Goal: Task Accomplishment & Management: Complete application form

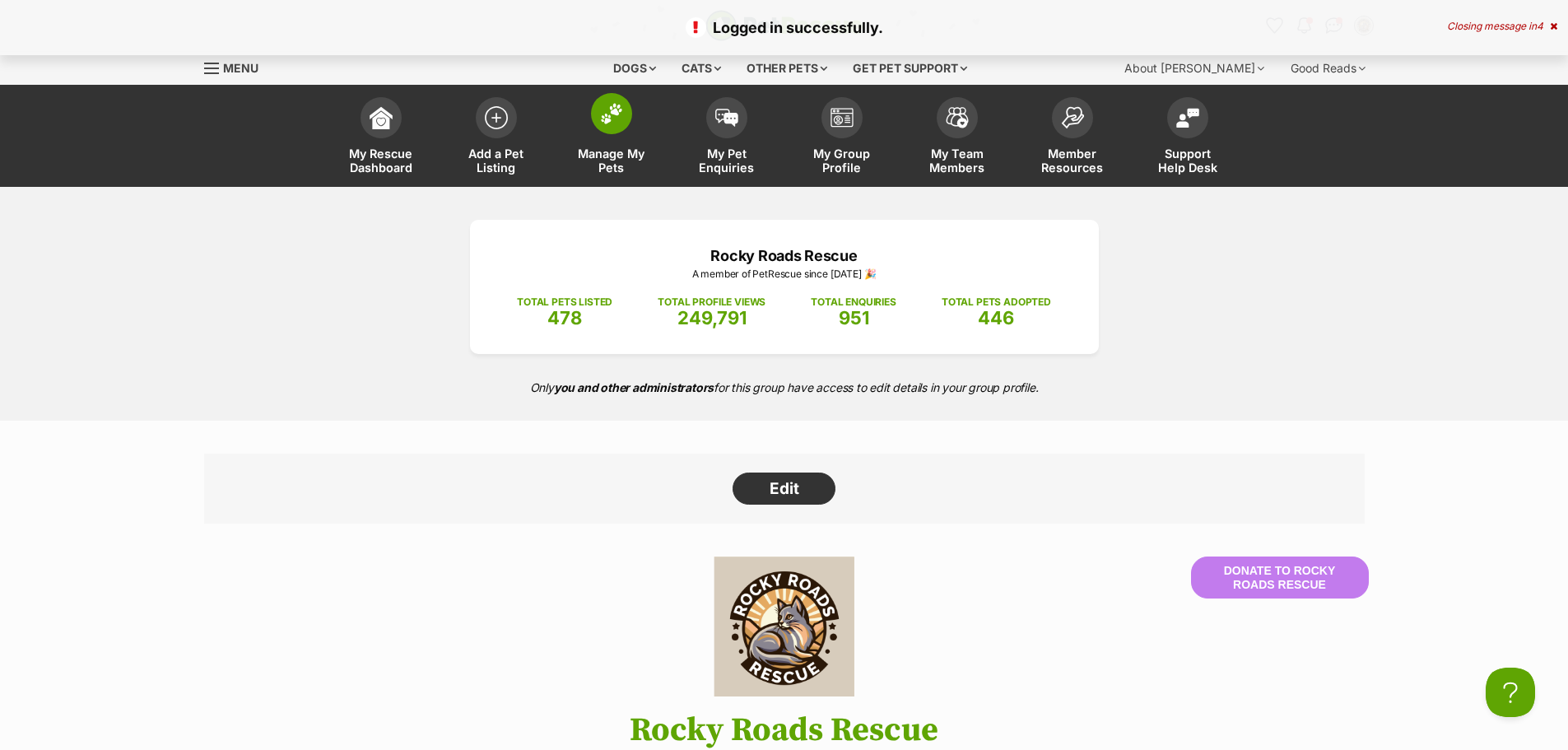
click at [599, 111] on span at bounding box center [611, 113] width 41 height 41
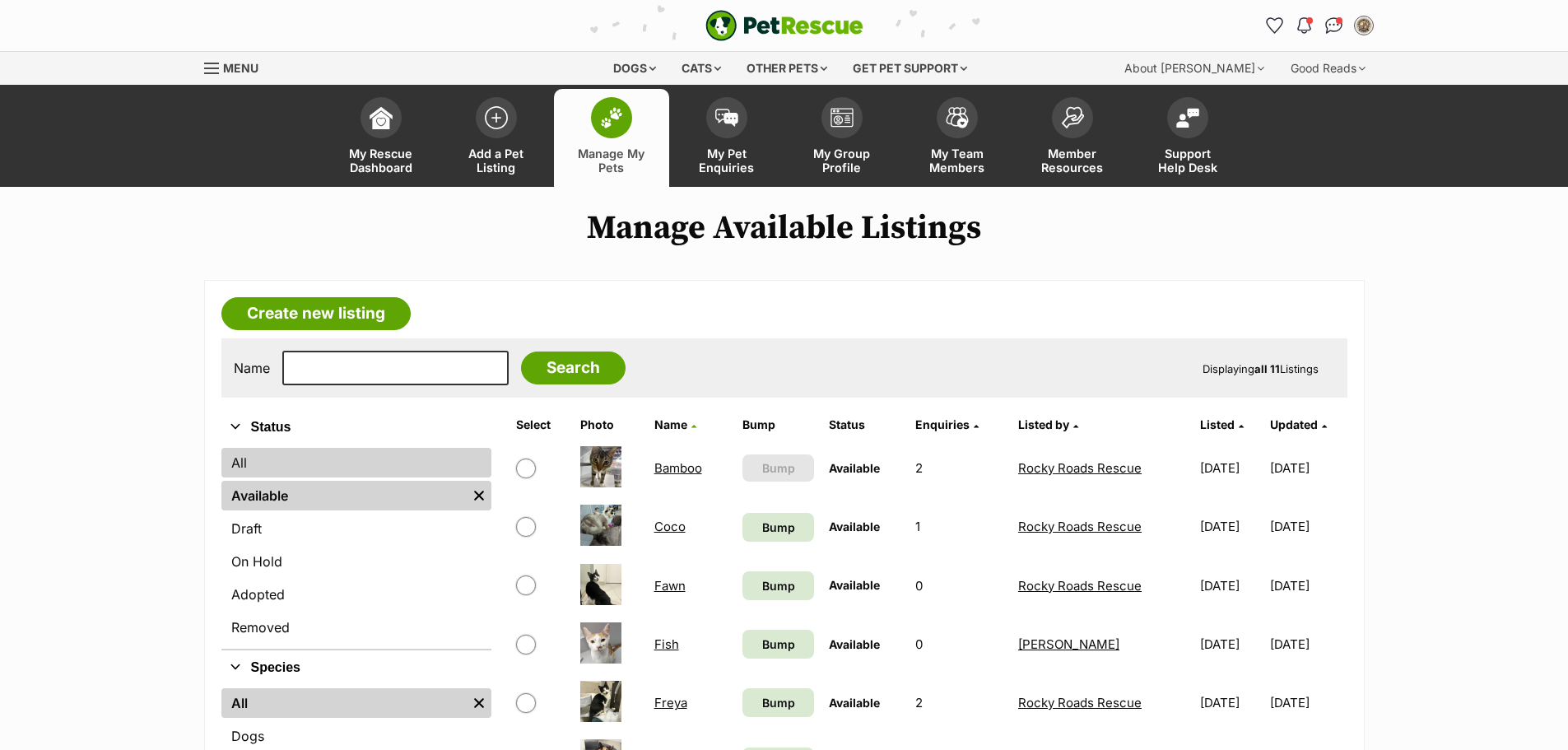
click at [265, 458] on link "All" at bounding box center [356, 463] width 270 height 29
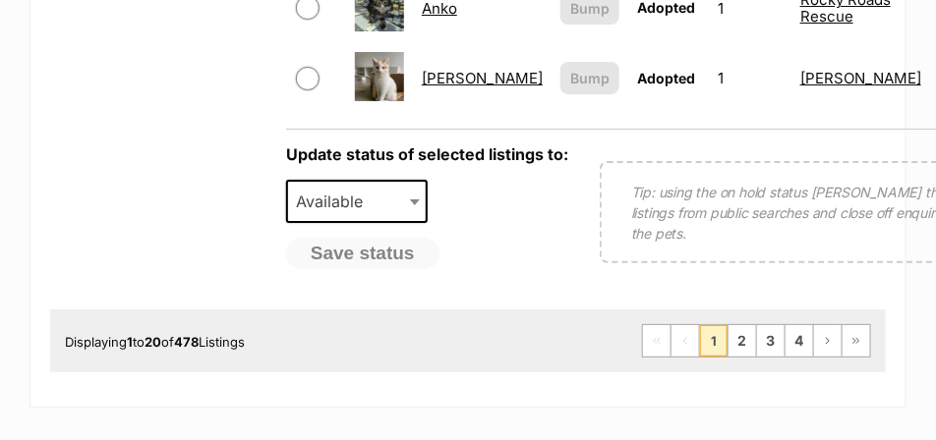
scroll to position [1861, 0]
click at [748, 330] on link "2" at bounding box center [742, 340] width 28 height 31
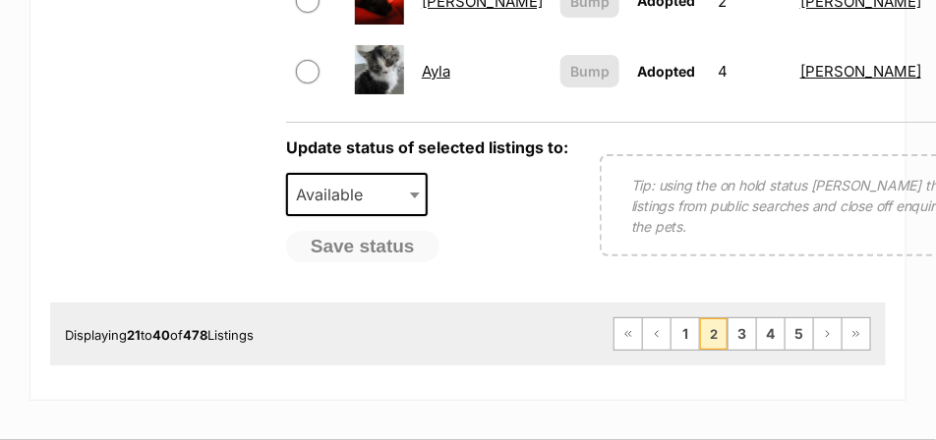
scroll to position [1966, 0]
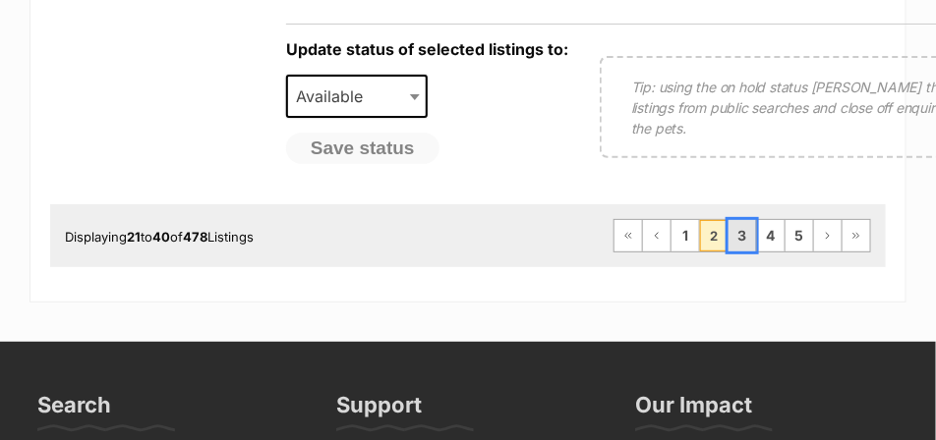
click at [743, 252] on link "3" at bounding box center [742, 235] width 28 height 31
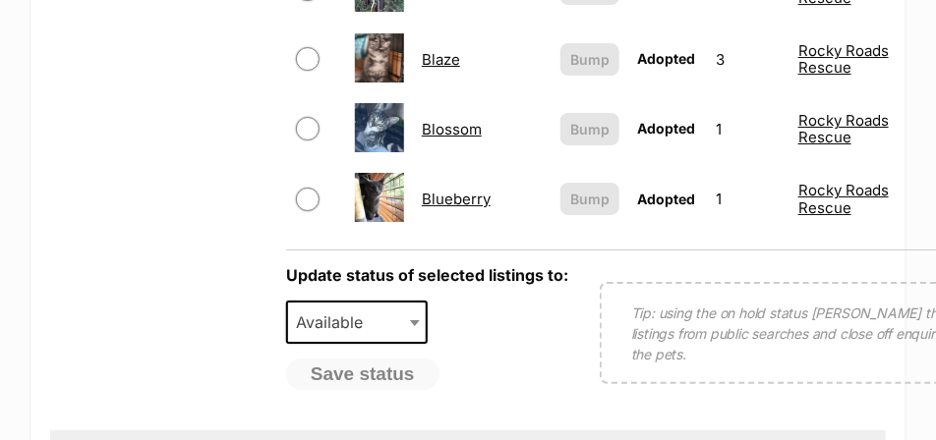
scroll to position [1769, 0]
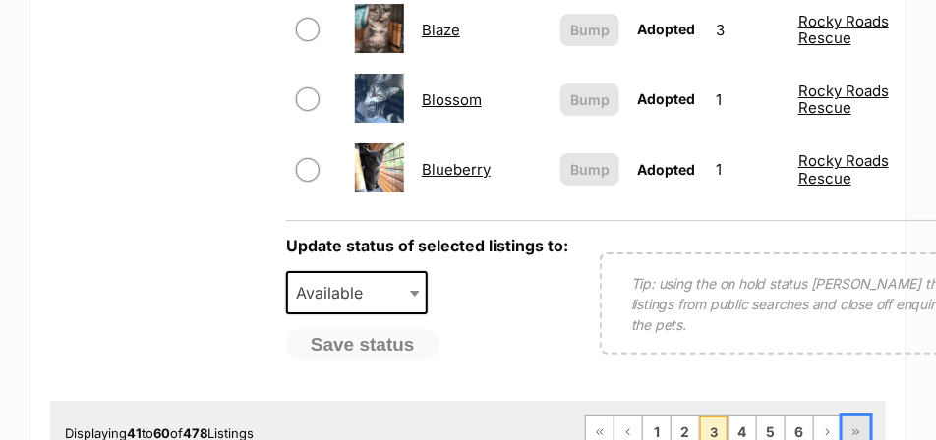
click at [857, 427] on span "Last page" at bounding box center [856, 433] width 12 height 12
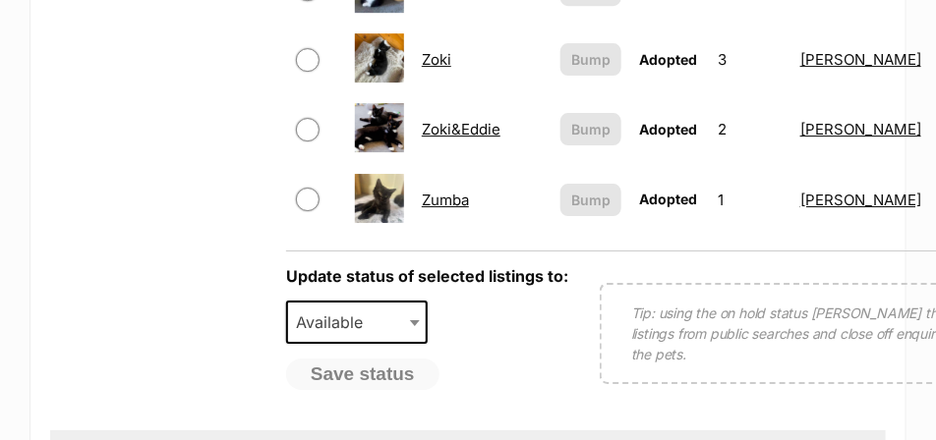
scroll to position [1671, 0]
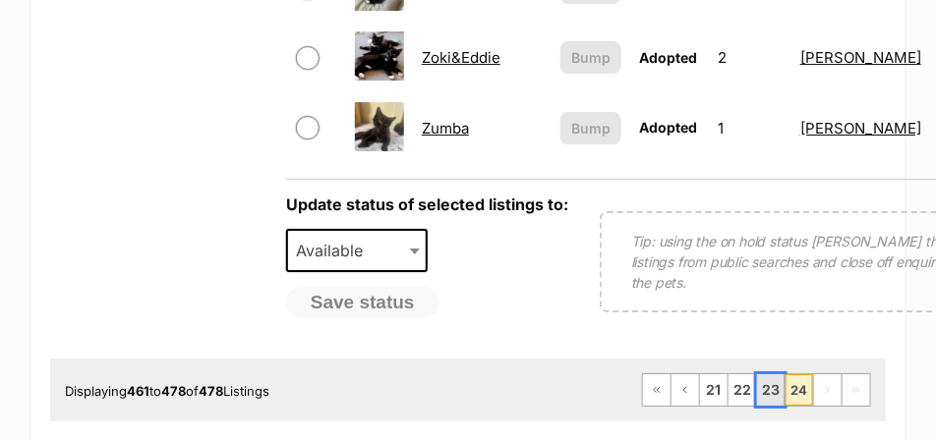
click at [772, 375] on link "23" at bounding box center [771, 389] width 28 height 31
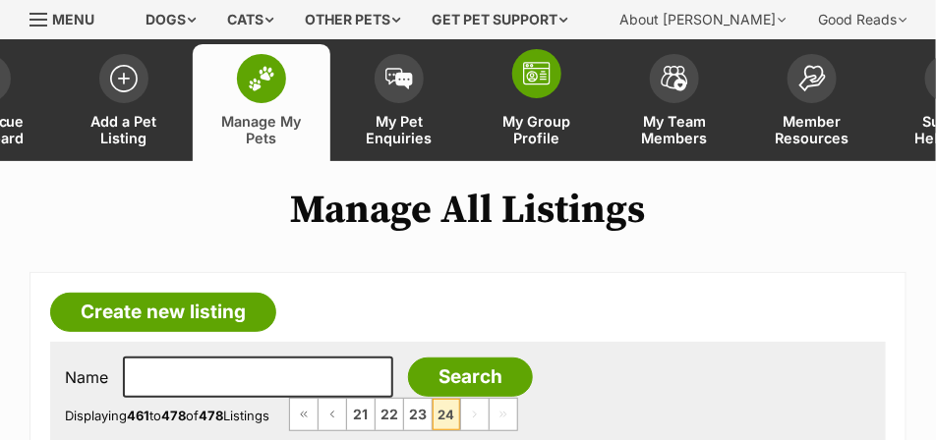
scroll to position [98, 0]
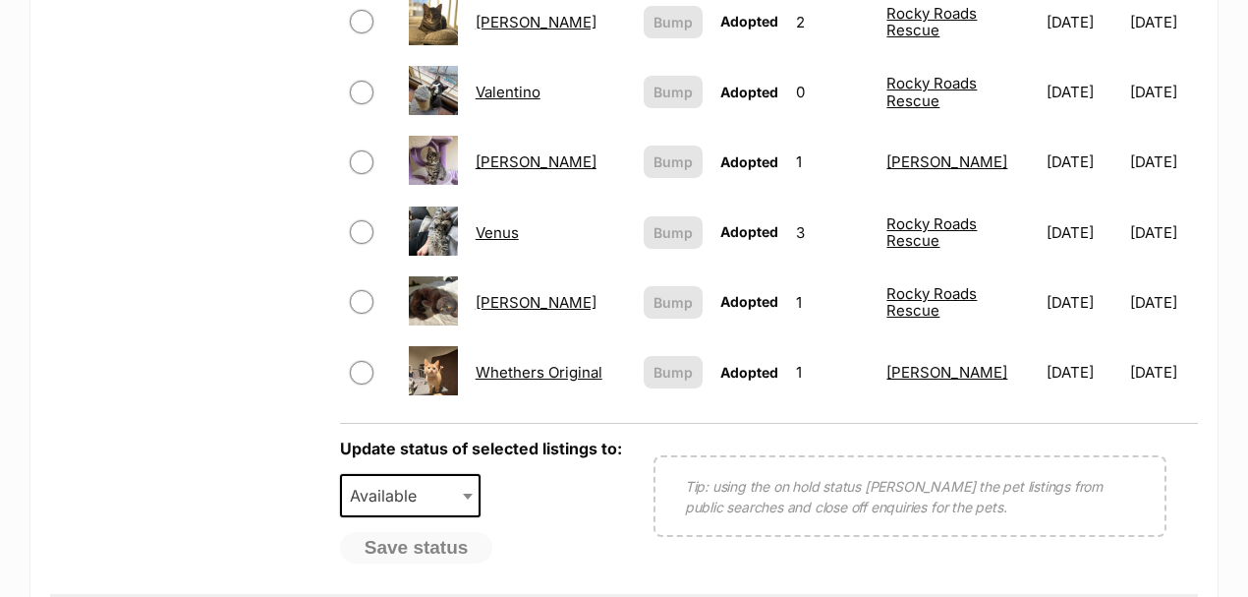
scroll to position [1834, 0]
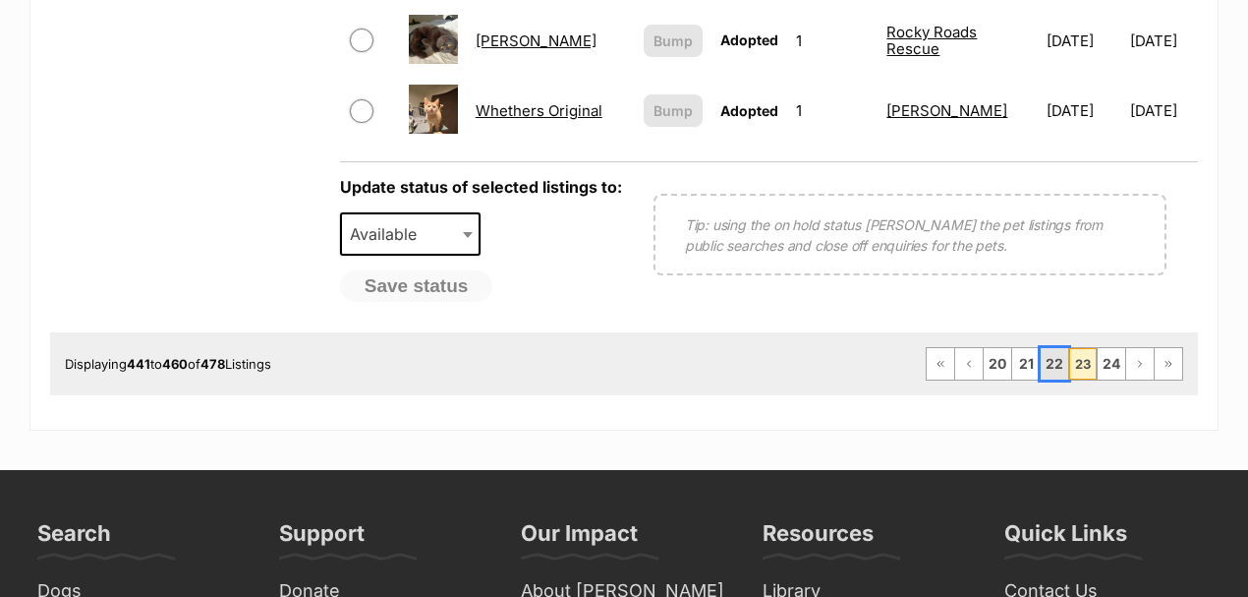
click at [935, 348] on link "22" at bounding box center [1055, 363] width 28 height 31
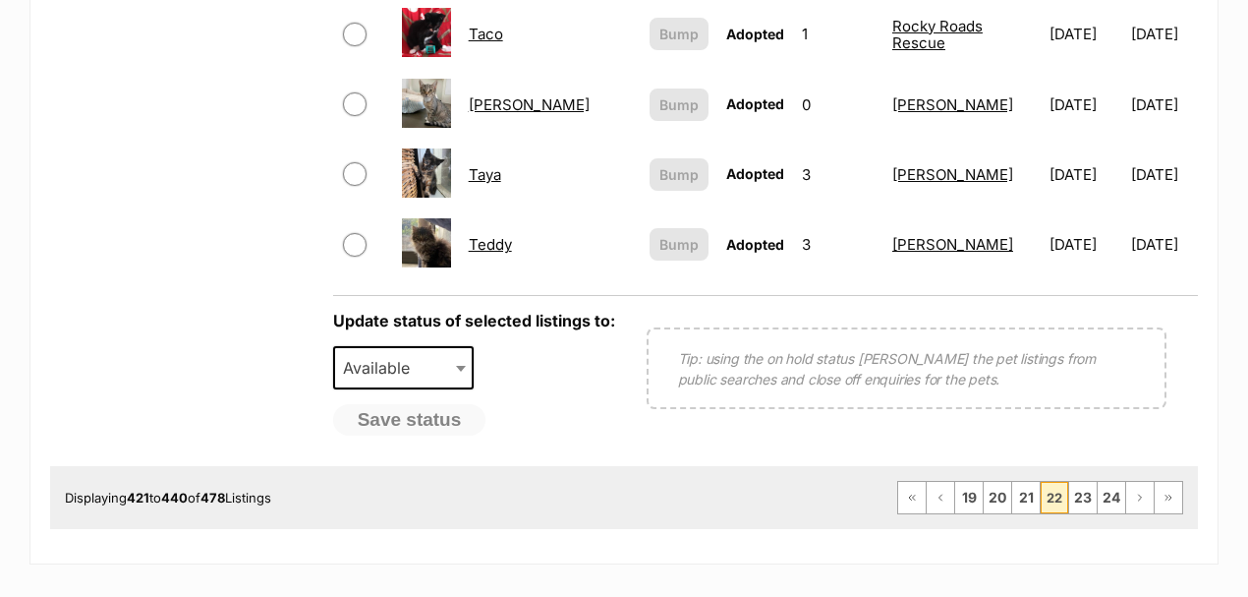
scroll to position [1703, 0]
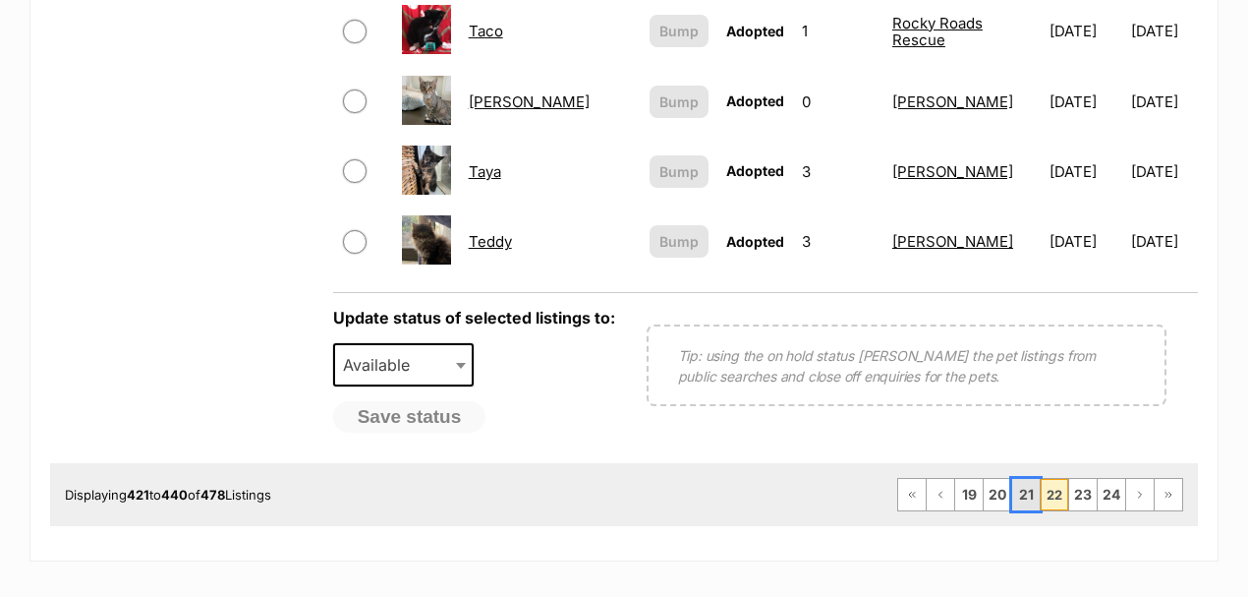
click at [1024, 479] on link "21" at bounding box center [1026, 494] width 28 height 31
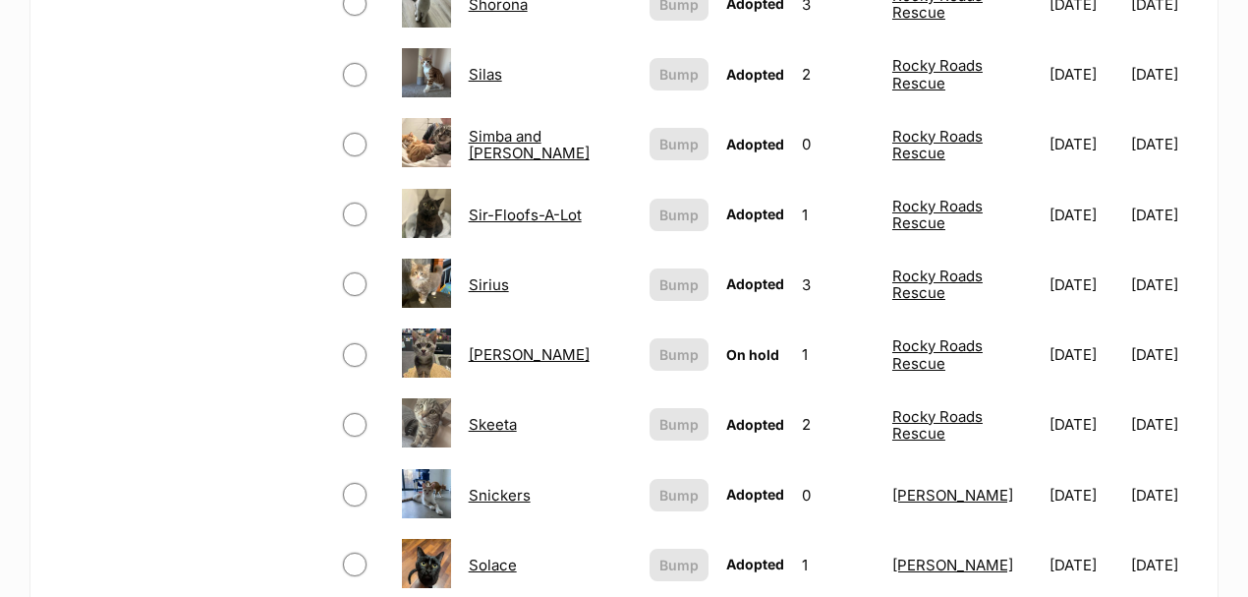
scroll to position [1573, 0]
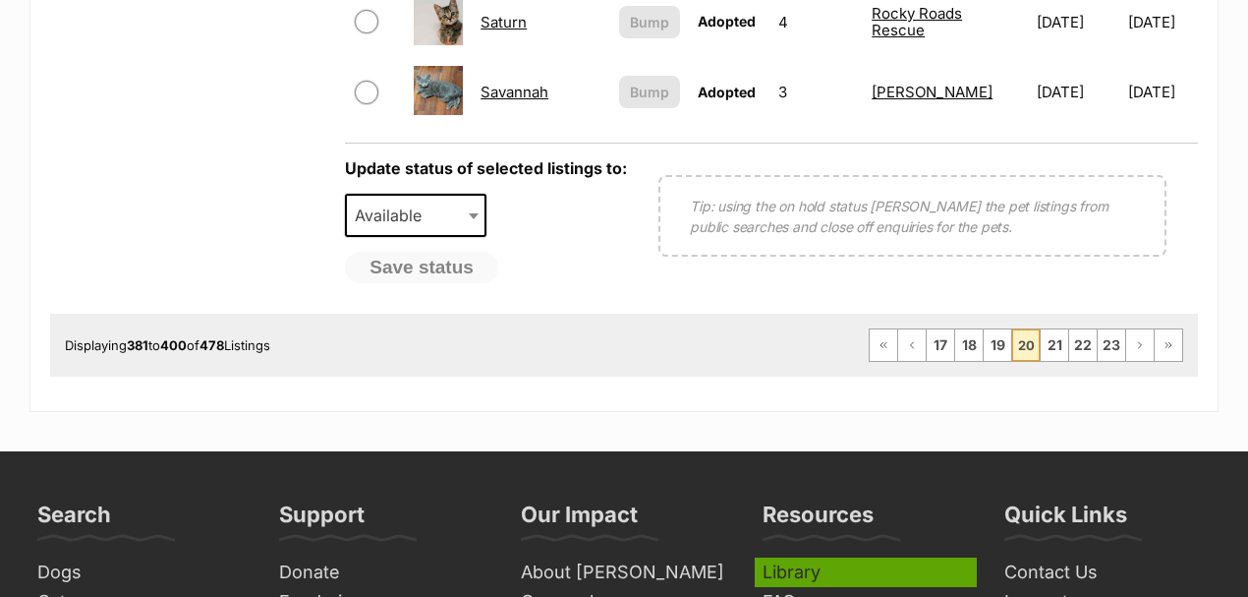
scroll to position [1966, 0]
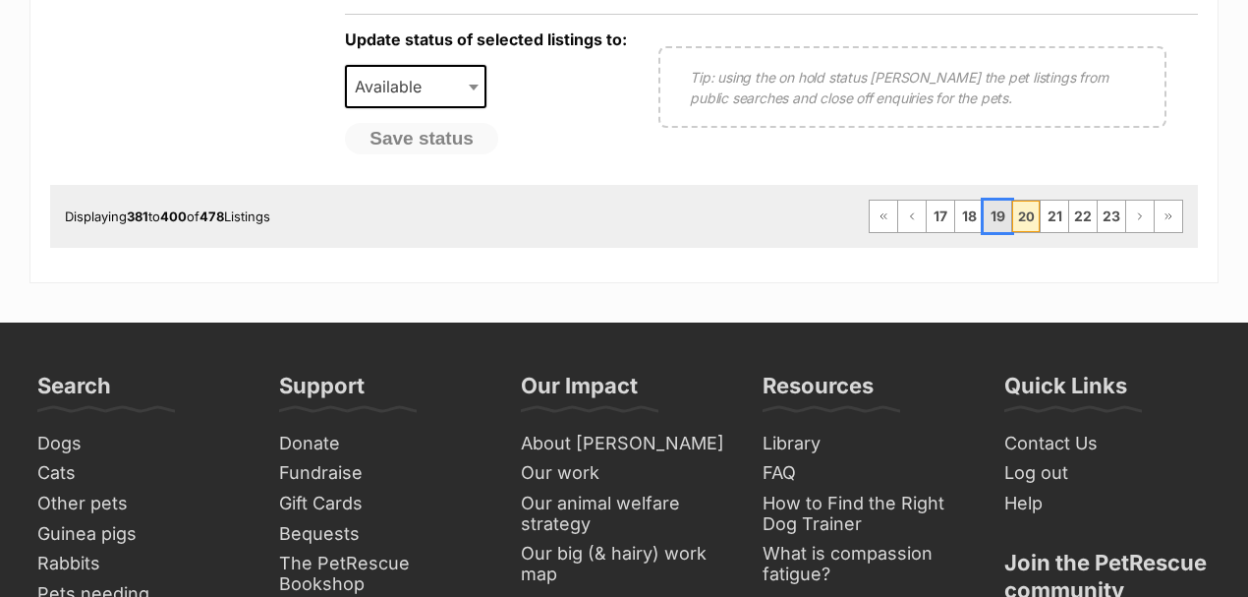
click at [1001, 201] on link "19" at bounding box center [998, 216] width 28 height 31
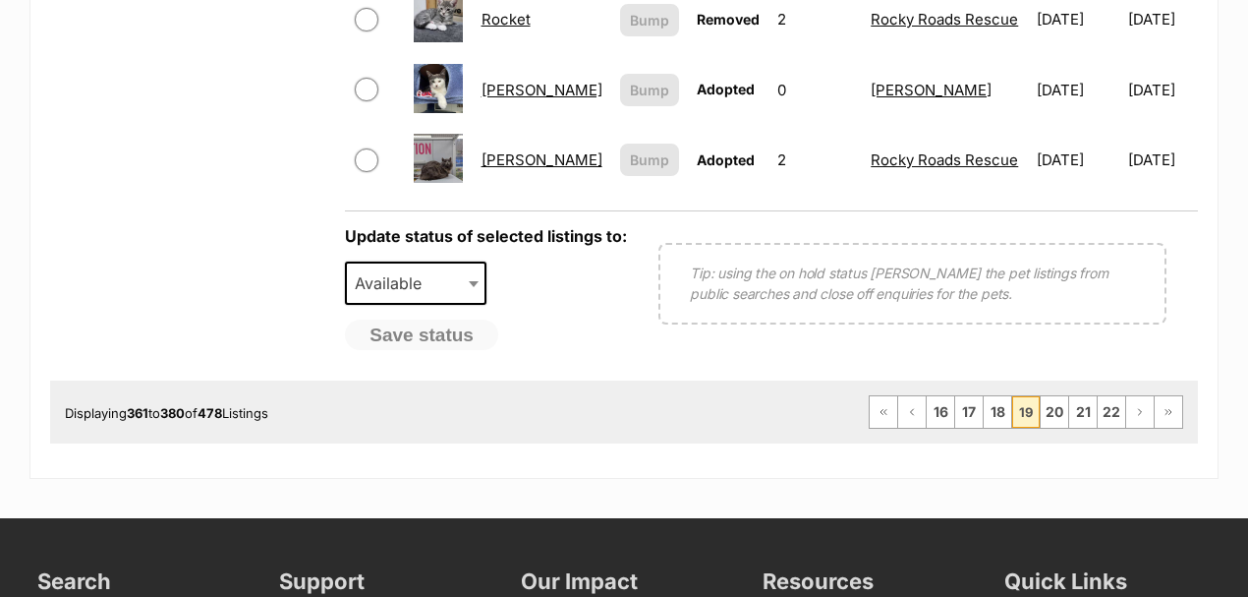
scroll to position [1966, 0]
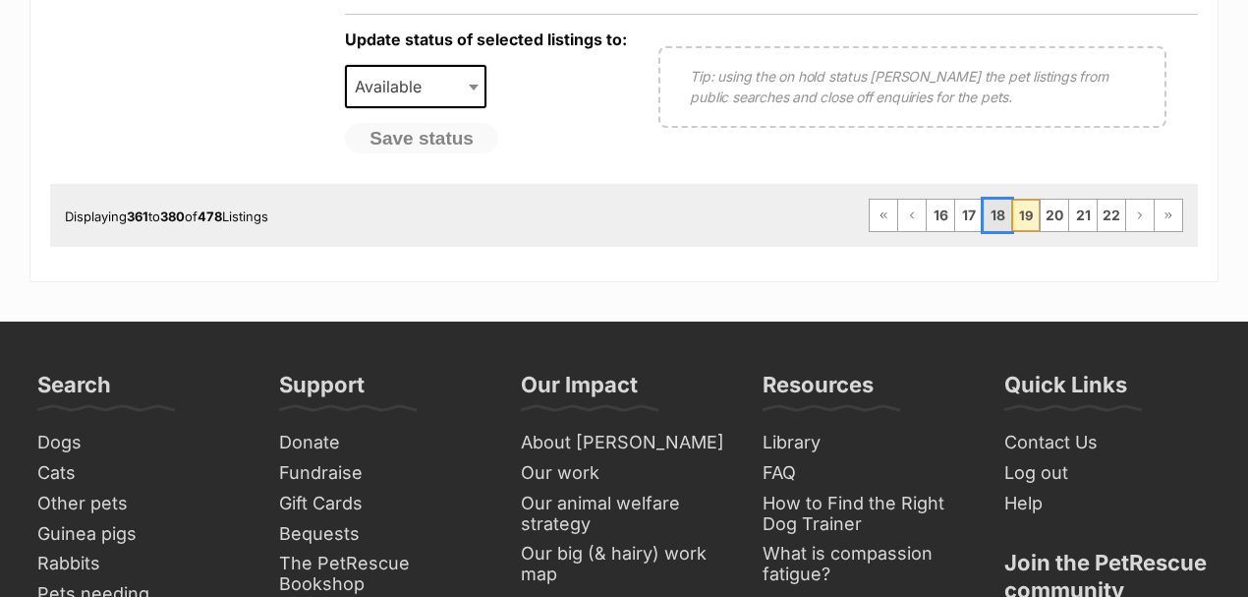
click at [997, 200] on link "18" at bounding box center [998, 215] width 28 height 31
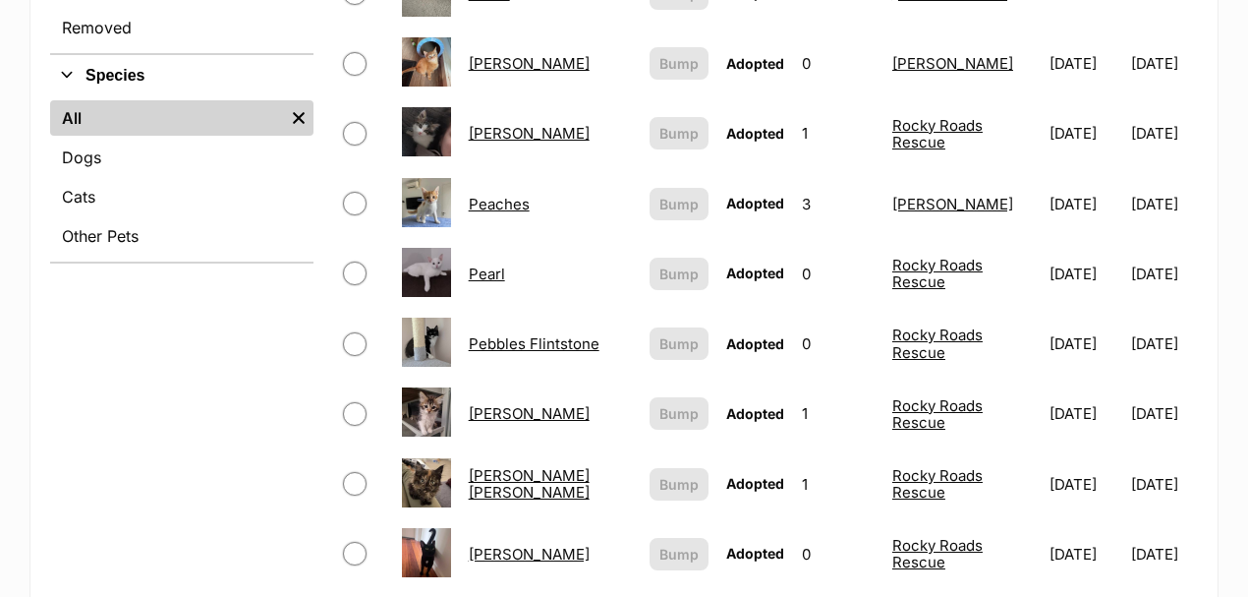
scroll to position [786, 0]
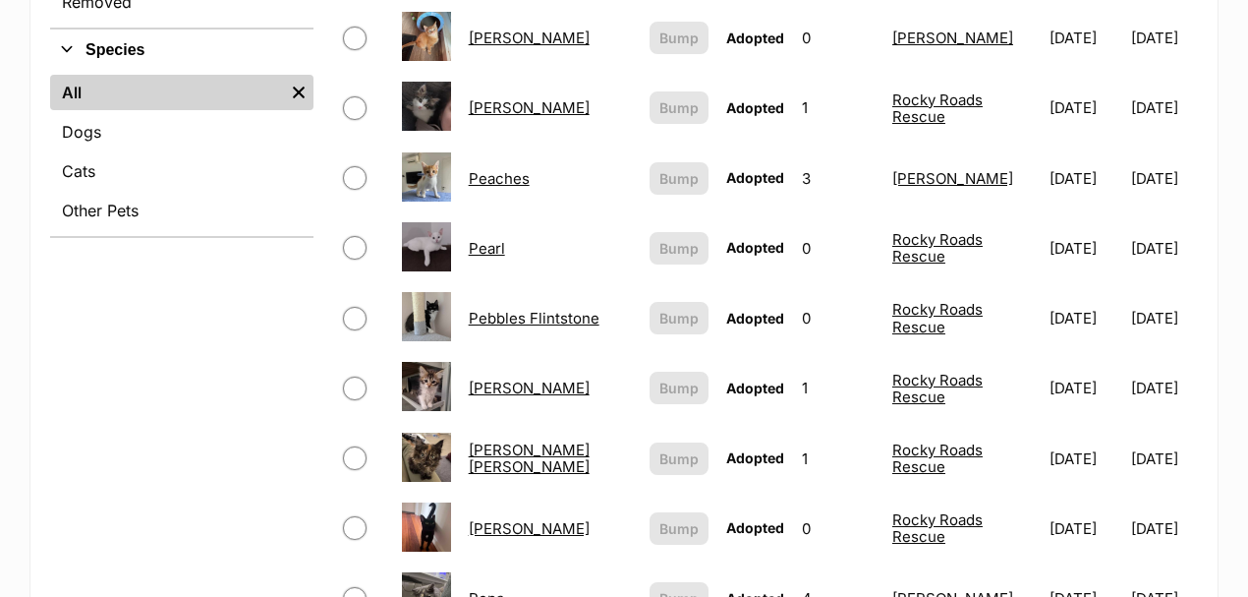
click at [492, 378] on link "[PERSON_NAME]" at bounding box center [529, 387] width 121 height 19
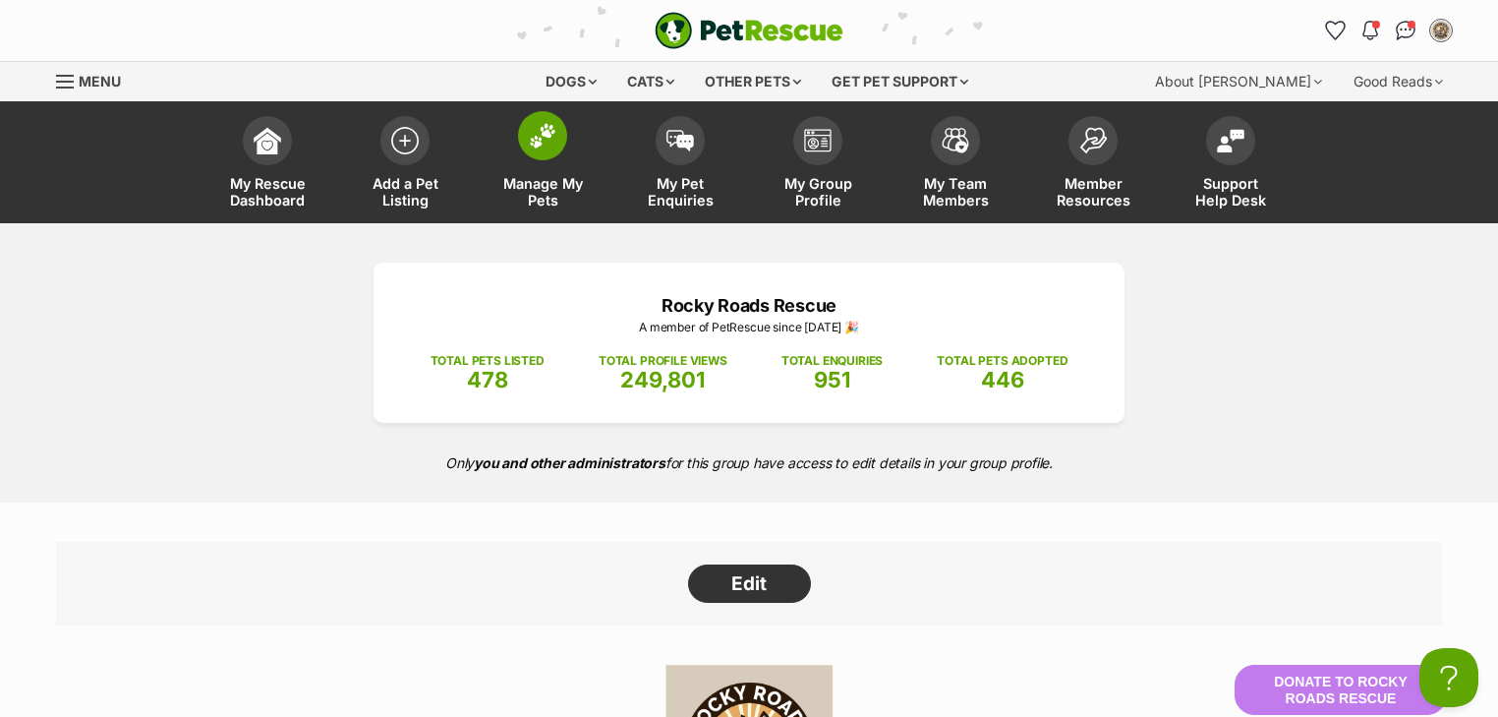
click at [549, 153] on span at bounding box center [542, 135] width 49 height 49
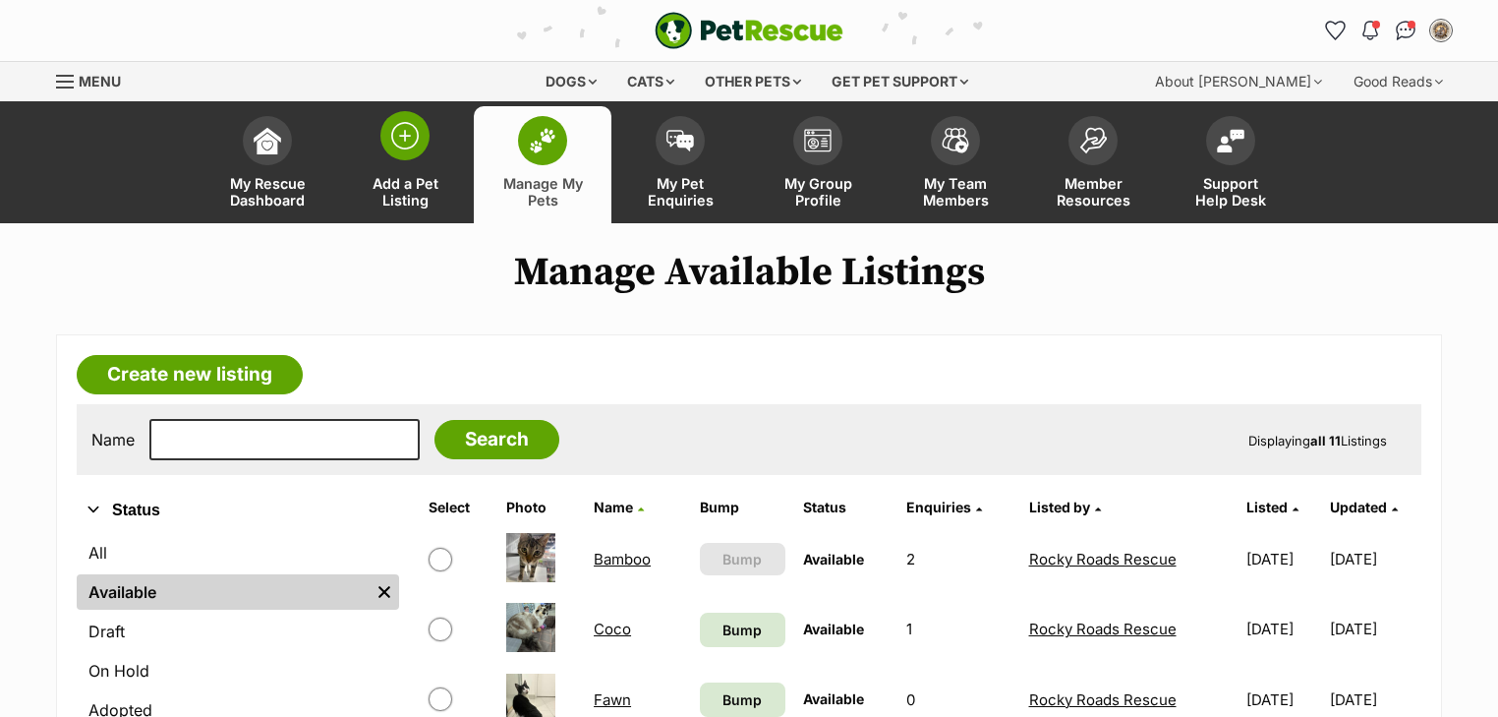
drag, startPoint x: 393, startPoint y: 158, endPoint x: 401, endPoint y: 147, distance: 13.4
click at [393, 157] on link "Add a Pet Listing" at bounding box center [405, 164] width 138 height 117
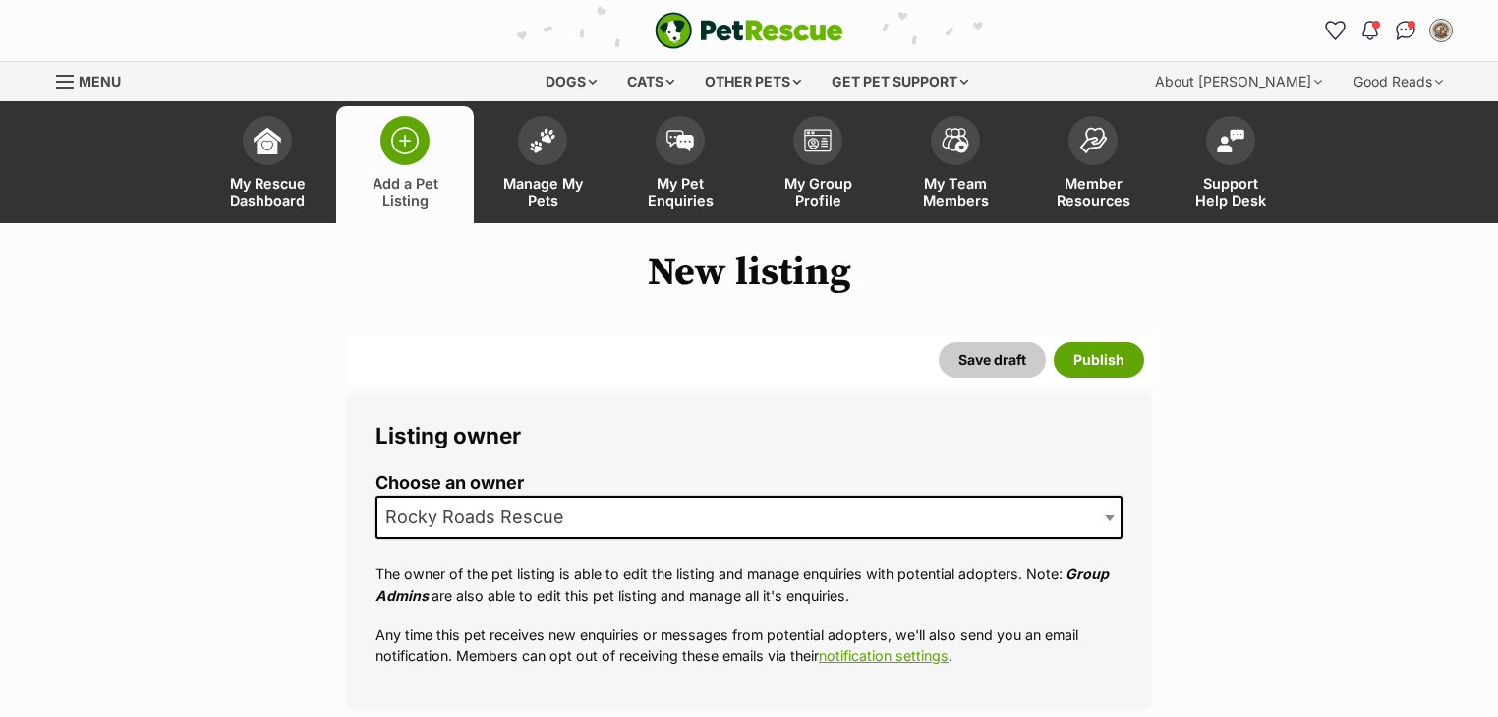
scroll to position [629, 0]
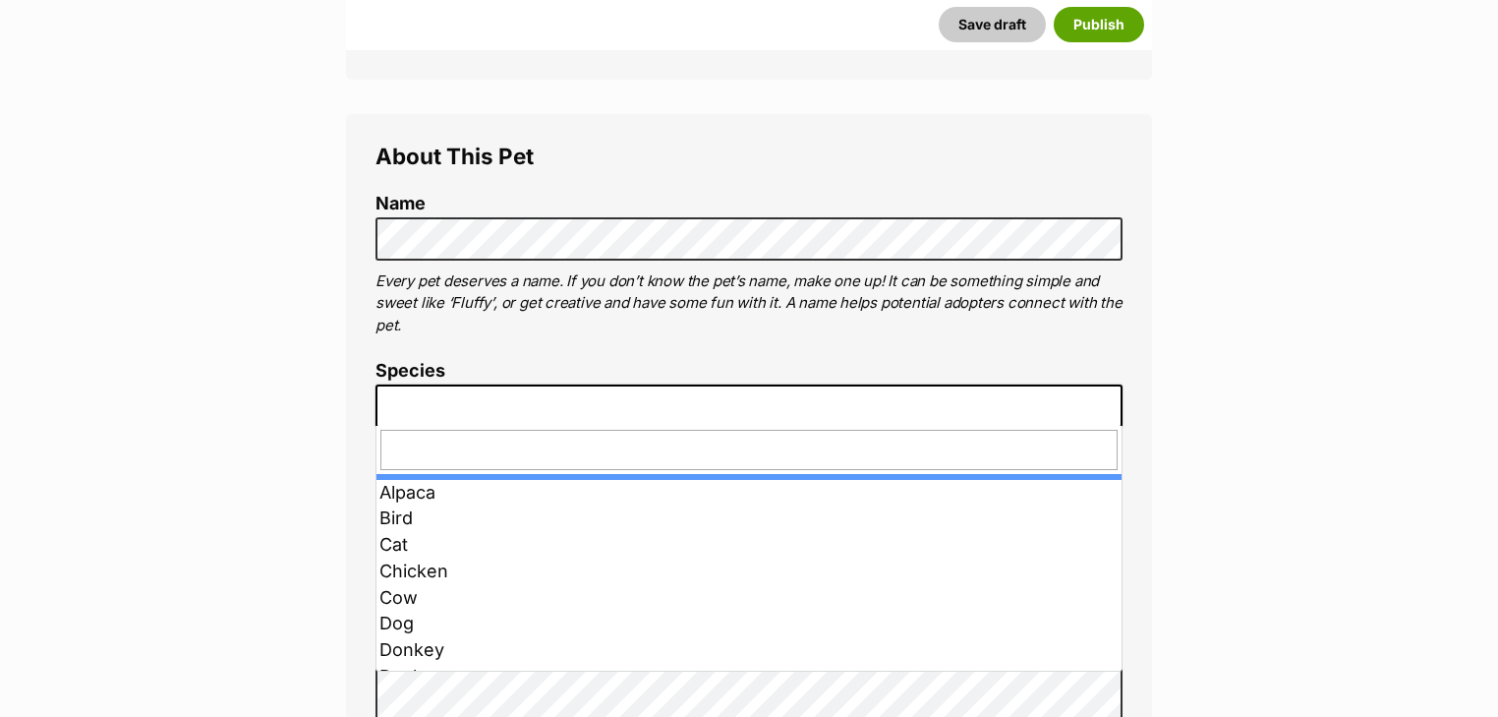
click at [427, 389] on span at bounding box center [748, 405] width 747 height 43
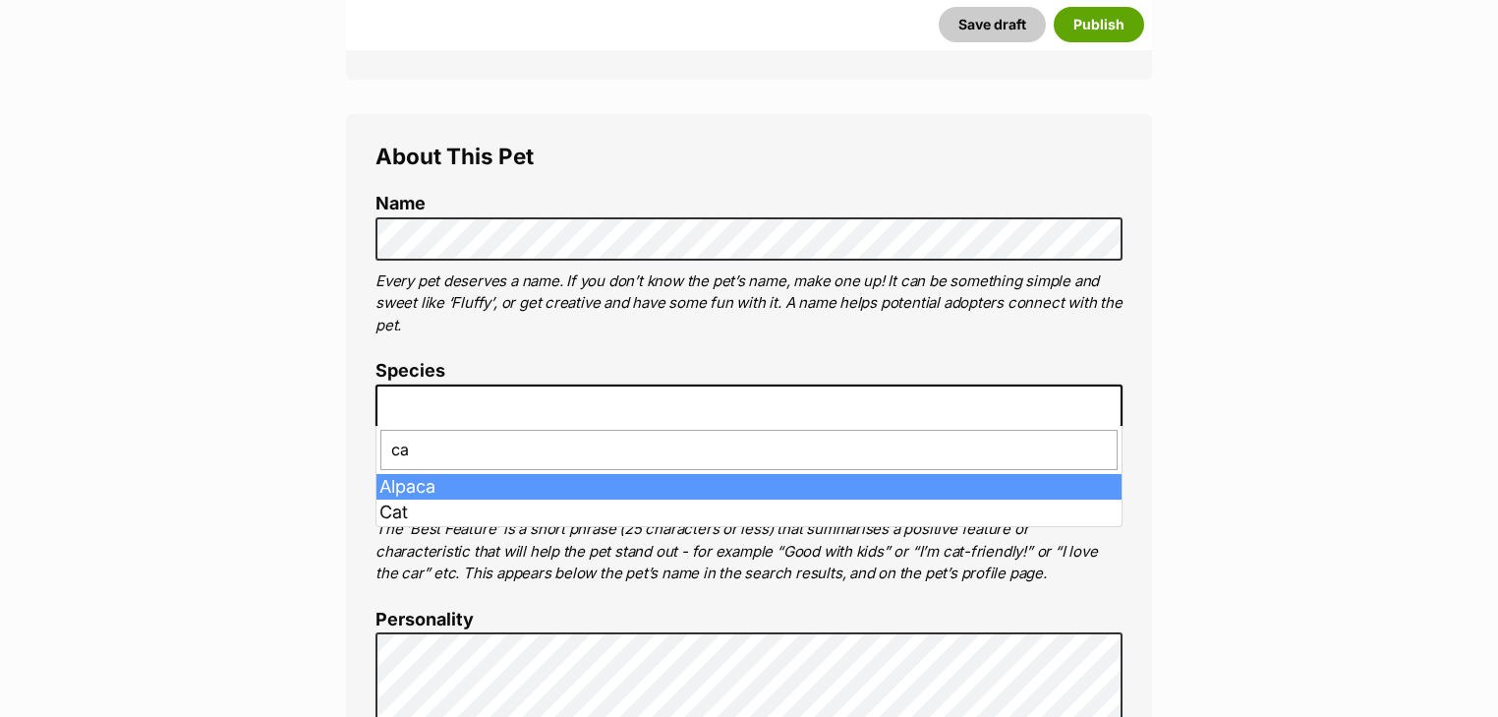
type input "ca"
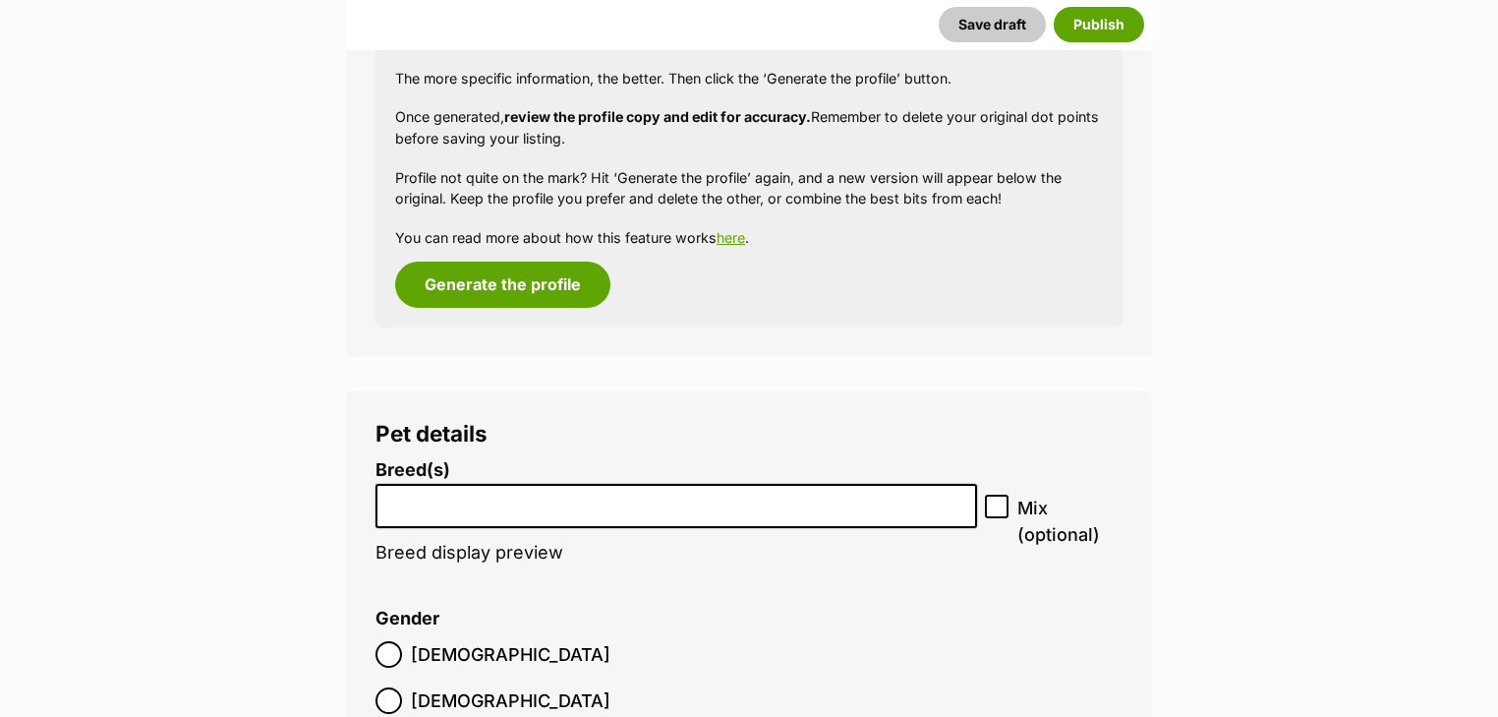
scroll to position [2292, 0]
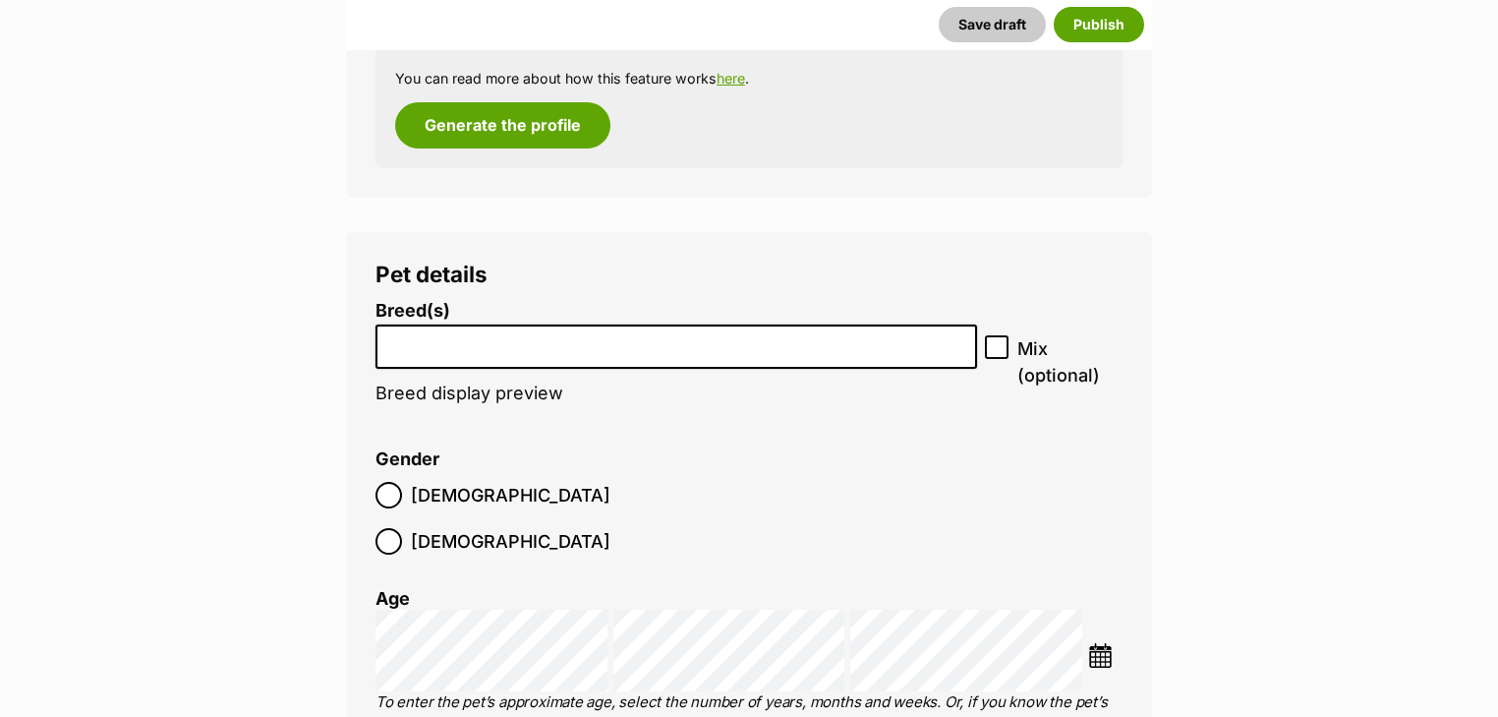
click at [560, 348] on input "search" at bounding box center [676, 341] width 588 height 21
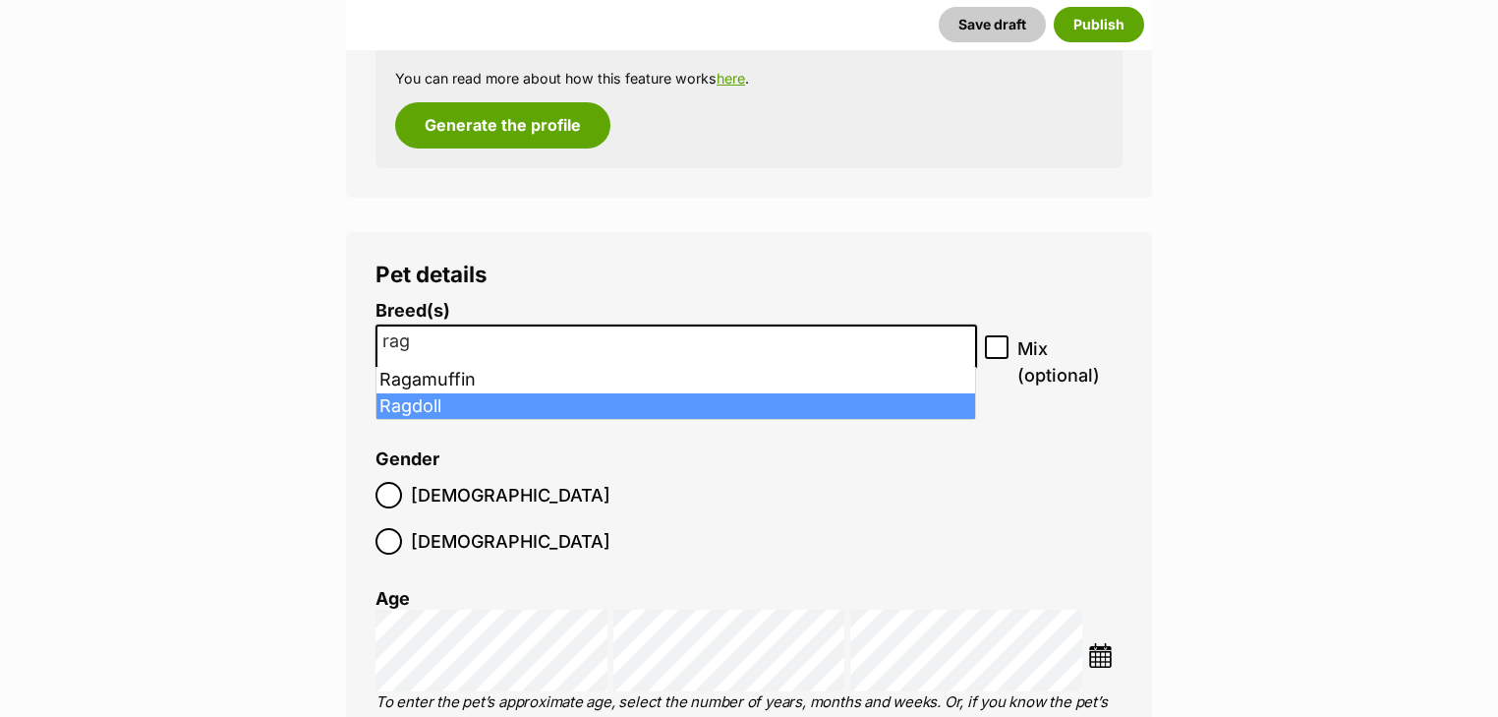
type input "rag"
select select "263"
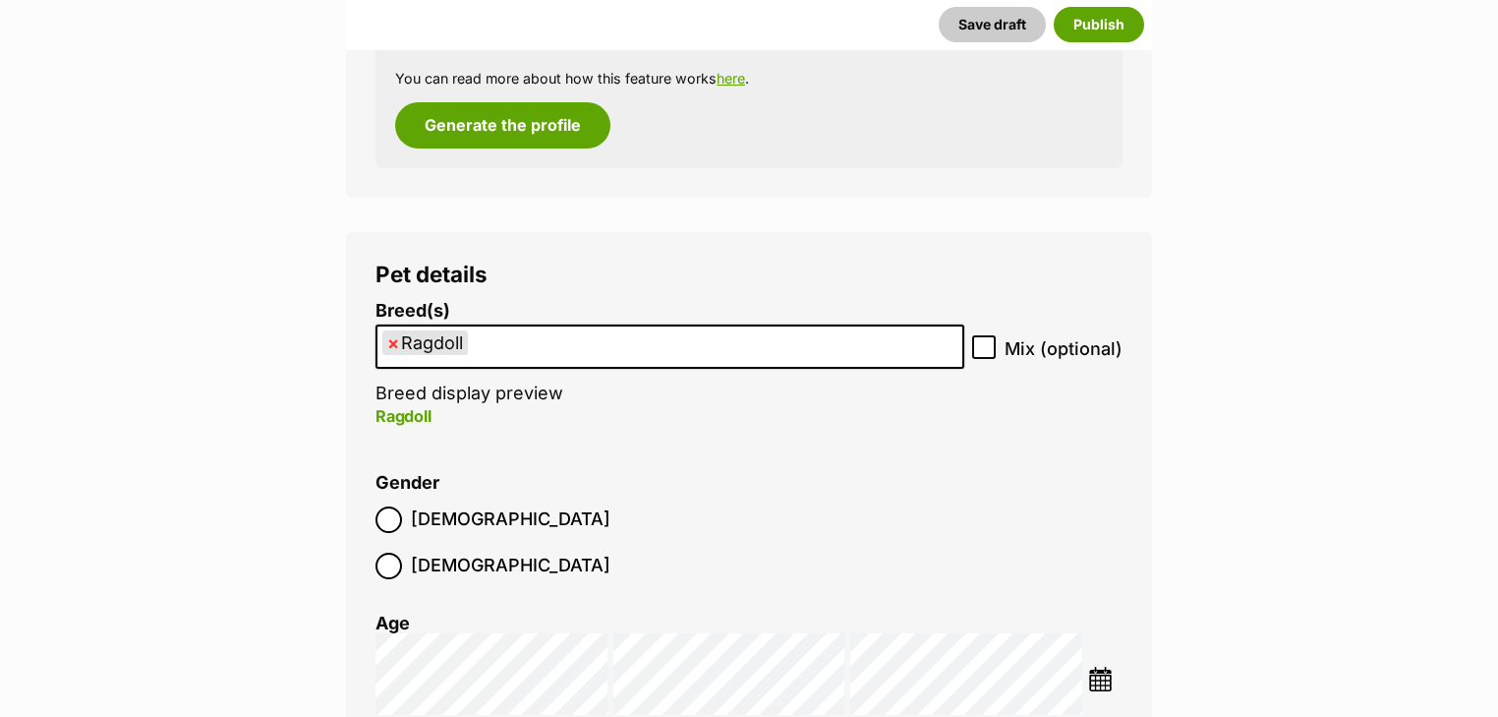
click at [1108, 666] on img at bounding box center [1100, 678] width 25 height 25
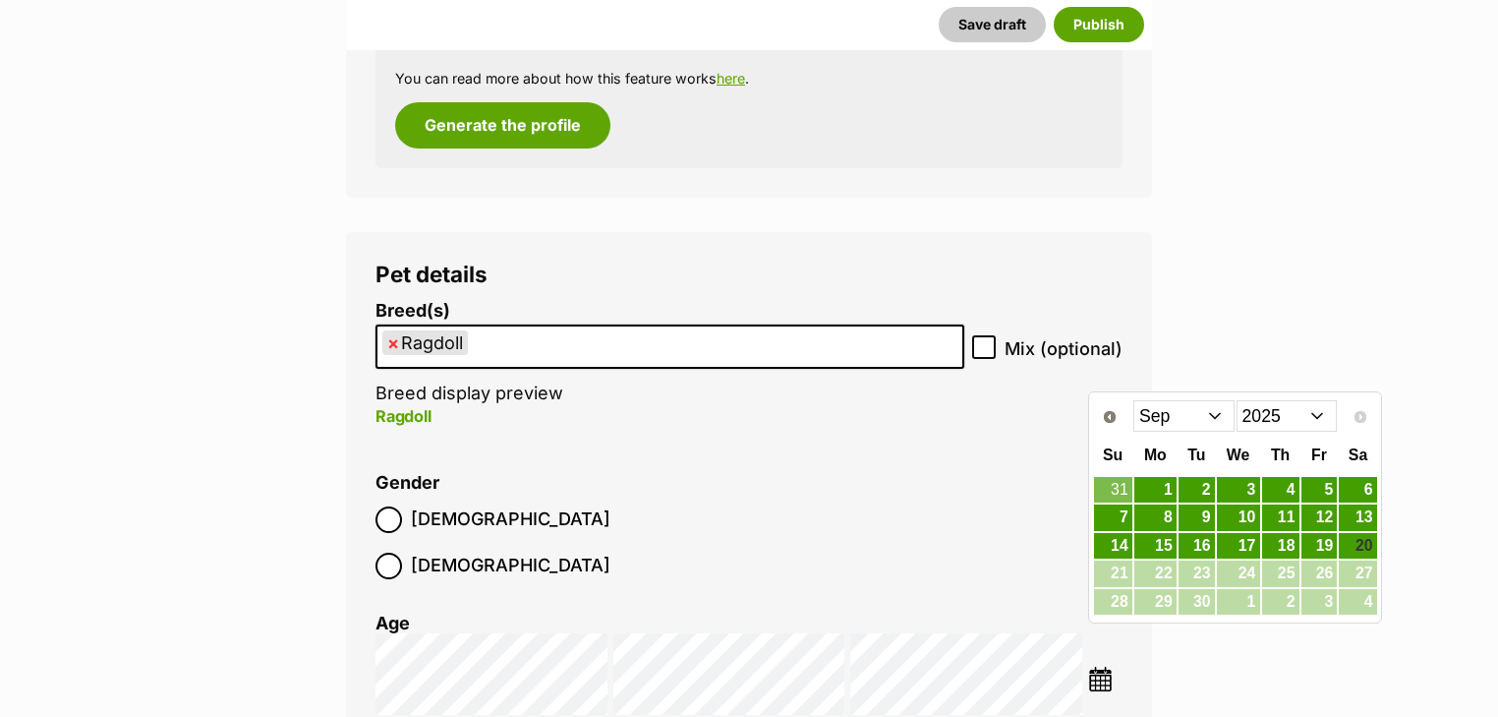
click at [1154, 420] on select "Jan Feb Mar Apr May Jun Jul Aug Sep" at bounding box center [1183, 415] width 101 height 31
click at [1251, 425] on select "2015 2016 2017 2018 2019 2020 2021 2022 2023 2024 2025" at bounding box center [1287, 415] width 101 height 31
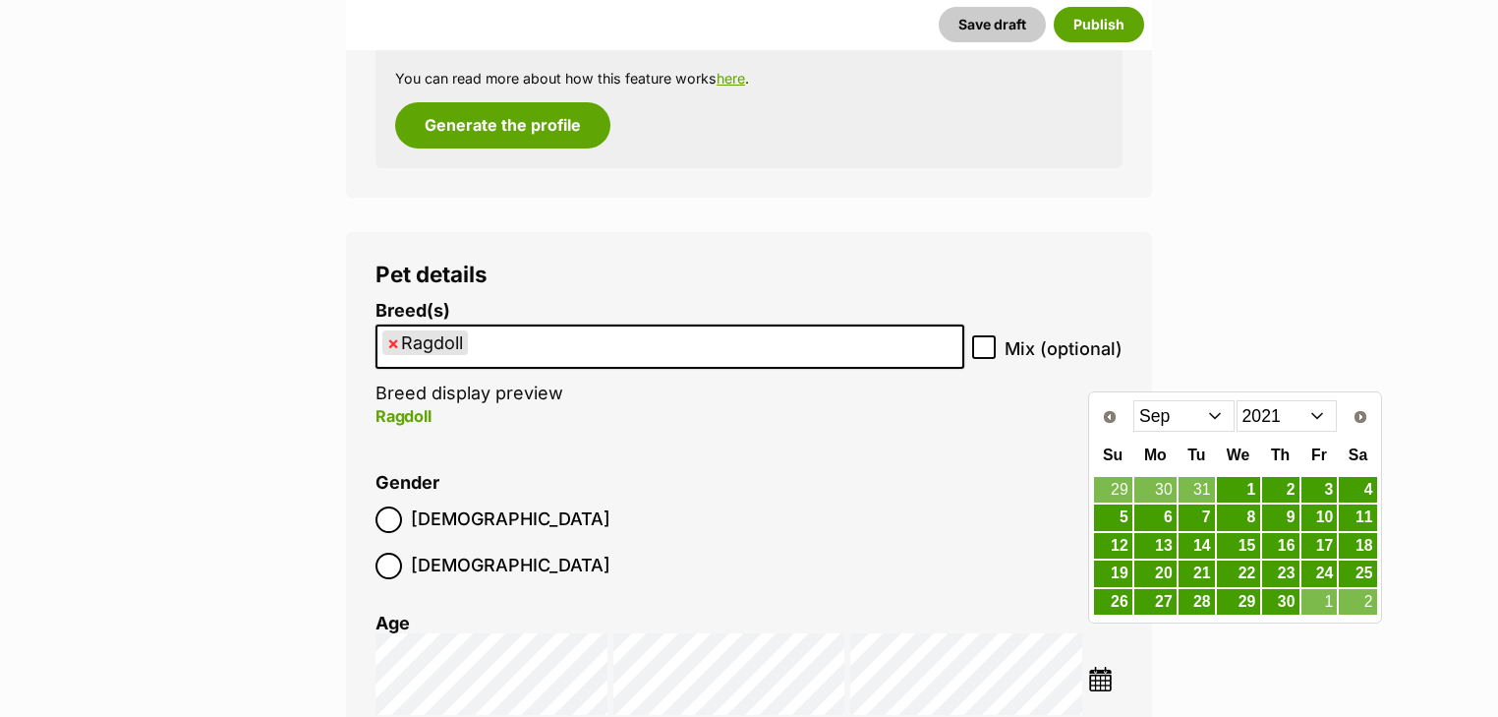
drag, startPoint x: 1184, startPoint y: 420, endPoint x: 1191, endPoint y: 451, distance: 32.2
click at [1184, 420] on select "Jan Feb Mar Apr May Jun Jul Aug Sep Oct Nov Dec" at bounding box center [1183, 415] width 101 height 31
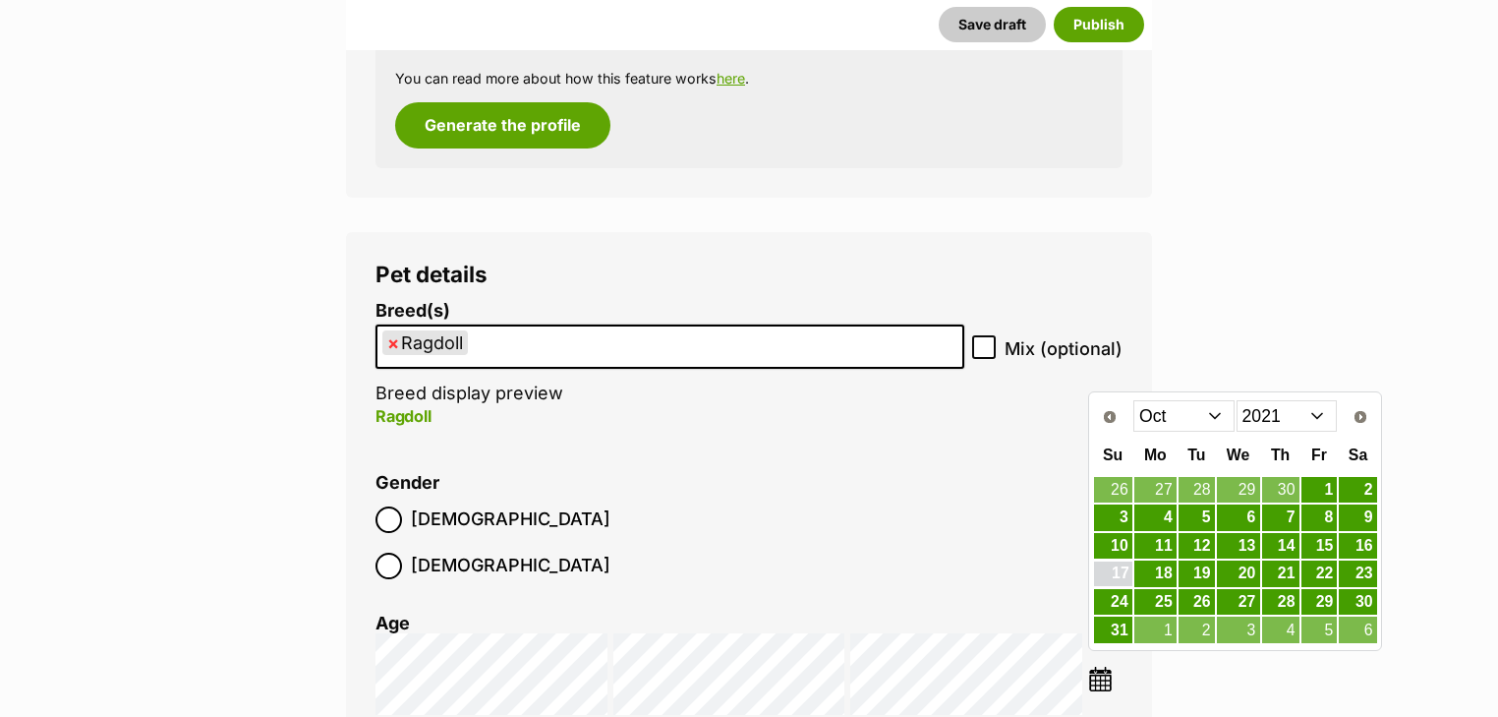
click at [1120, 574] on link "17" at bounding box center [1113, 573] width 38 height 25
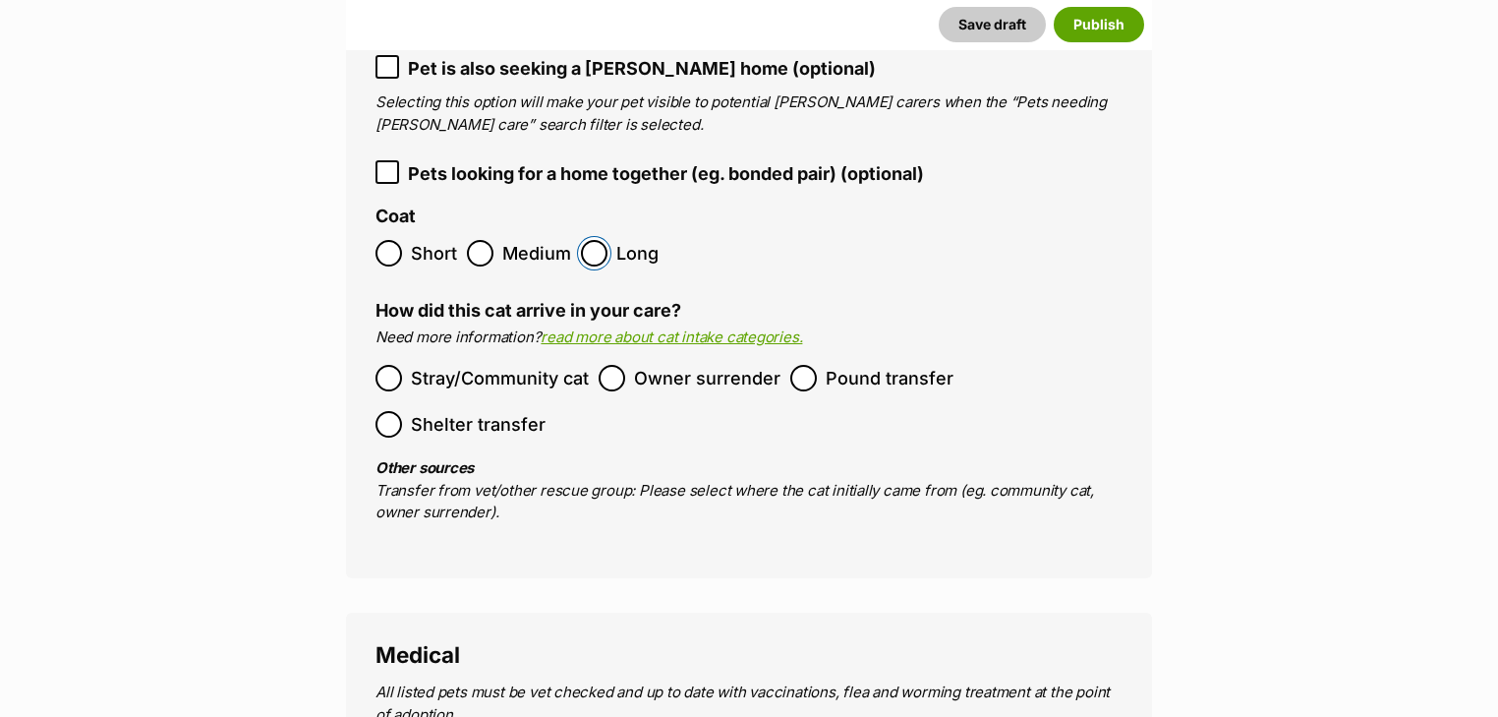
scroll to position [3078, 0]
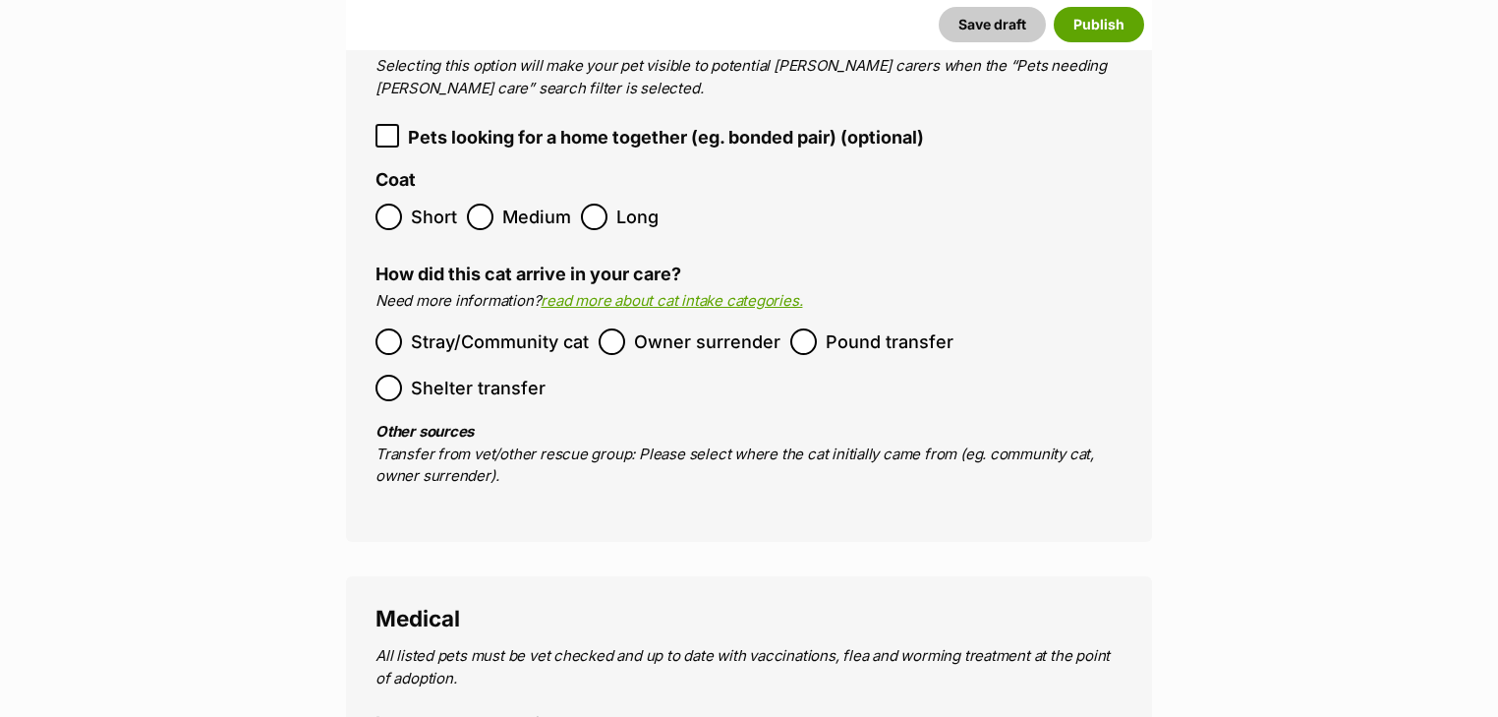
click at [826, 328] on span "Pound transfer" at bounding box center [890, 341] width 128 height 27
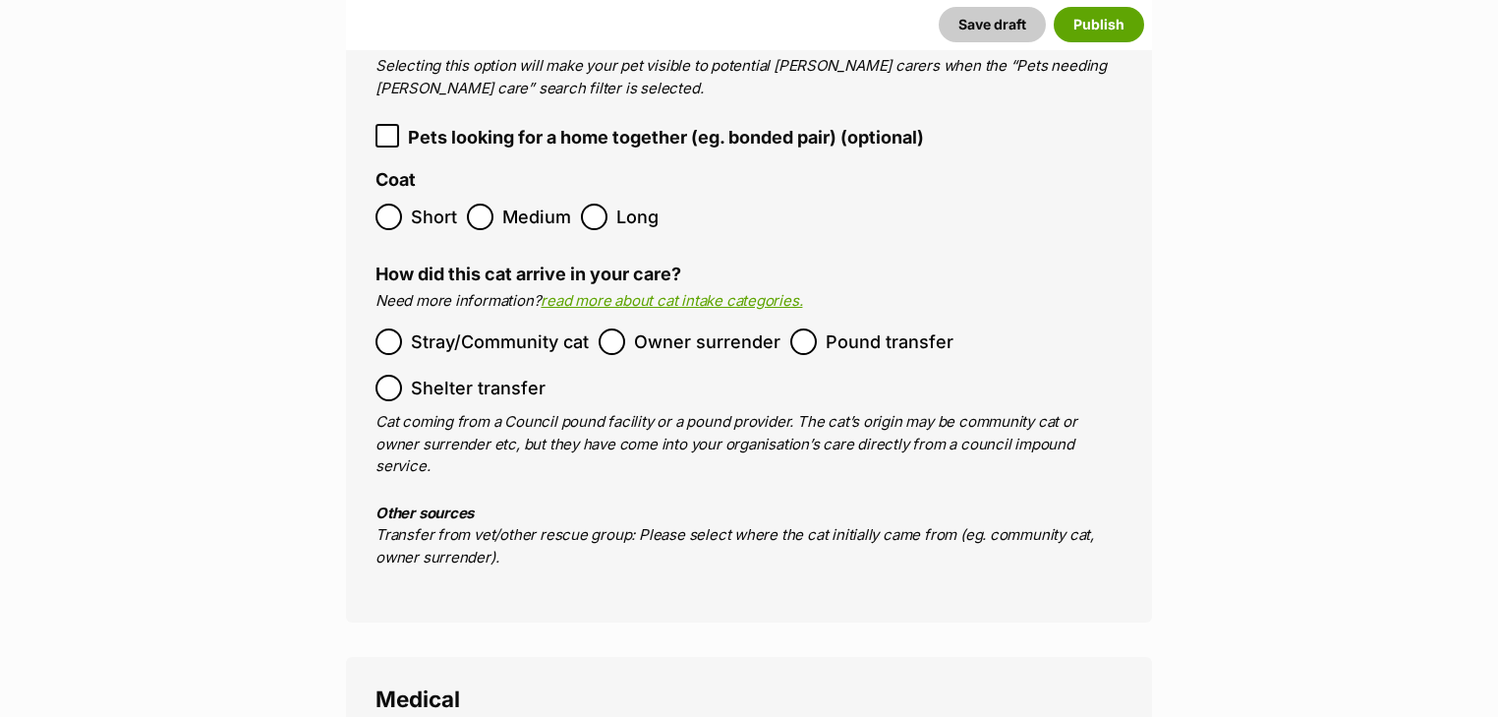
click at [631, 328] on label "Owner surrender" at bounding box center [690, 341] width 182 height 27
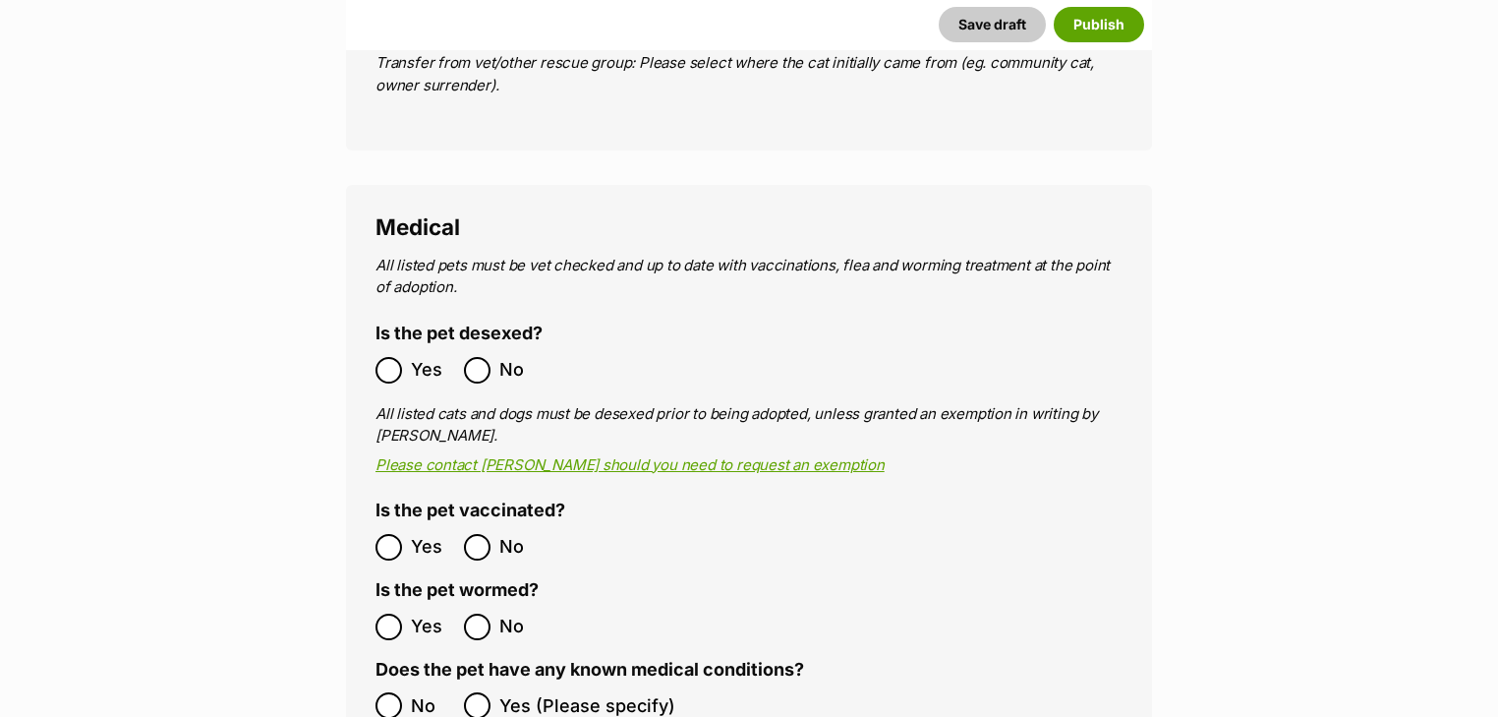
click at [404, 357] on label "Yes" at bounding box center [414, 370] width 79 height 27
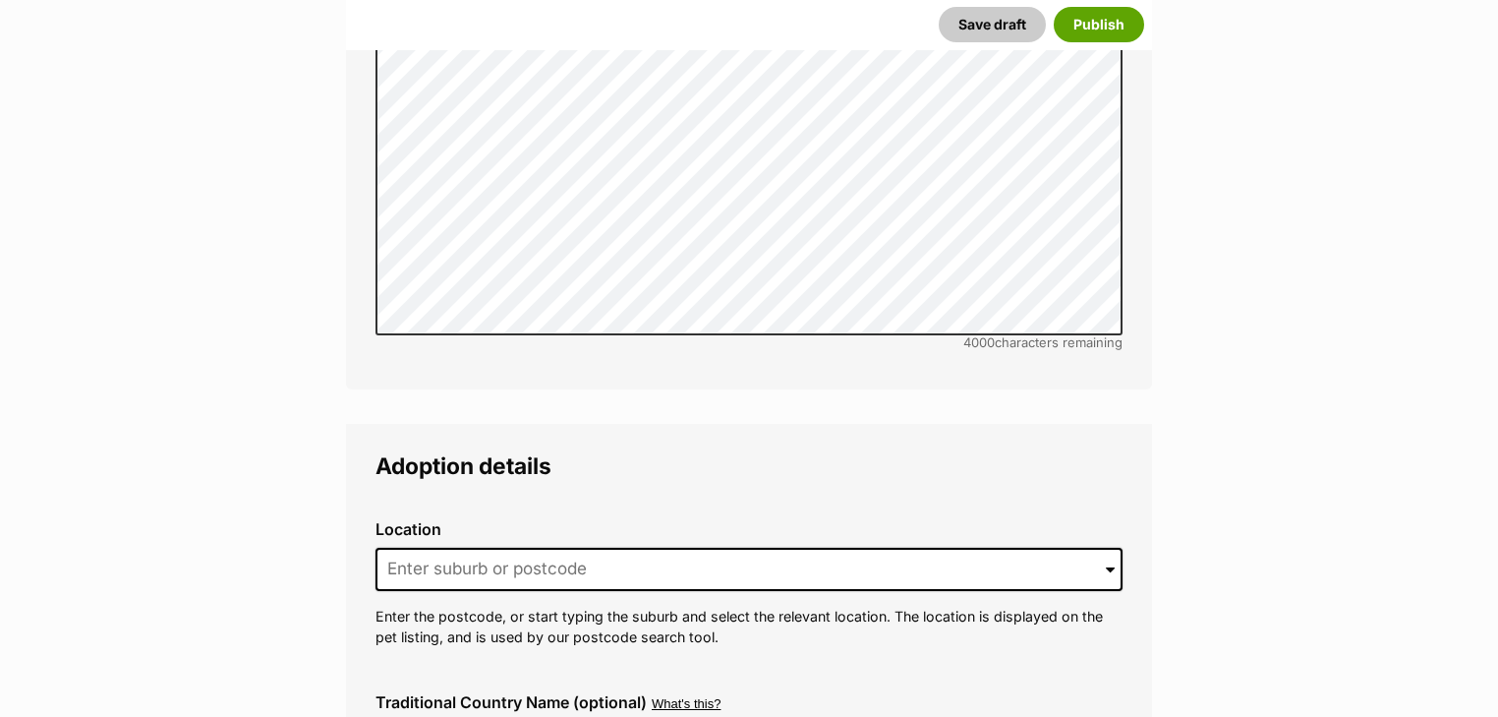
scroll to position [4808, 0]
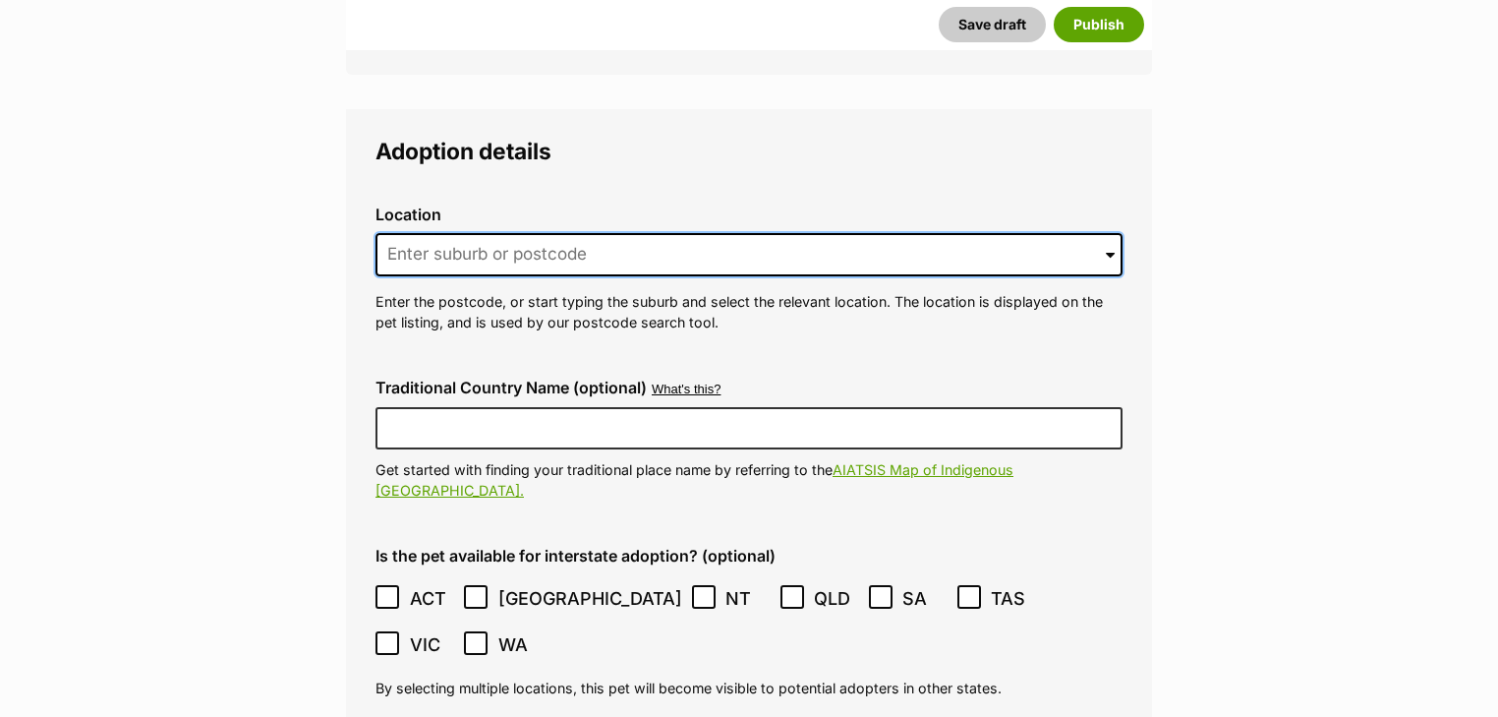
click at [437, 233] on input at bounding box center [748, 254] width 747 height 43
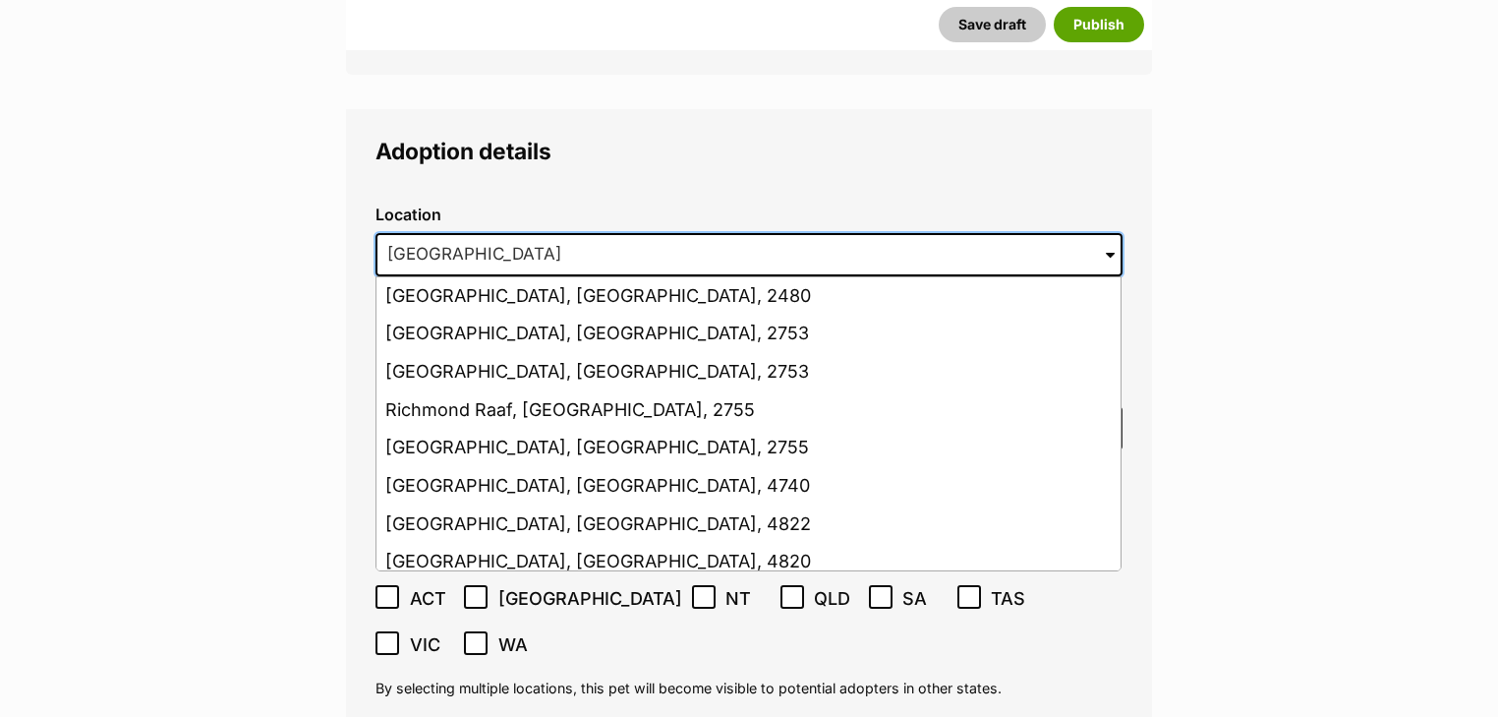
click at [503, 233] on input "Richmond" at bounding box center [748, 254] width 747 height 43
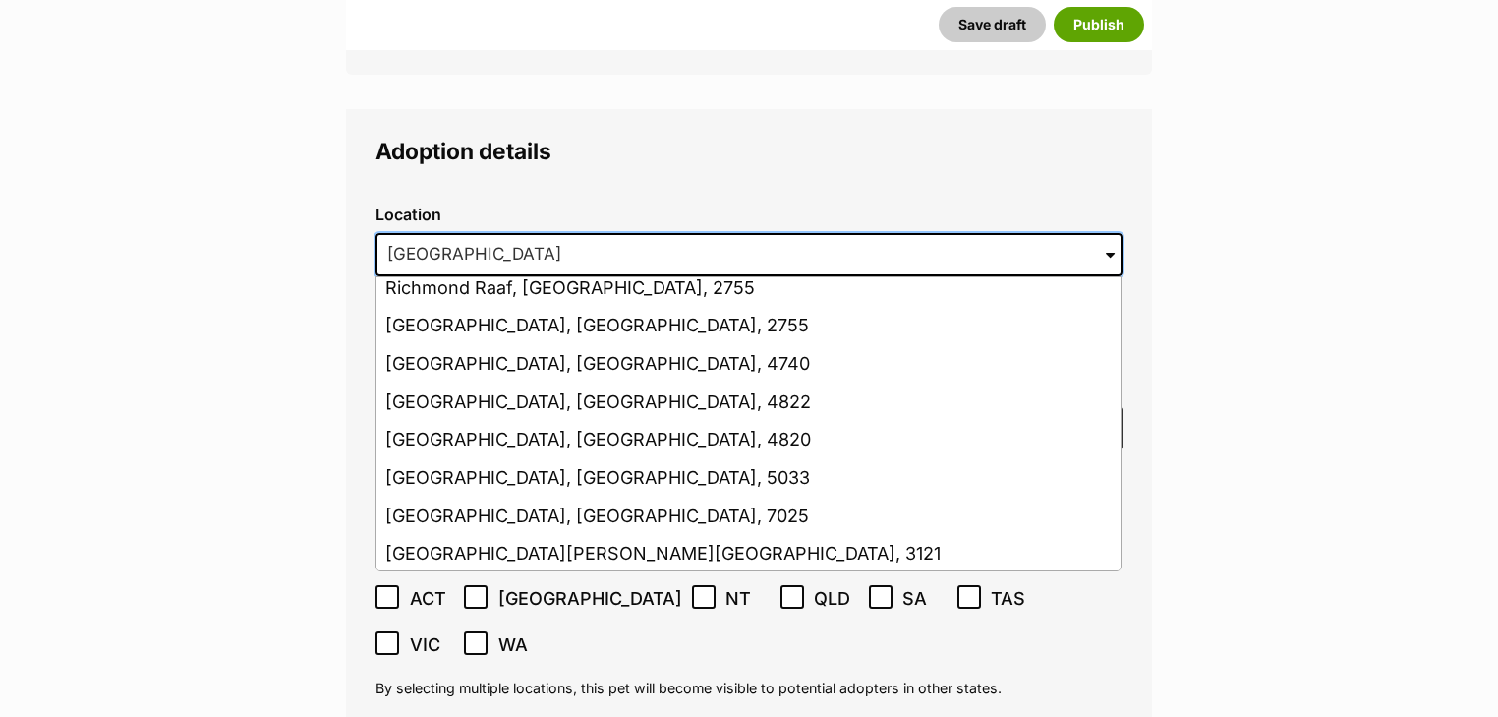
scroll to position [157, 0]
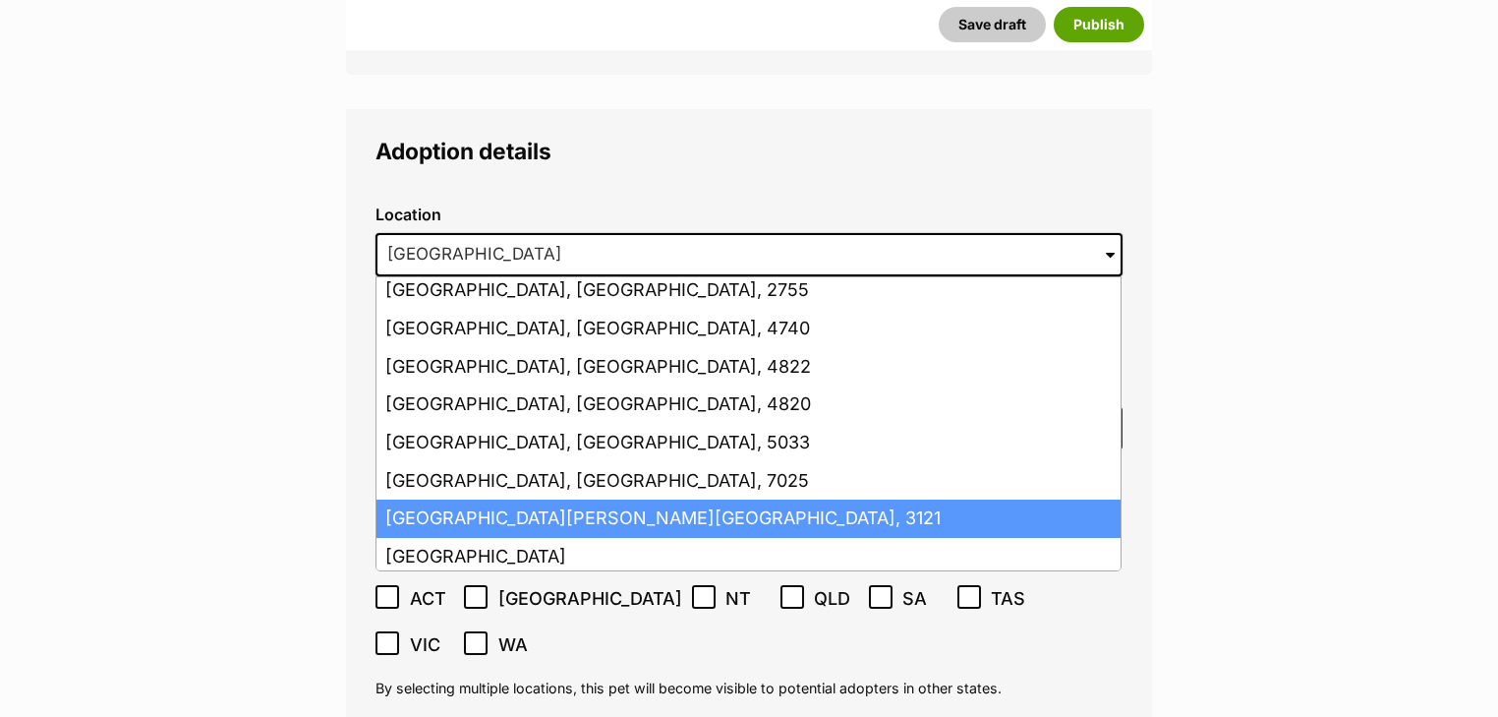
click at [763, 499] on li "Richmond, Victoria, 3121" at bounding box center [748, 518] width 744 height 38
type input "Richmond, Victoria, 3121"
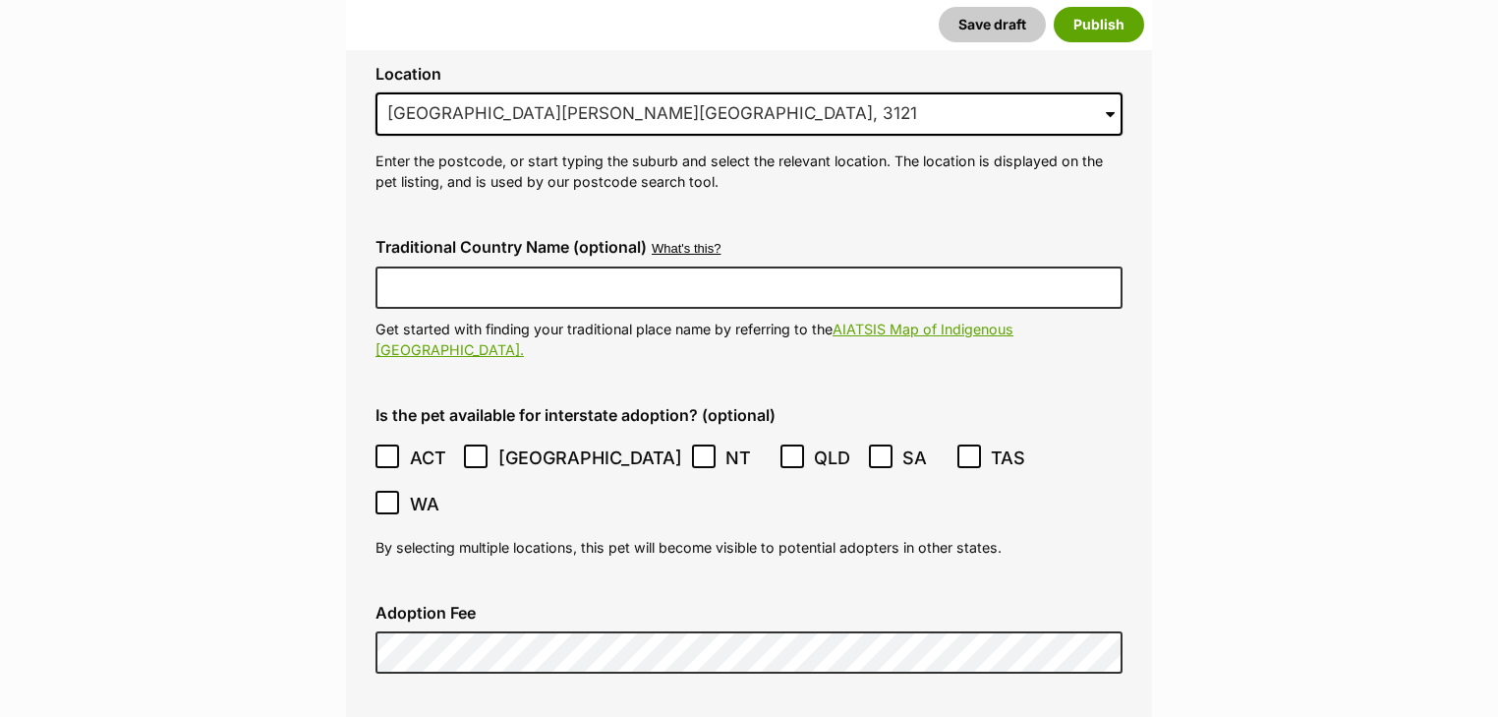
scroll to position [5123, 0]
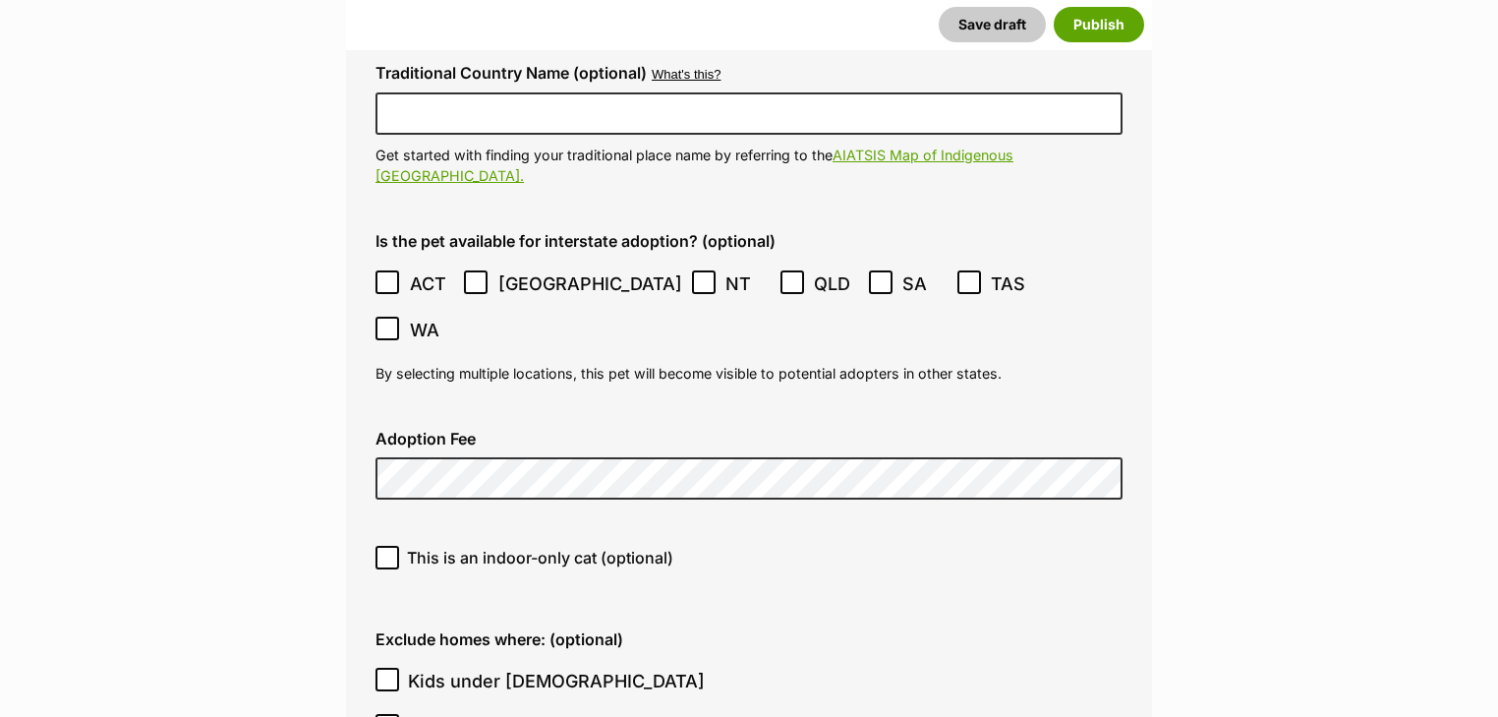
click at [499, 546] on span "This is an indoor-only cat (optional)" at bounding box center [540, 558] width 266 height 24
click at [399, 546] on input "This is an indoor-only cat (optional)" at bounding box center [387, 558] width 24 height 24
checkbox input "true"
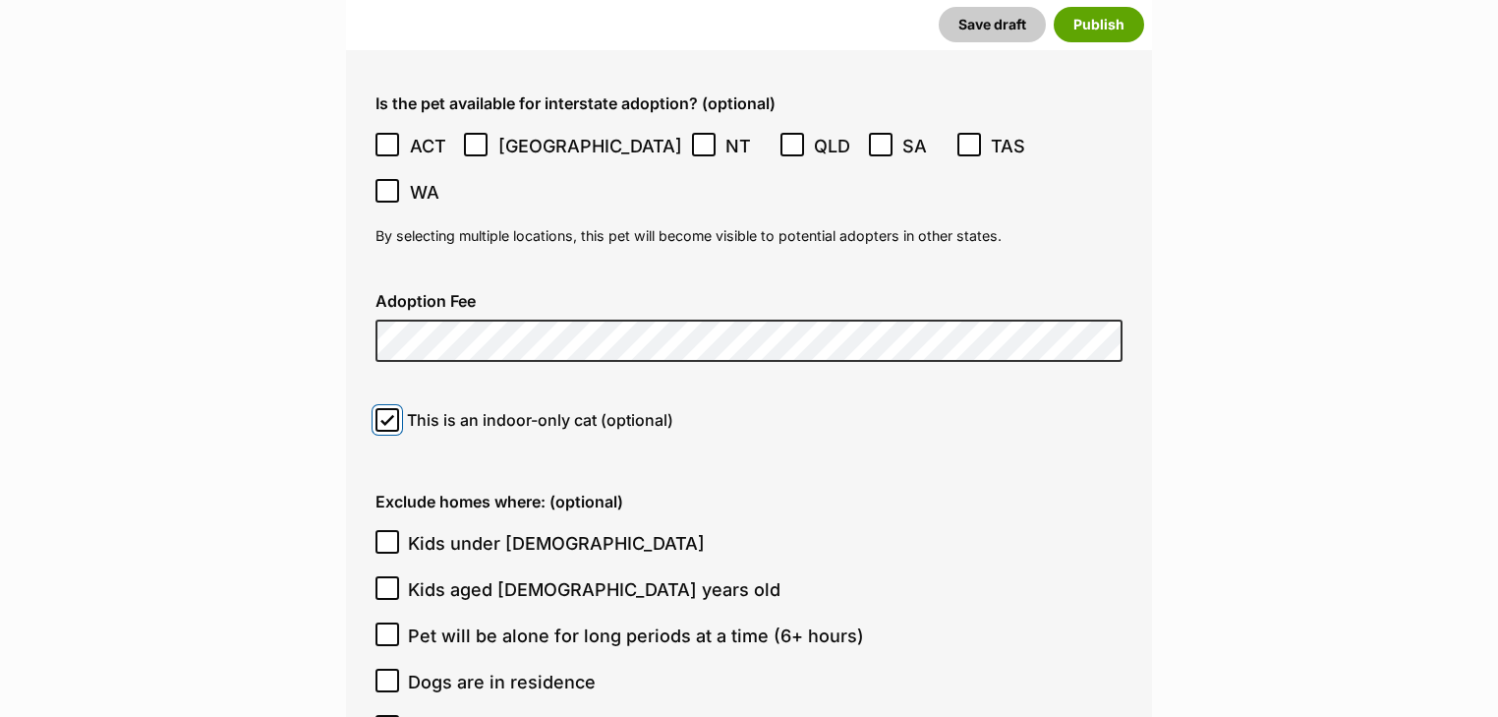
scroll to position [5280, 0]
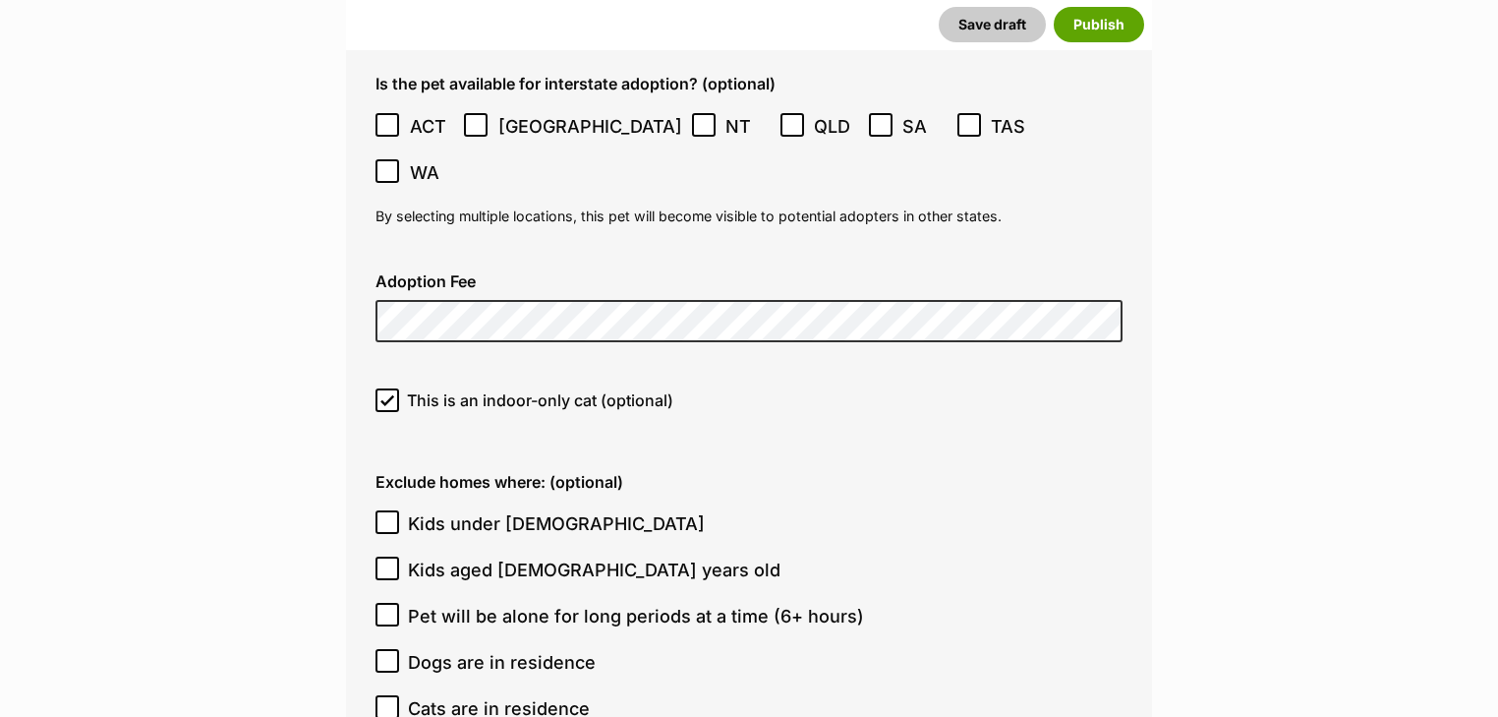
click at [504, 649] on span "Dogs are in residence" at bounding box center [502, 662] width 188 height 27
click at [399, 649] on input "Dogs are in residence" at bounding box center [387, 661] width 24 height 24
checkbox input "true"
click at [515, 695] on span "Cats are in residence" at bounding box center [499, 708] width 182 height 27
click at [399, 695] on input "Cats are in residence" at bounding box center [387, 707] width 24 height 24
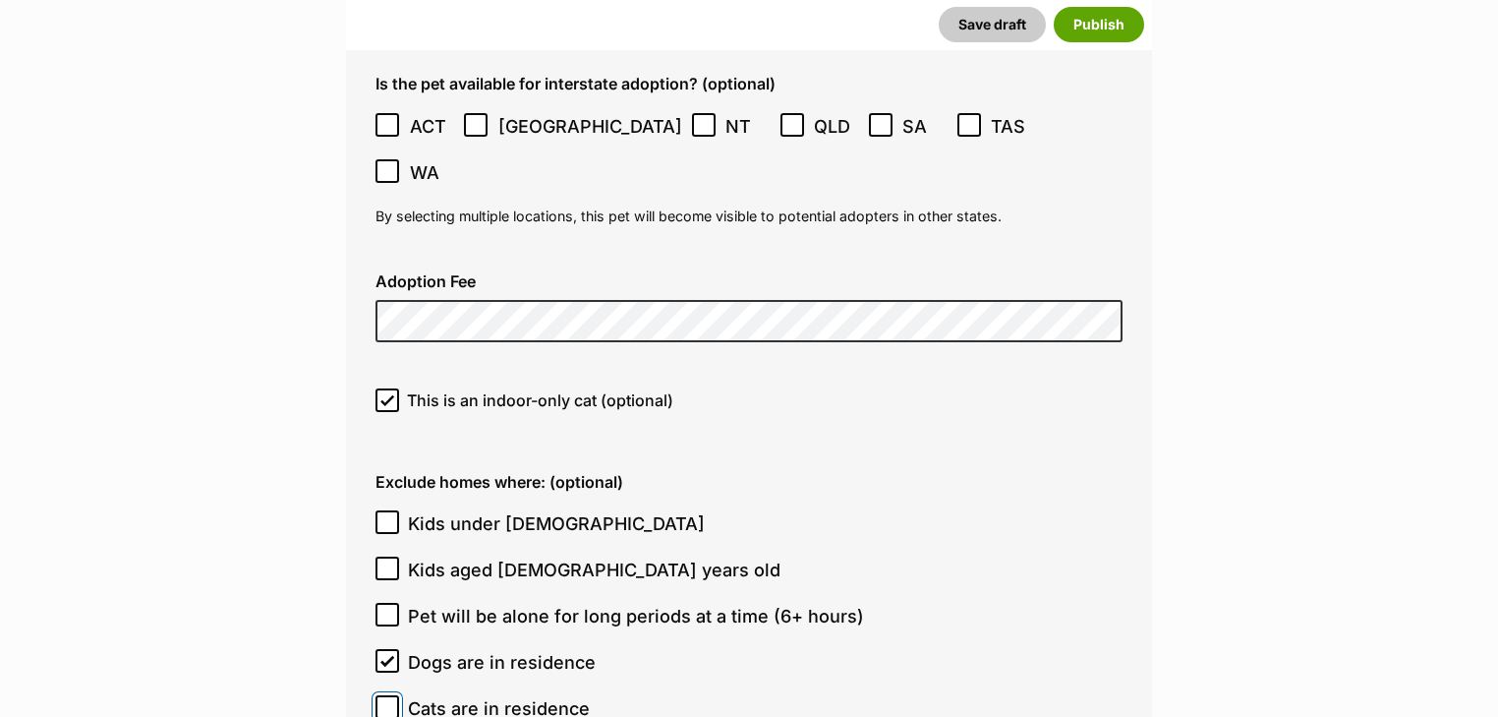
checkbox input "true"
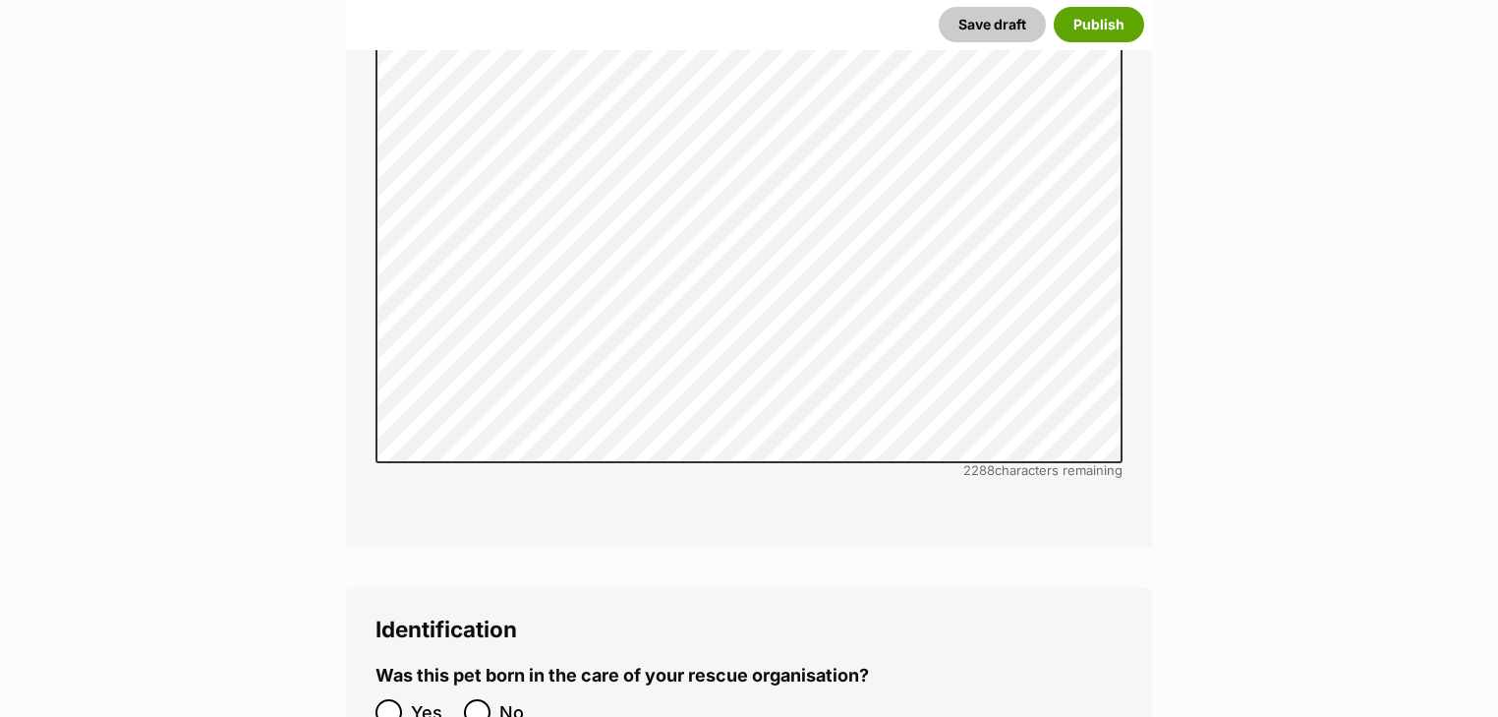
scroll to position [6696, 0]
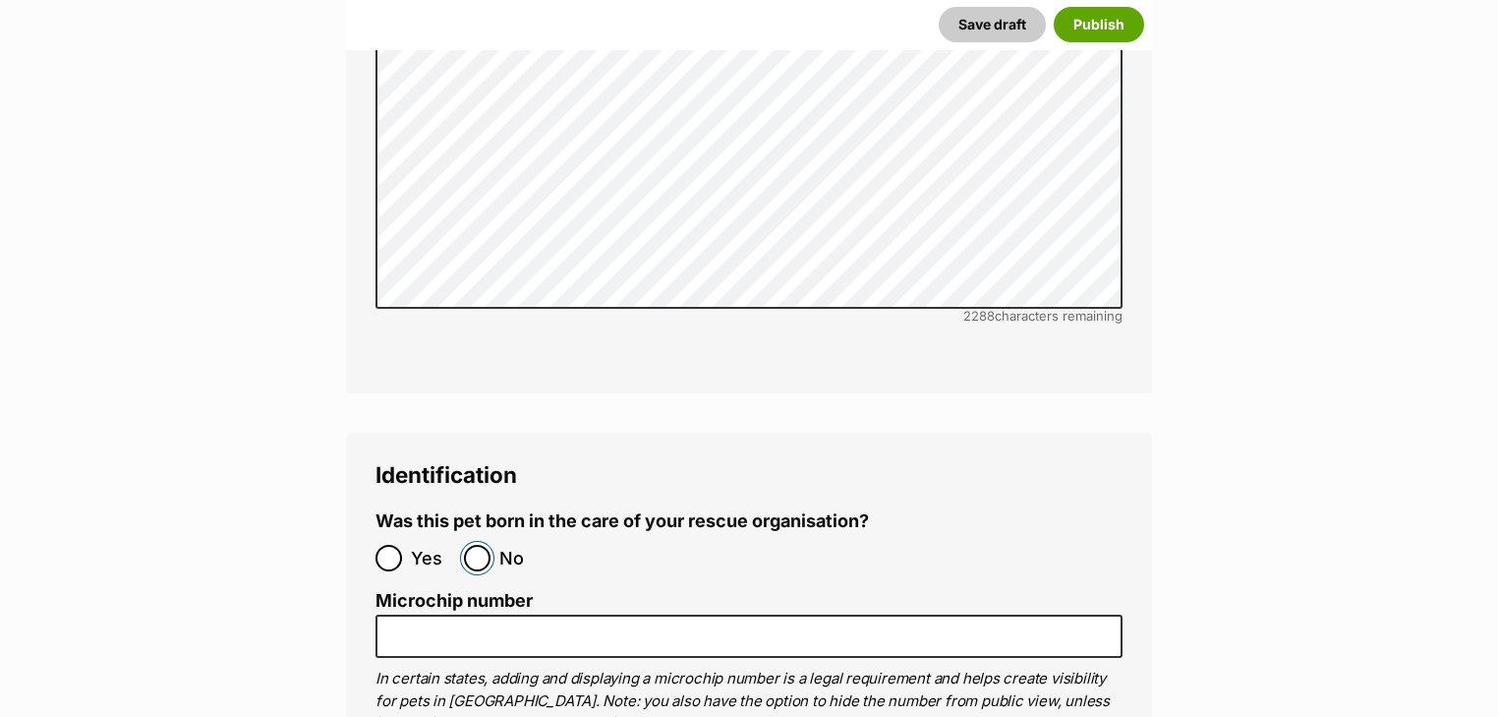
click at [484, 545] on input "No" at bounding box center [477, 558] width 27 height 27
radio input "true"
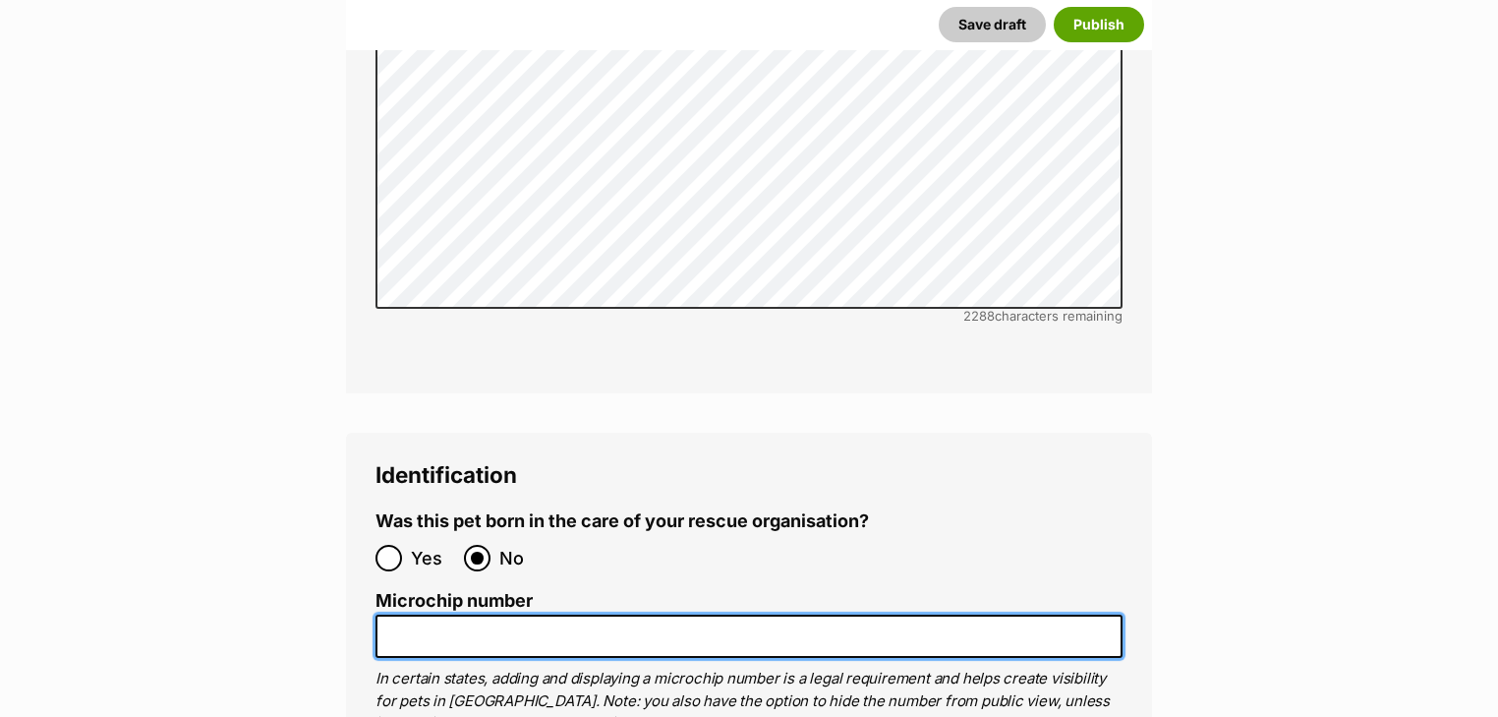
click at [460, 614] on input "Microchip number" at bounding box center [748, 636] width 747 height 44
paste input "956000007523252"
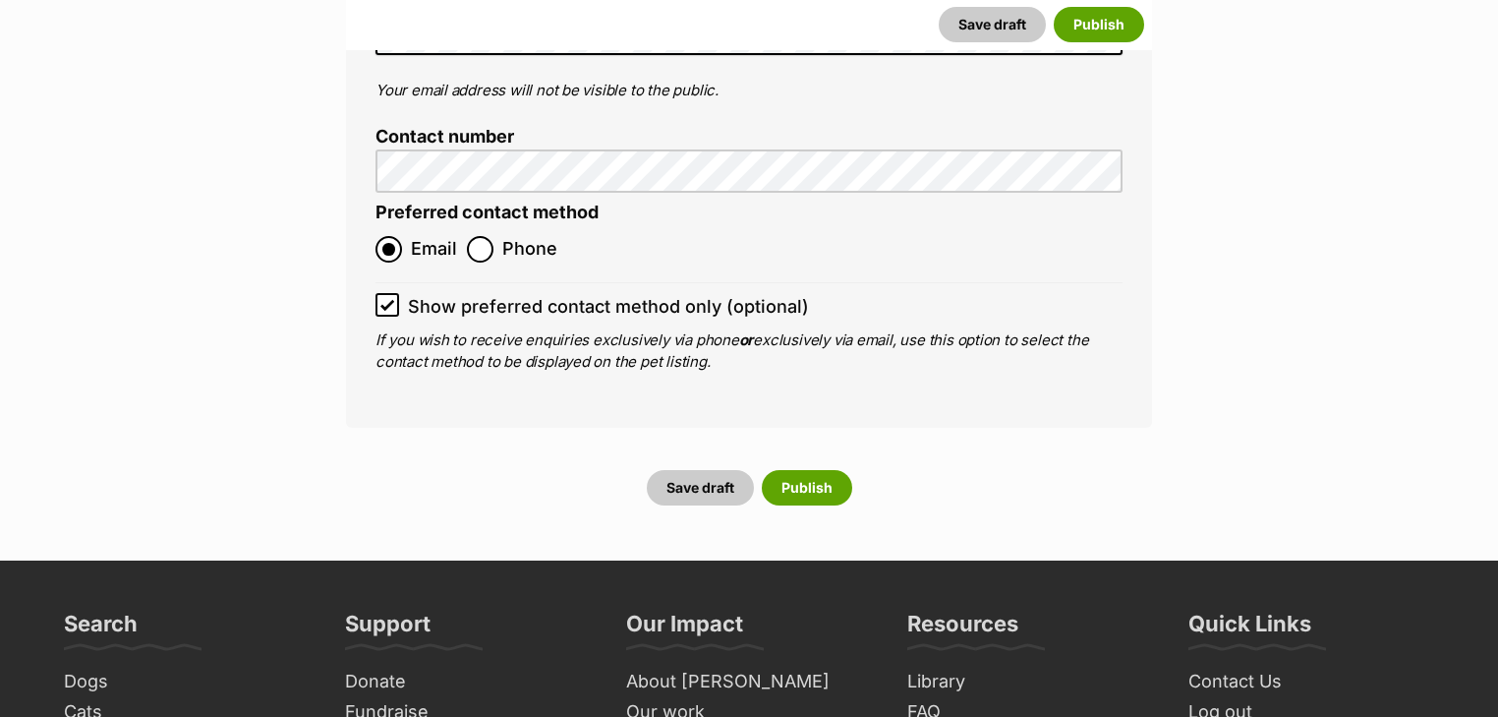
scroll to position [8426, 0]
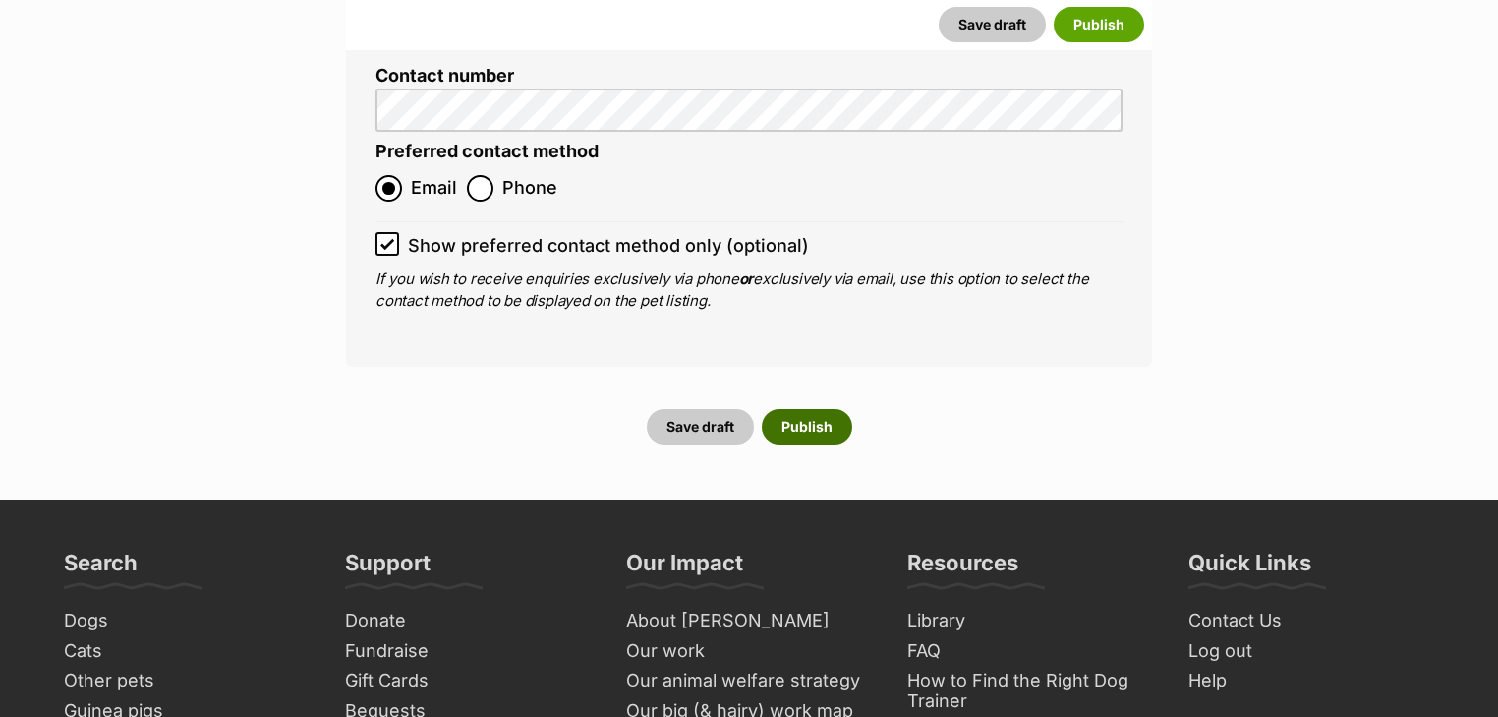
type input "956000007523252"
click at [794, 409] on button "Publish" at bounding box center [807, 426] width 90 height 35
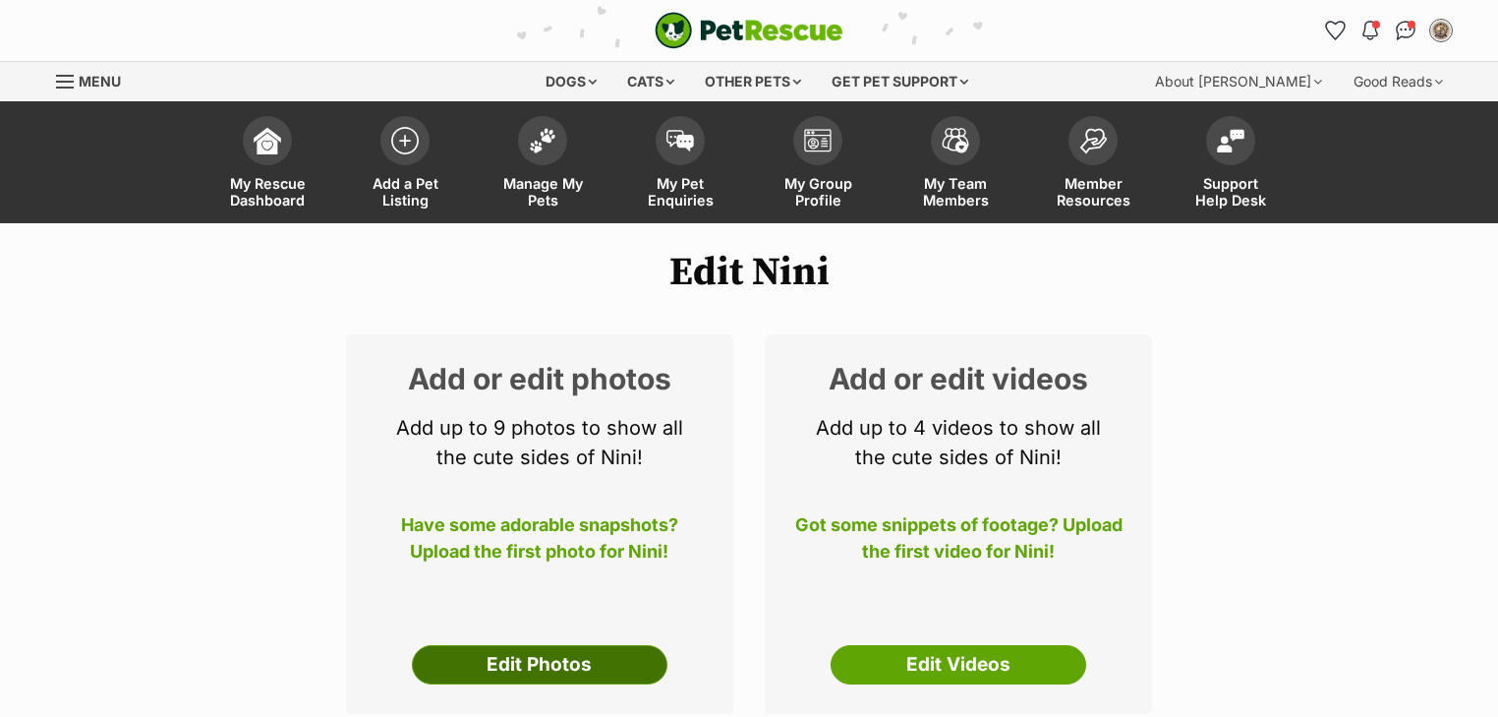
click at [521, 661] on link "Edit Photos" at bounding box center [540, 664] width 256 height 39
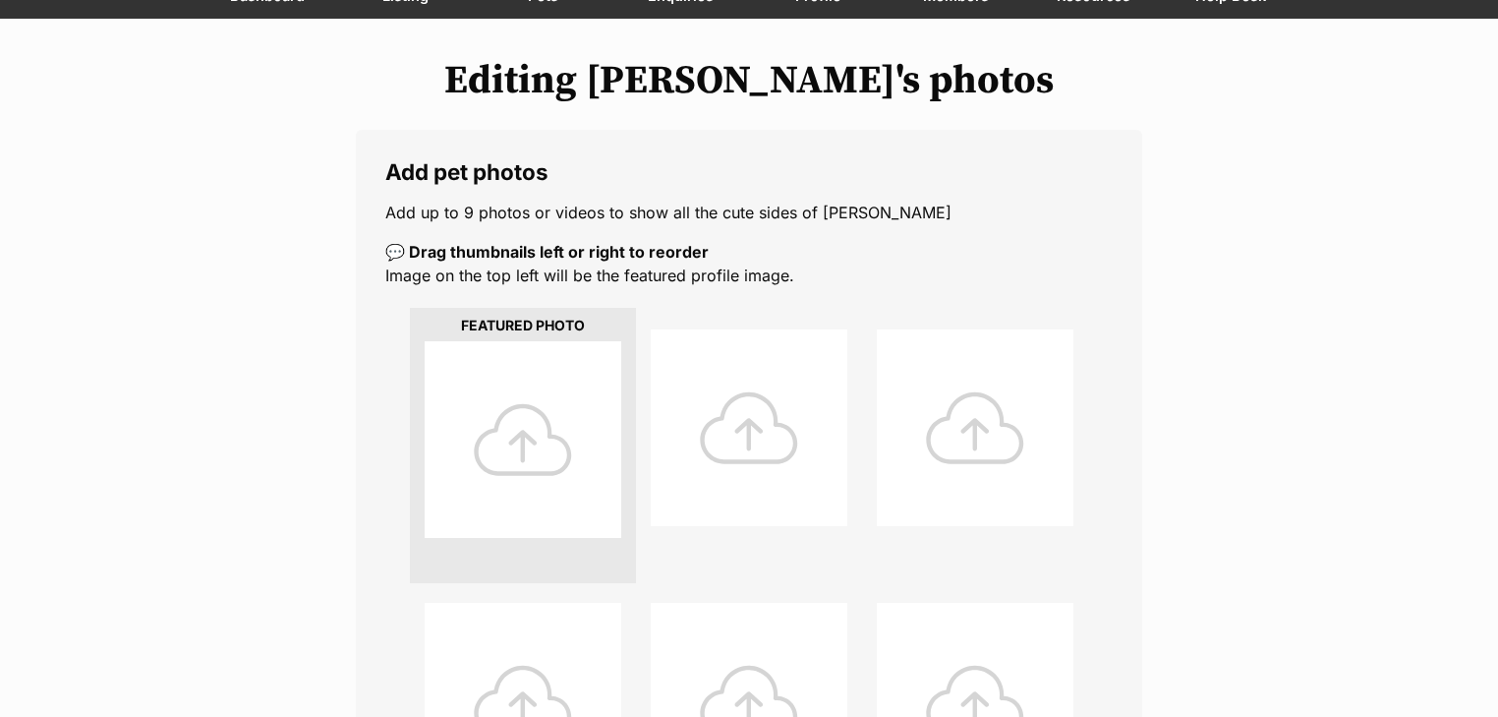
scroll to position [315, 0]
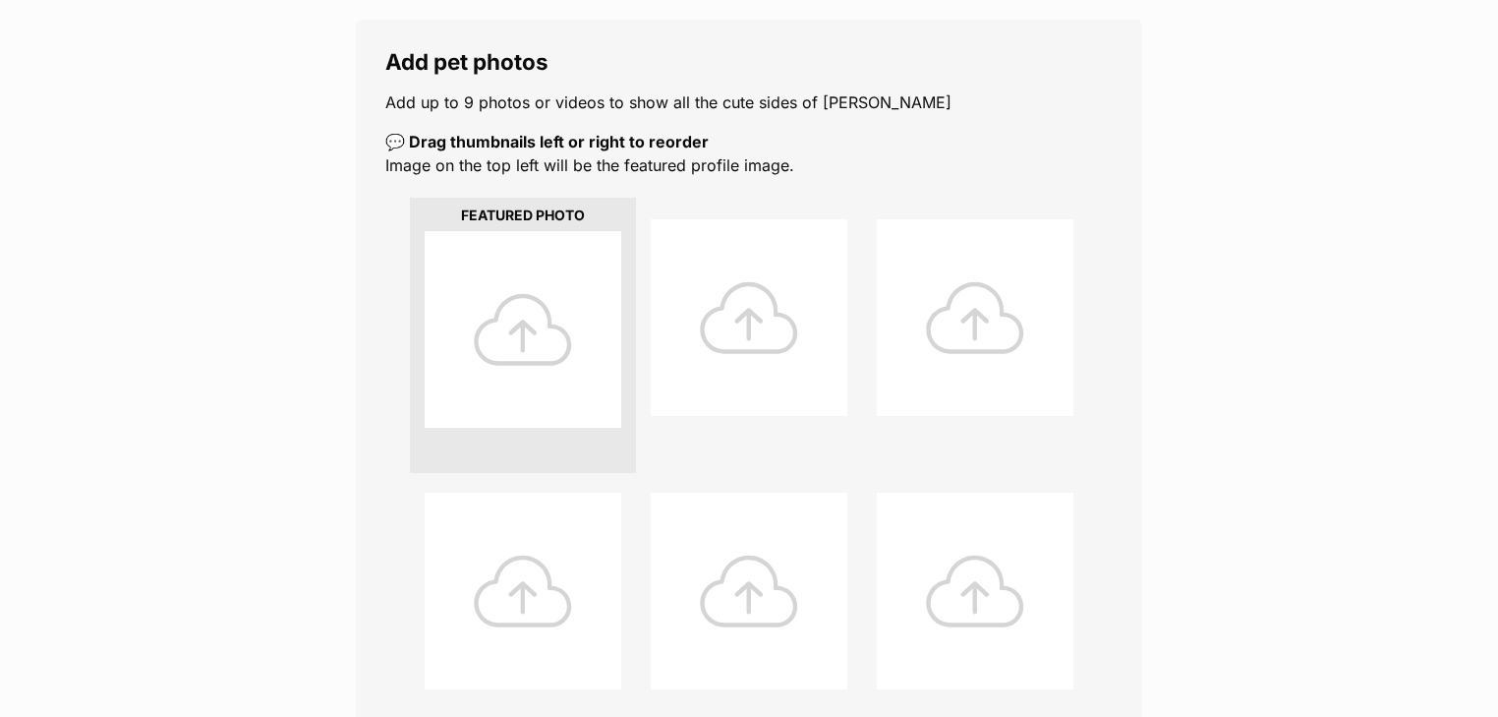
click at [515, 268] on div at bounding box center [523, 329] width 197 height 197
click at [522, 312] on div at bounding box center [523, 329] width 197 height 197
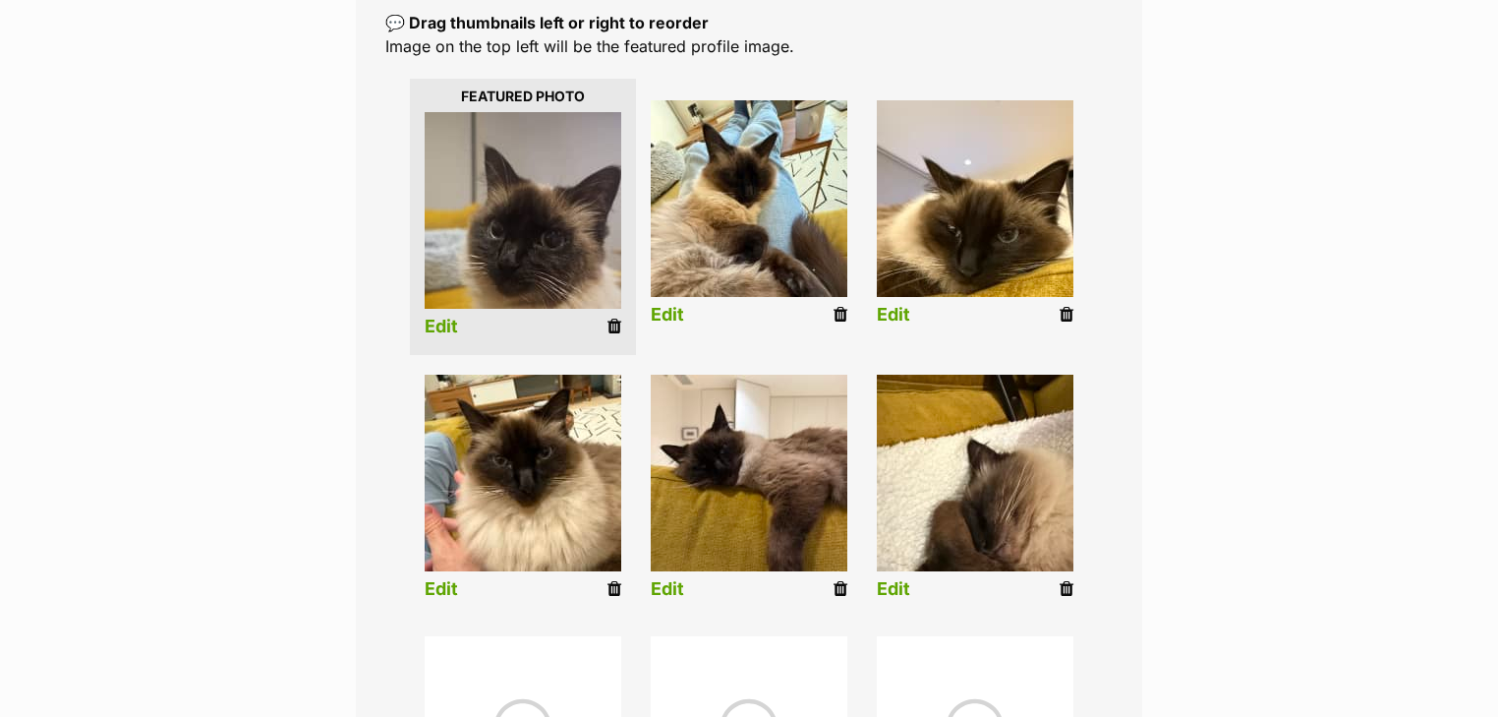
scroll to position [472, 0]
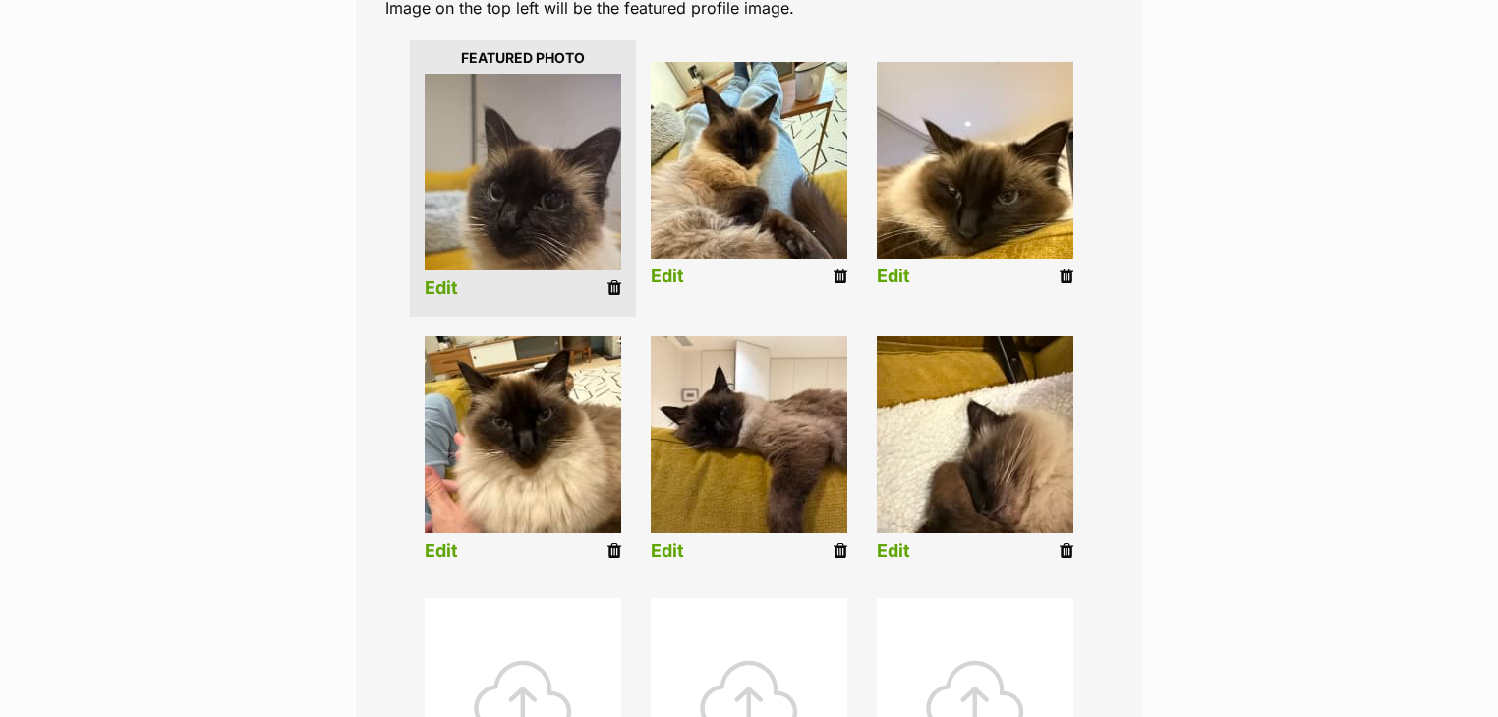
click at [432, 283] on link "Edit" at bounding box center [441, 288] width 33 height 21
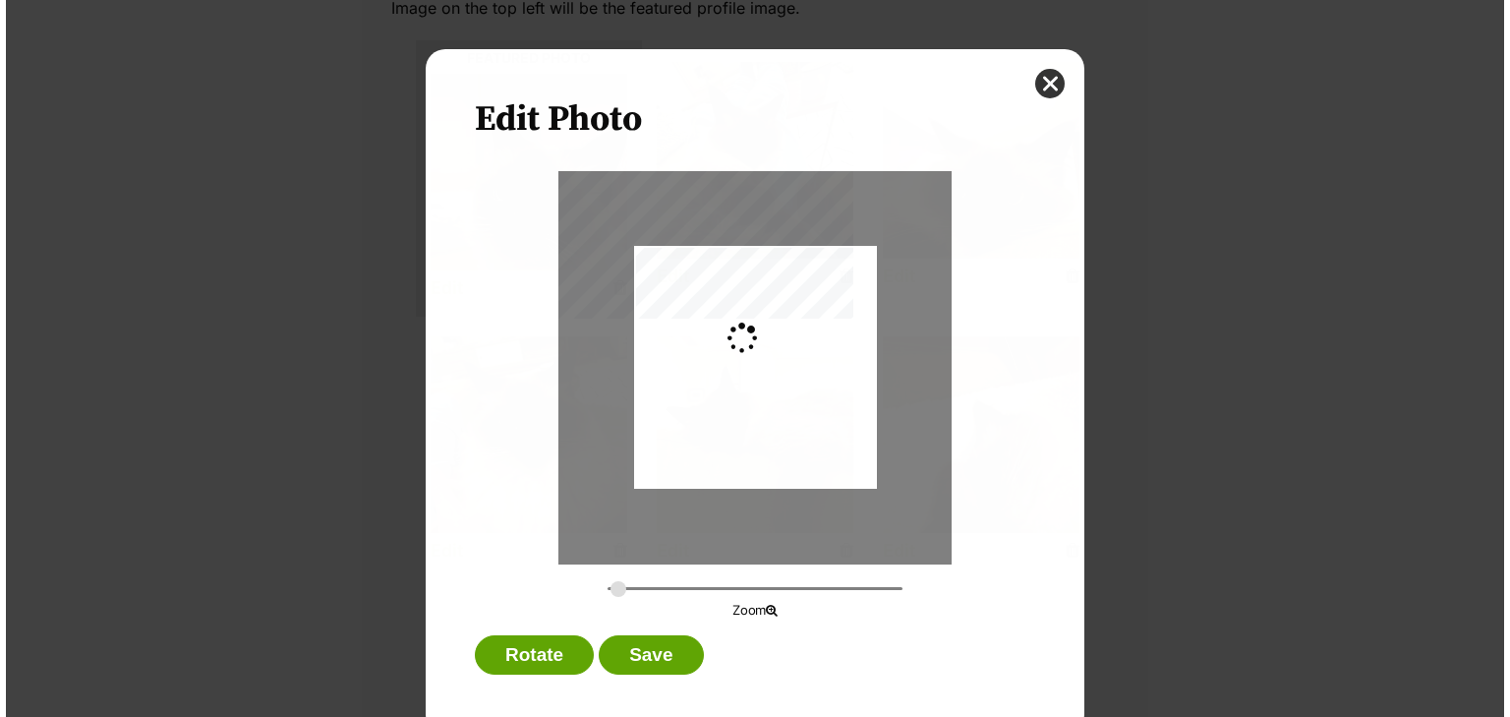
scroll to position [0, 0]
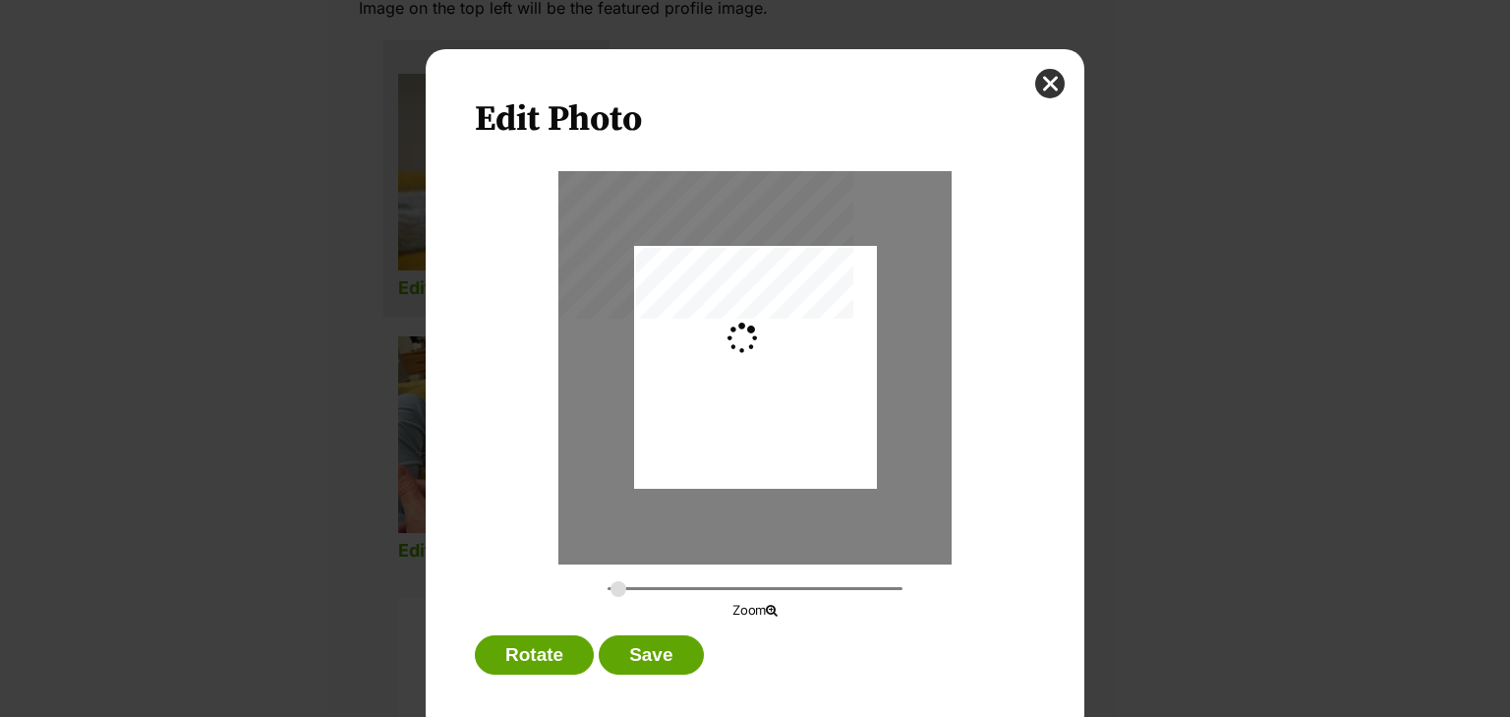
type input "0.2744"
drag, startPoint x: 737, startPoint y: 443, endPoint x: 752, endPoint y: 488, distance: 46.6
click at [752, 488] on div "Dialog Window - Close (Press escape to close)" at bounding box center [755, 412] width 243 height 432
click at [658, 668] on button "Save" at bounding box center [651, 654] width 104 height 39
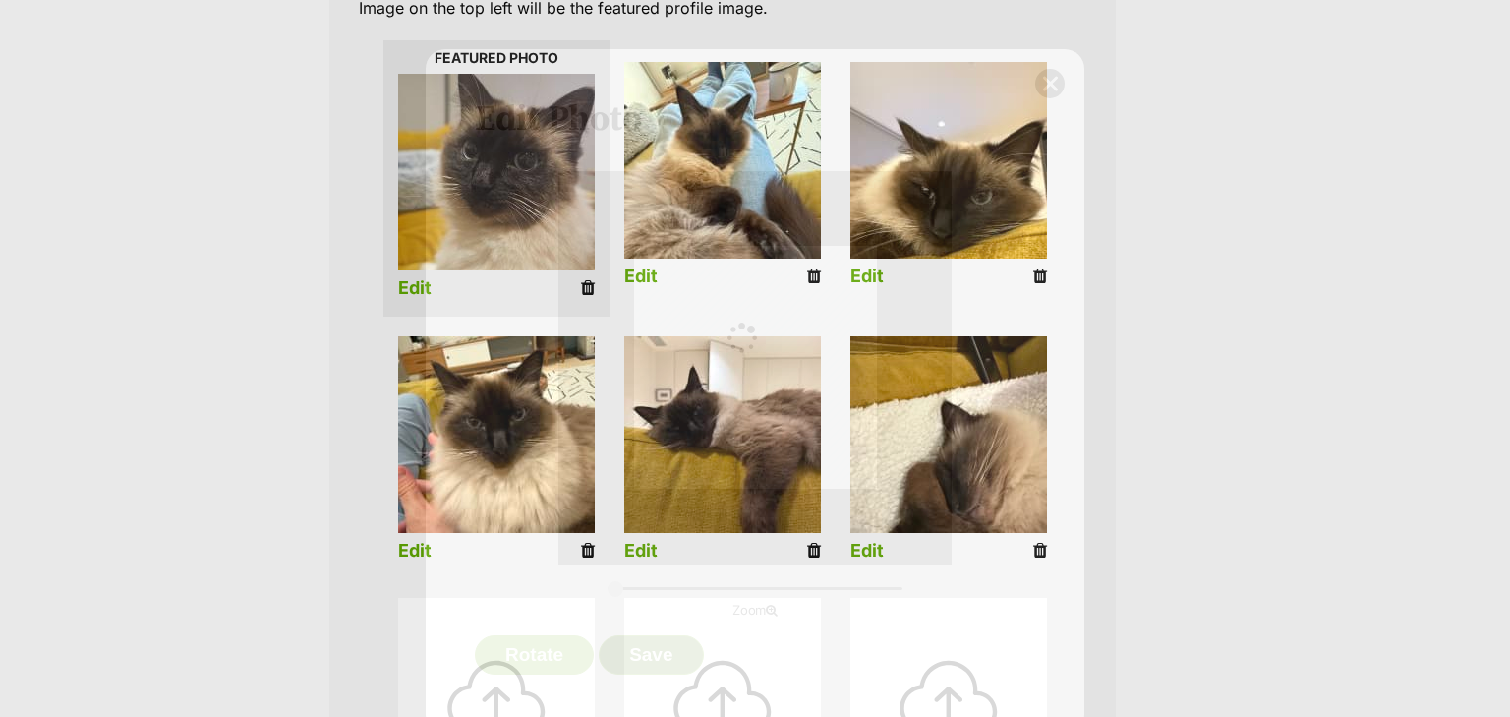
click at [657, 655] on button "Save" at bounding box center [651, 654] width 104 height 39
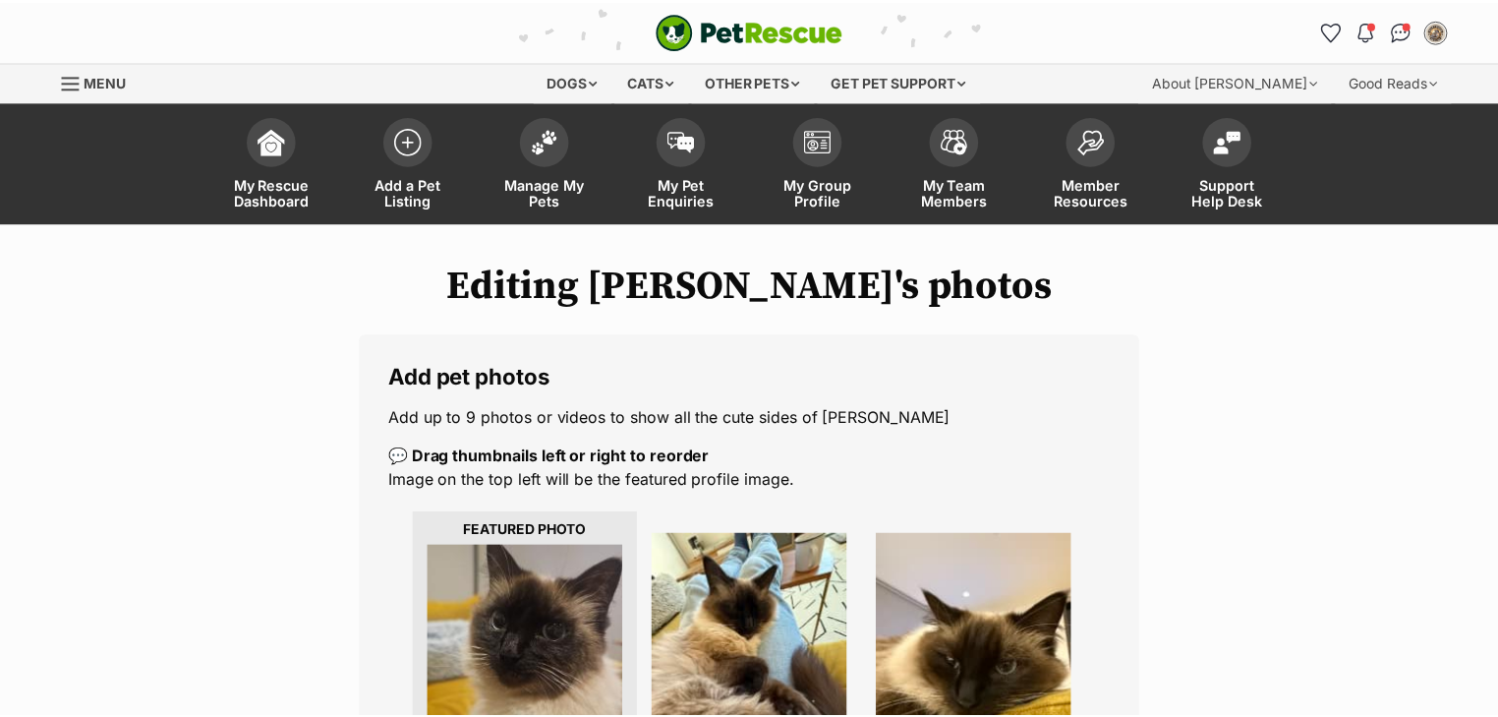
scroll to position [472, 0]
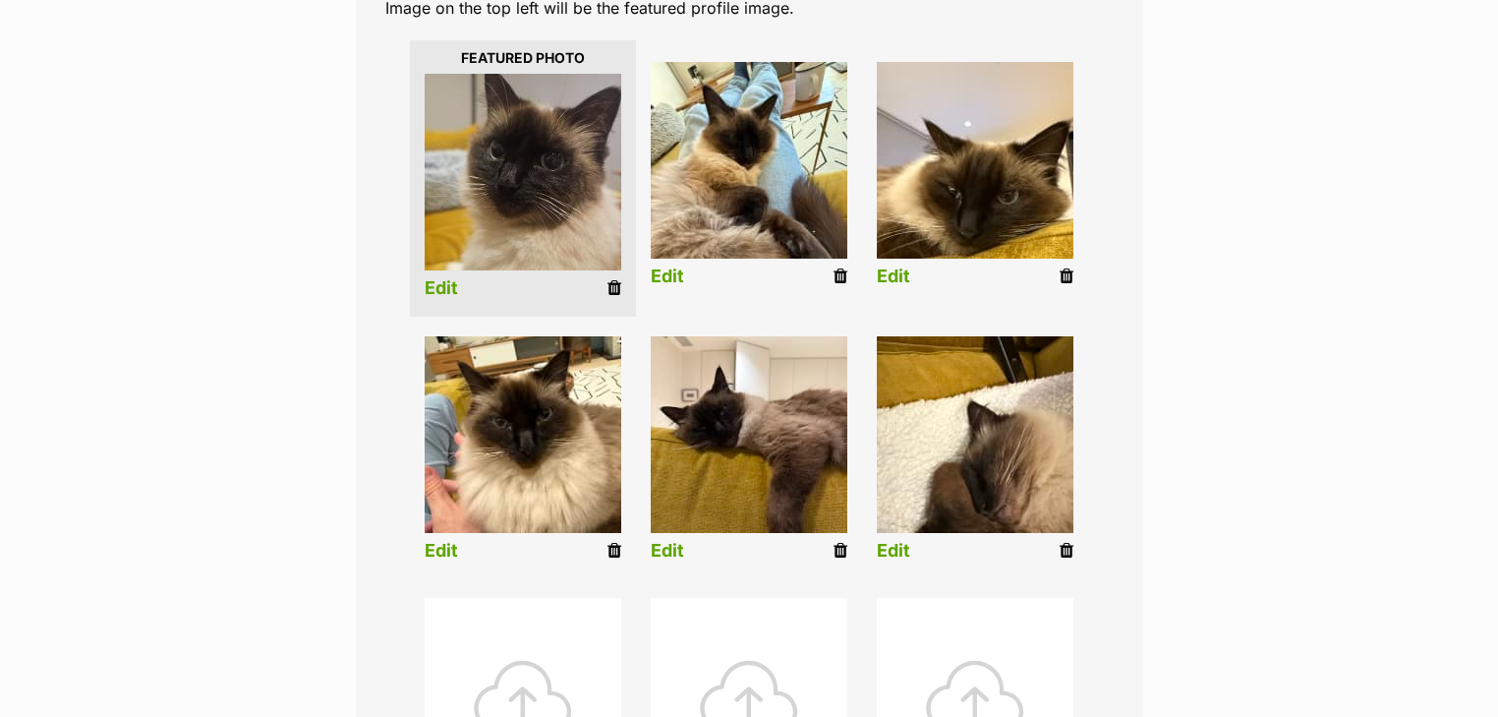
click at [670, 547] on link "Edit" at bounding box center [667, 551] width 33 height 21
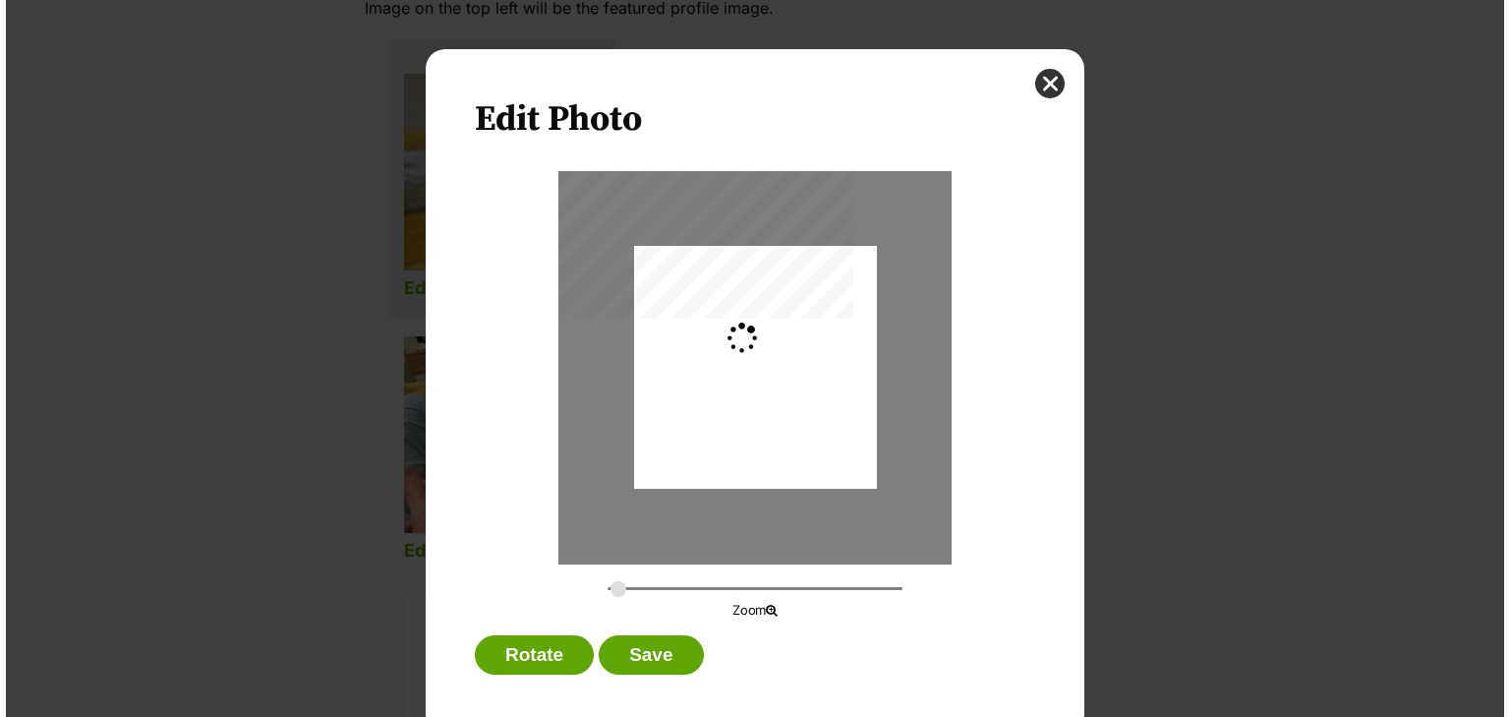
scroll to position [0, 0]
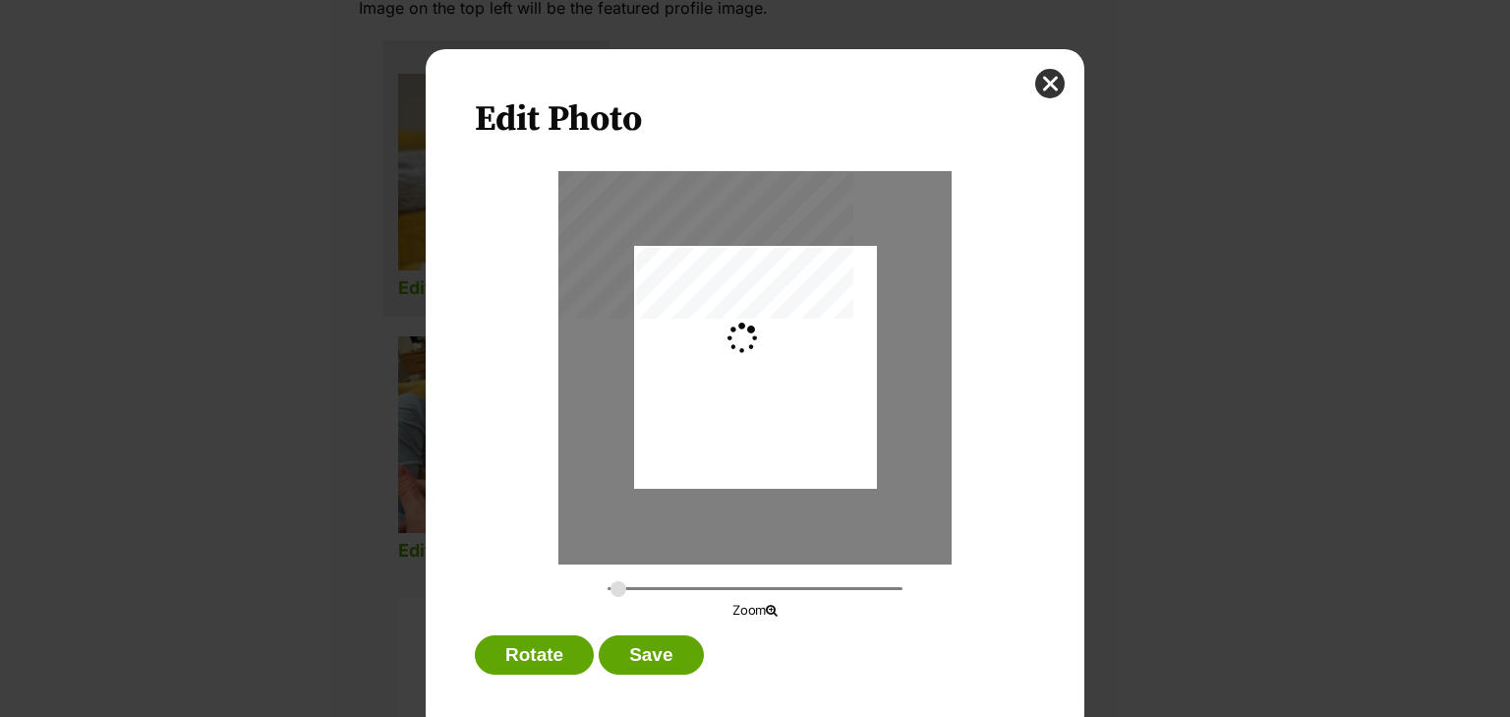
click at [641, 641] on button "Save" at bounding box center [651, 654] width 104 height 39
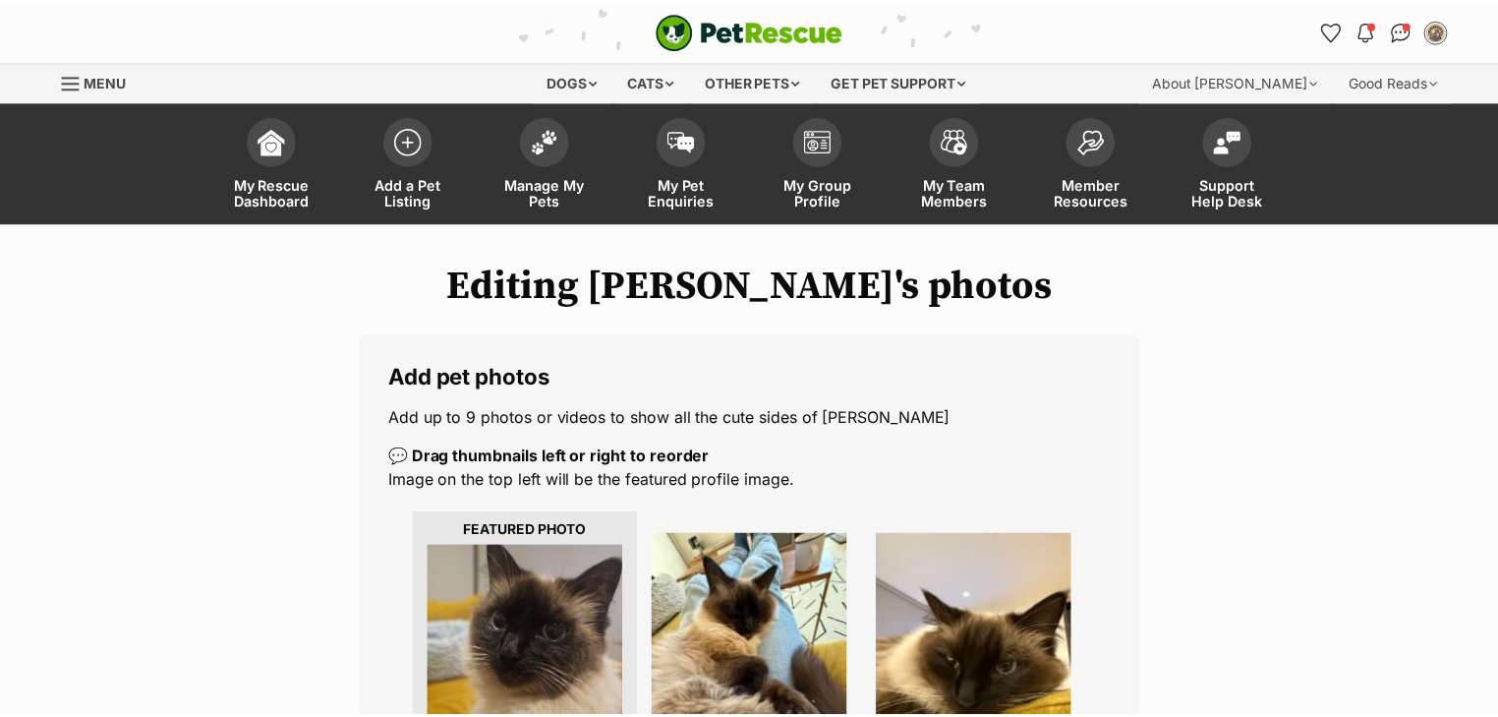
scroll to position [472, 0]
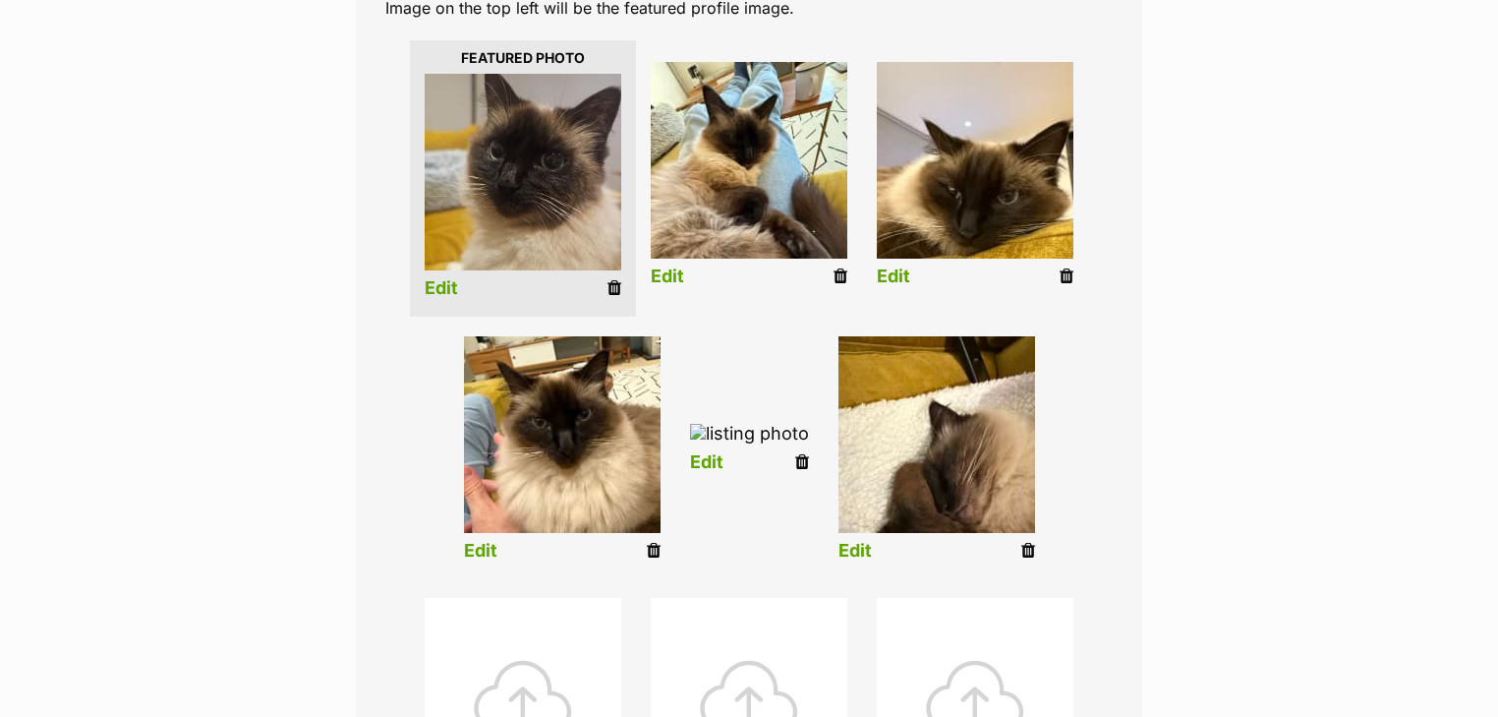
click at [475, 545] on link "Edit" at bounding box center [480, 551] width 33 height 21
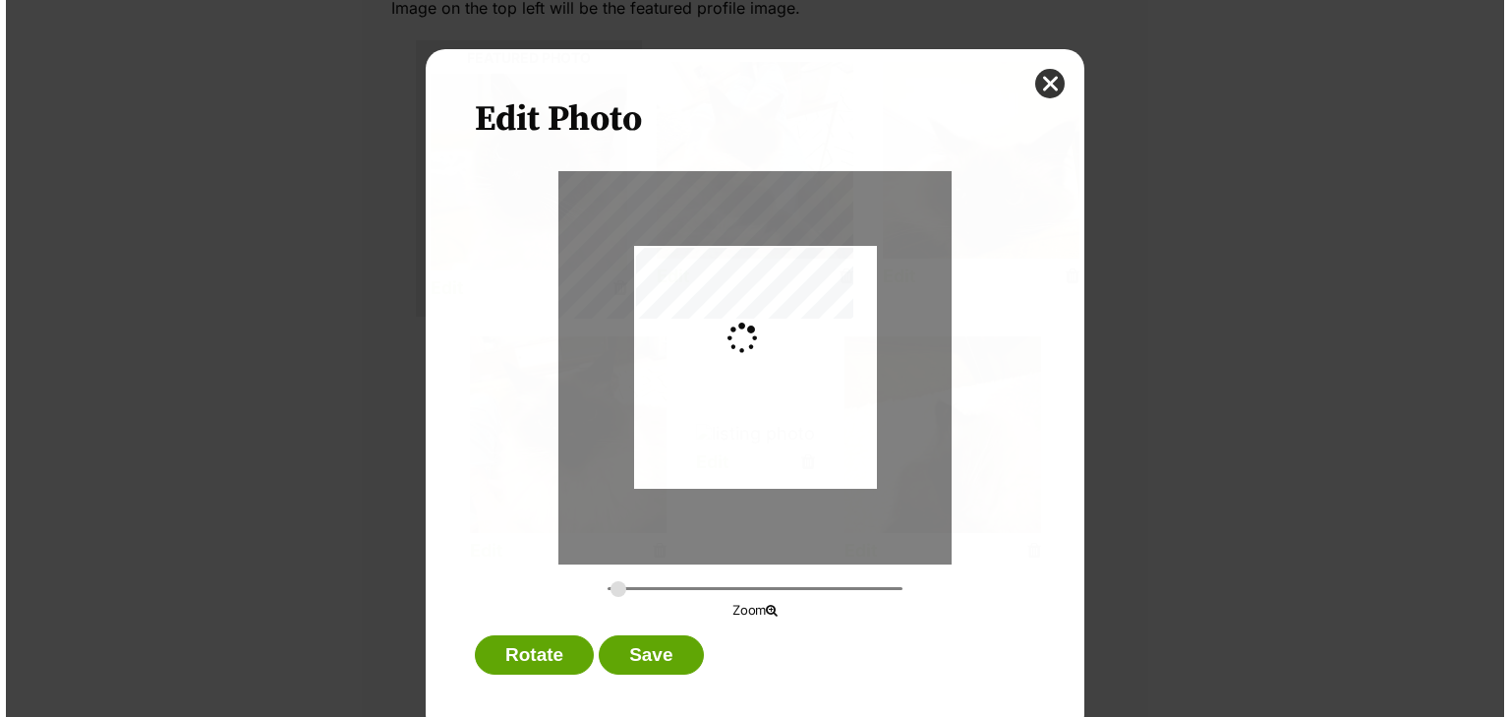
scroll to position [0, 0]
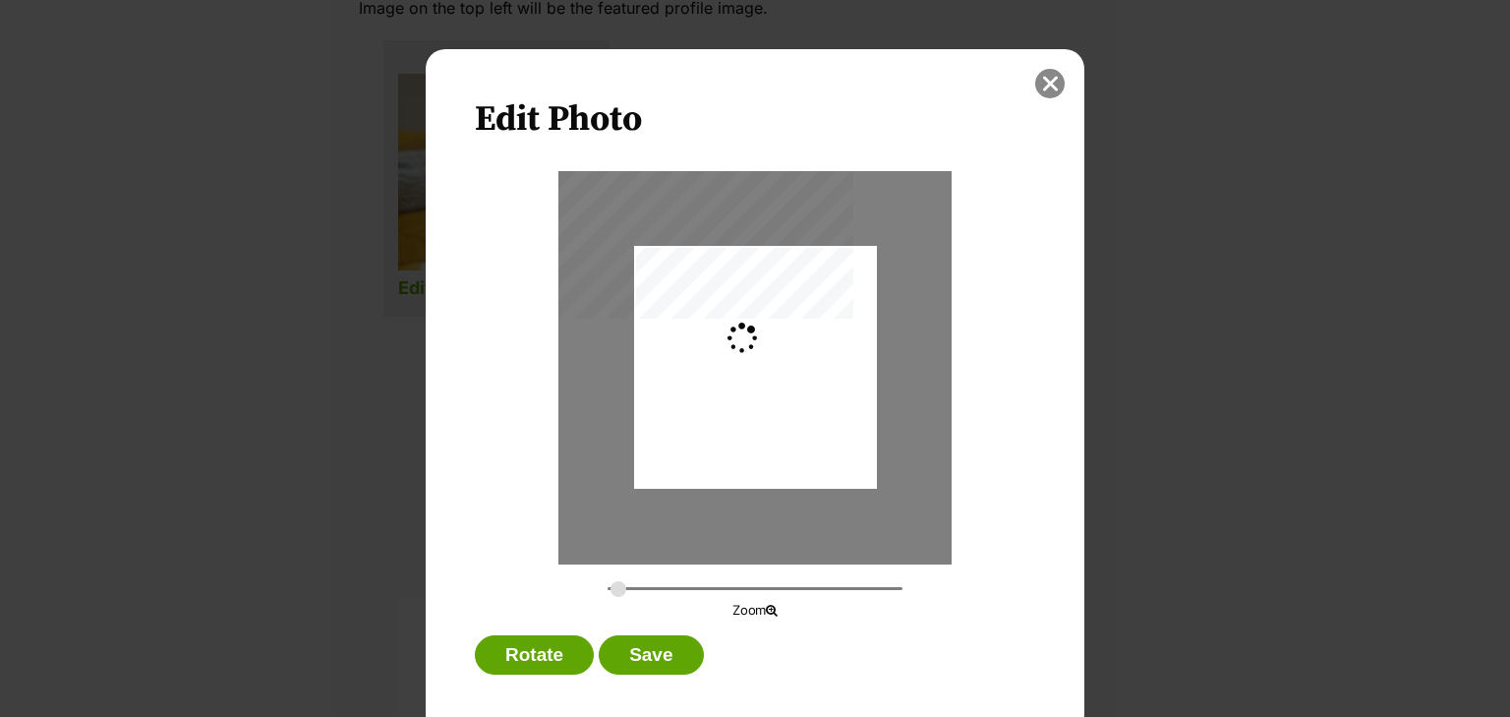
click at [1040, 84] on button "close" at bounding box center [1049, 83] width 29 height 29
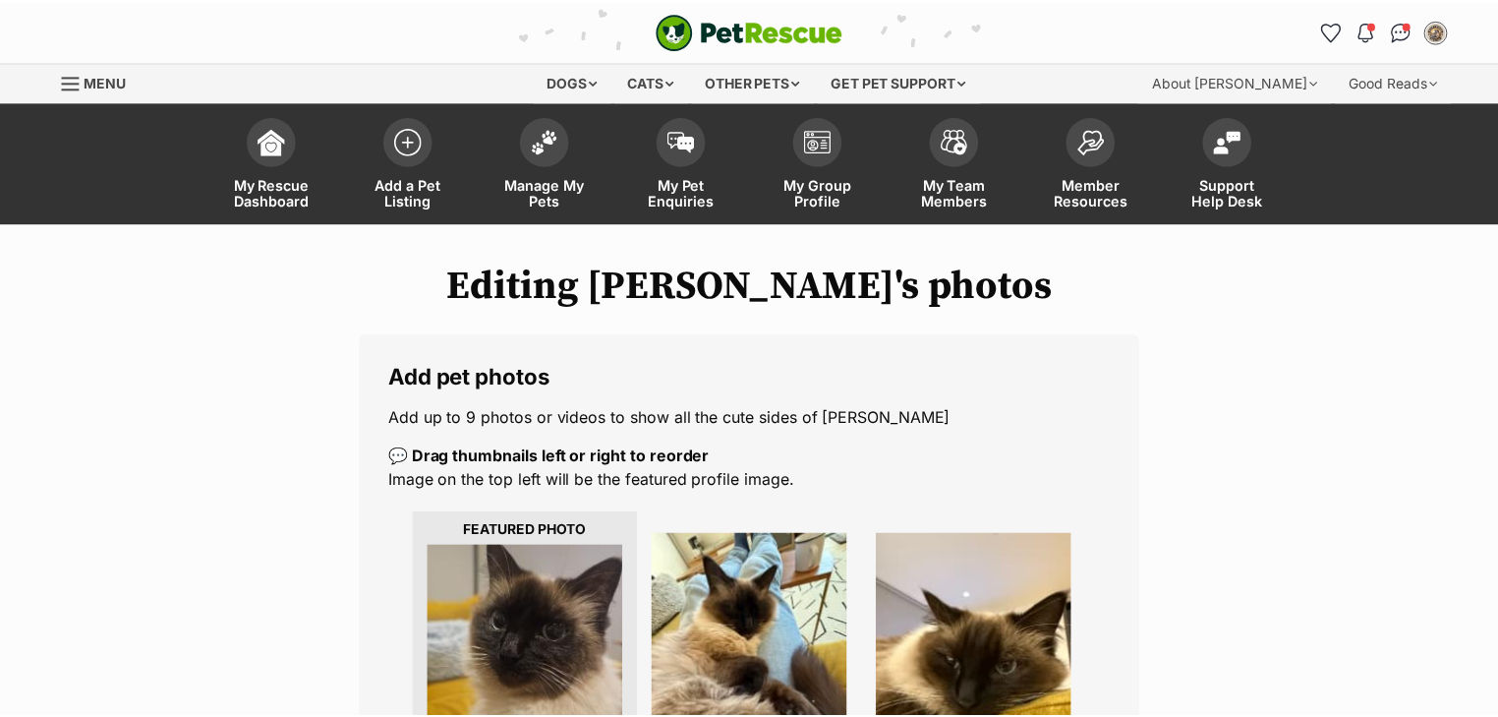
scroll to position [472, 0]
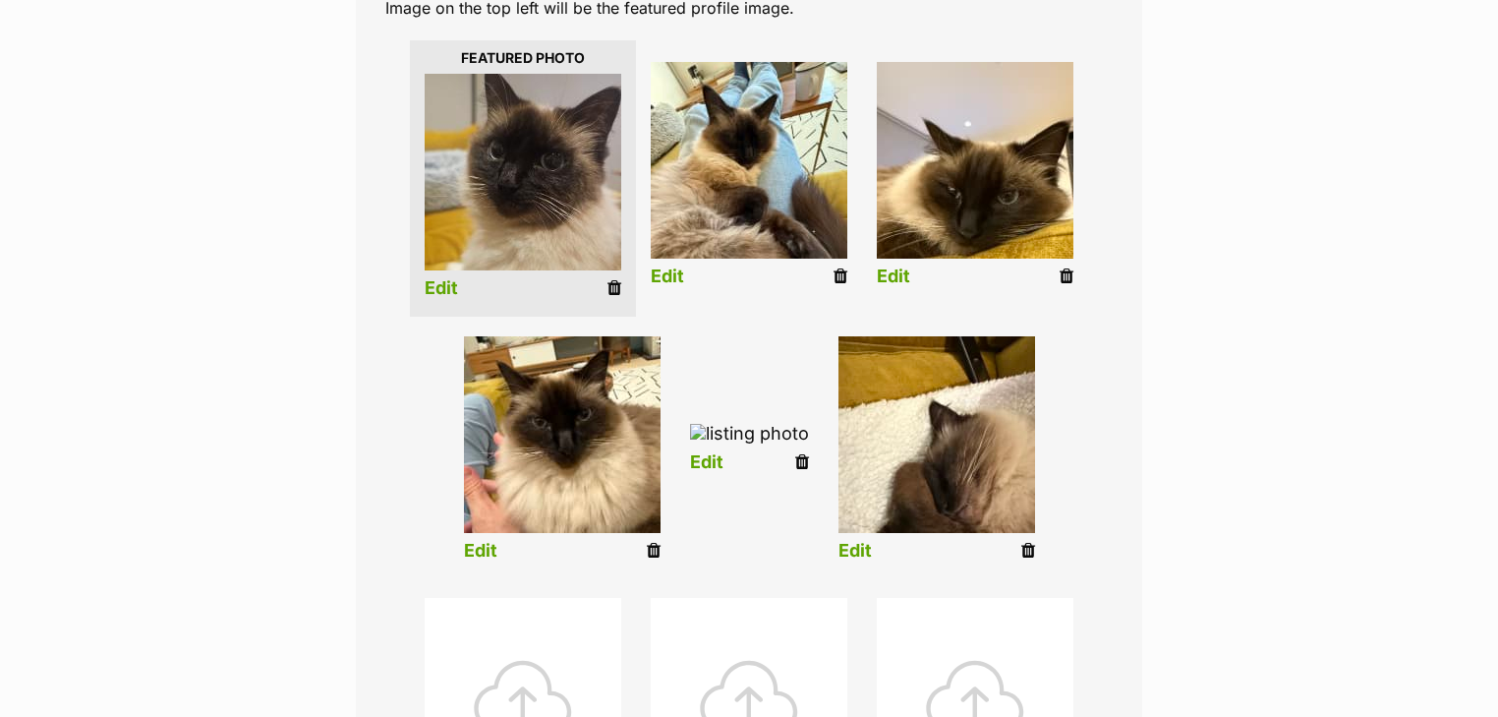
click at [853, 552] on link "Edit" at bounding box center [854, 551] width 33 height 21
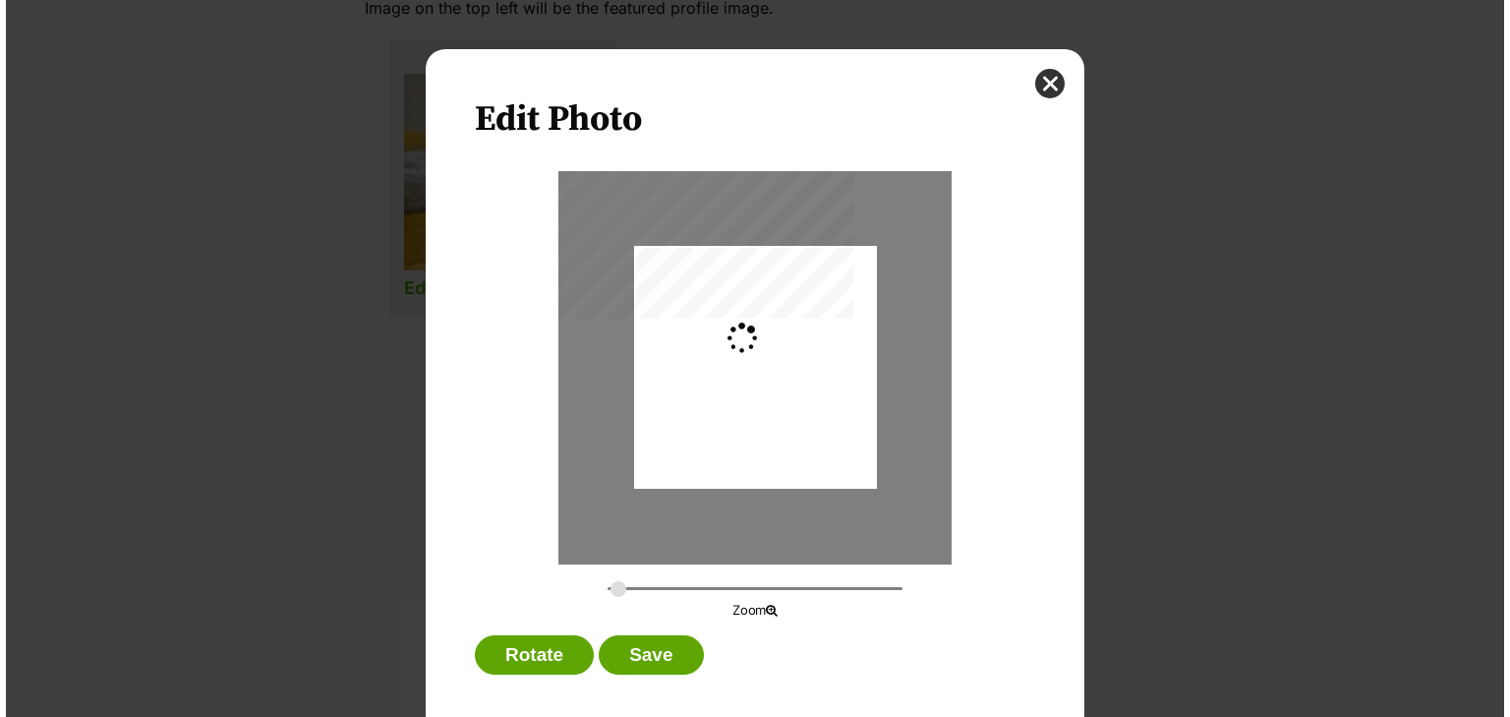
scroll to position [0, 0]
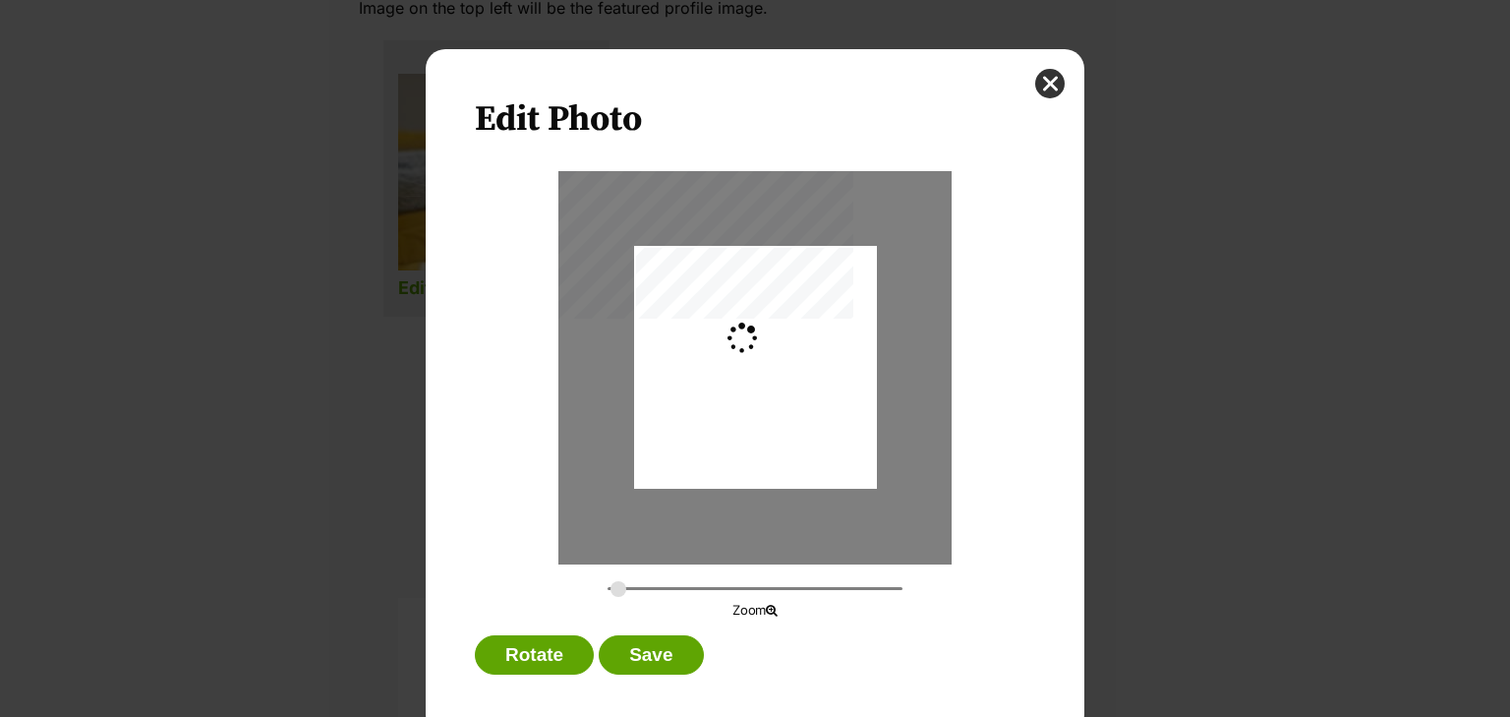
type input "0"
click at [1057, 87] on button "close" at bounding box center [1049, 83] width 29 height 29
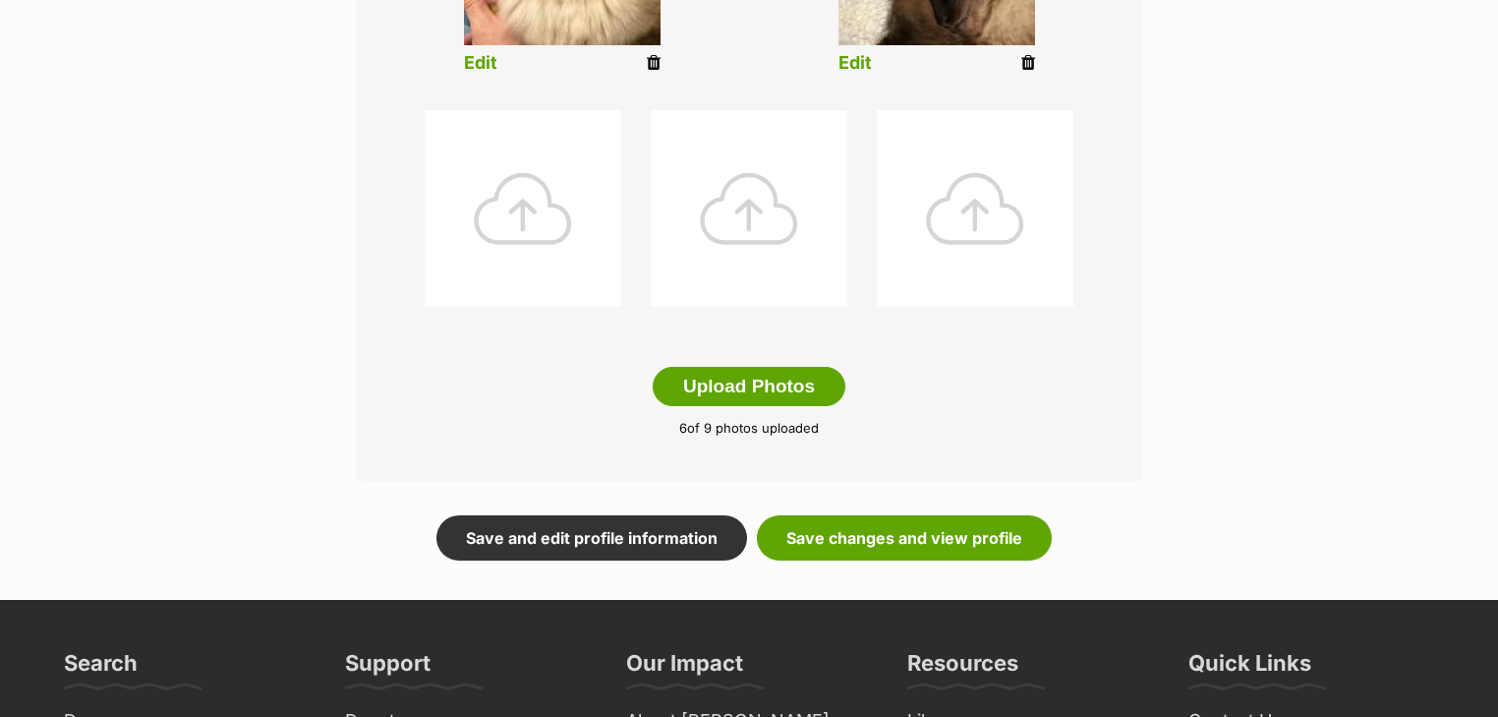
scroll to position [944, 0]
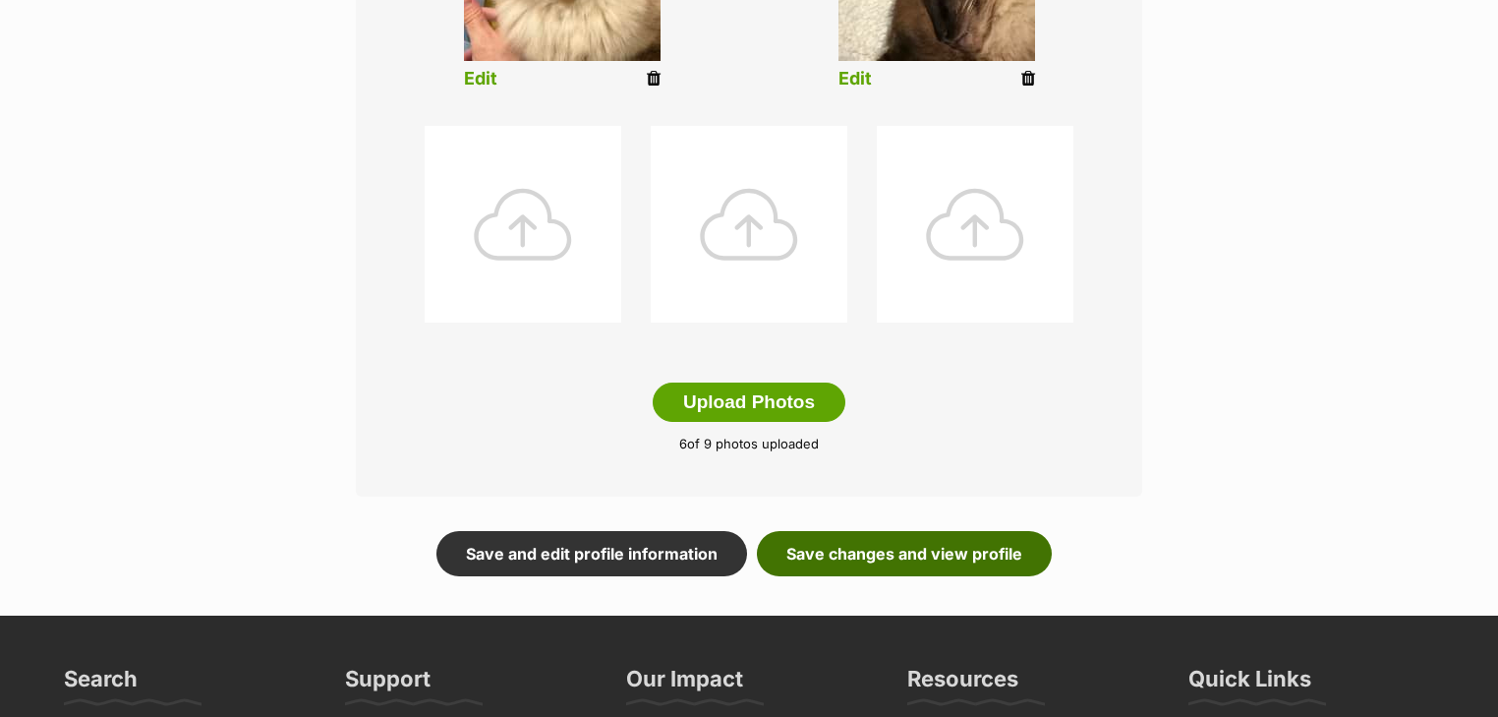
click at [808, 552] on link "Save changes and view profile" at bounding box center [904, 553] width 295 height 45
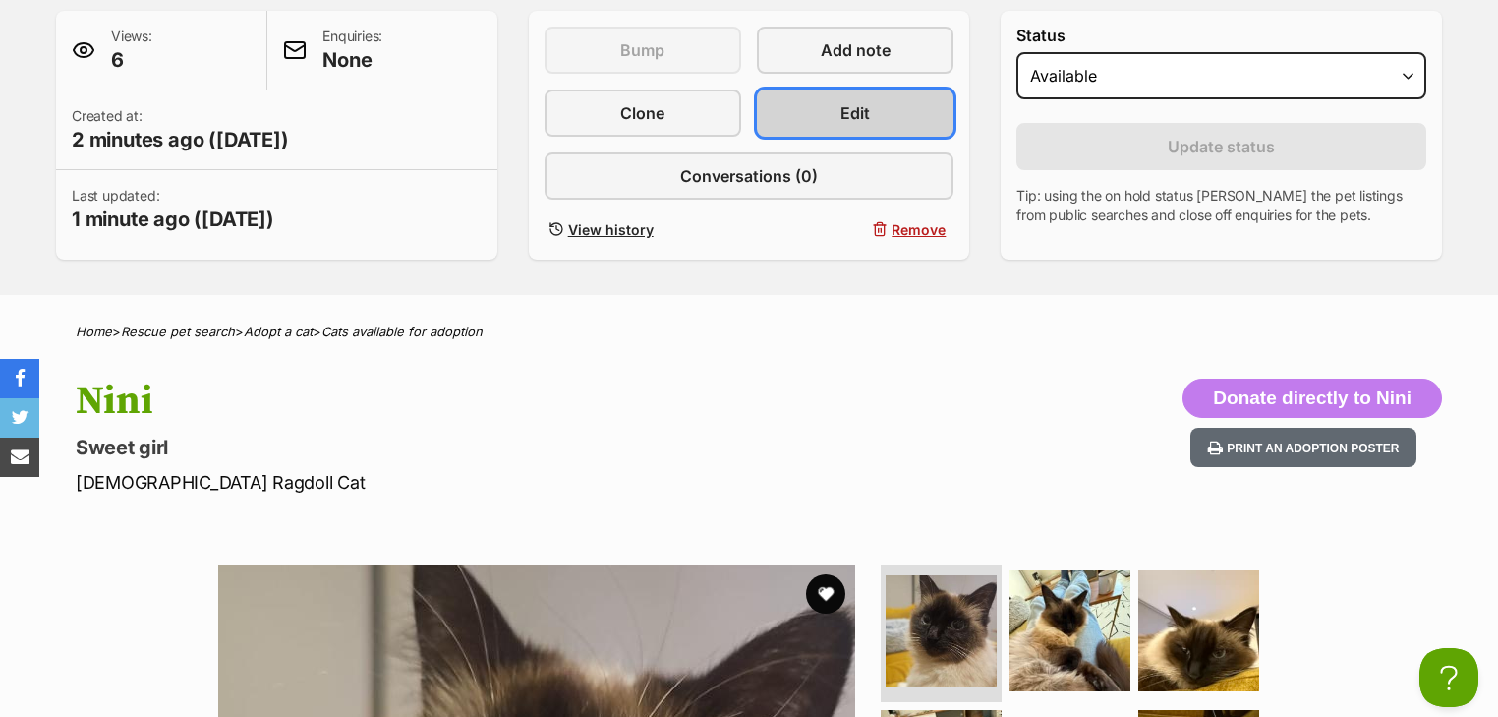
click at [845, 122] on link "Edit" at bounding box center [855, 112] width 197 height 47
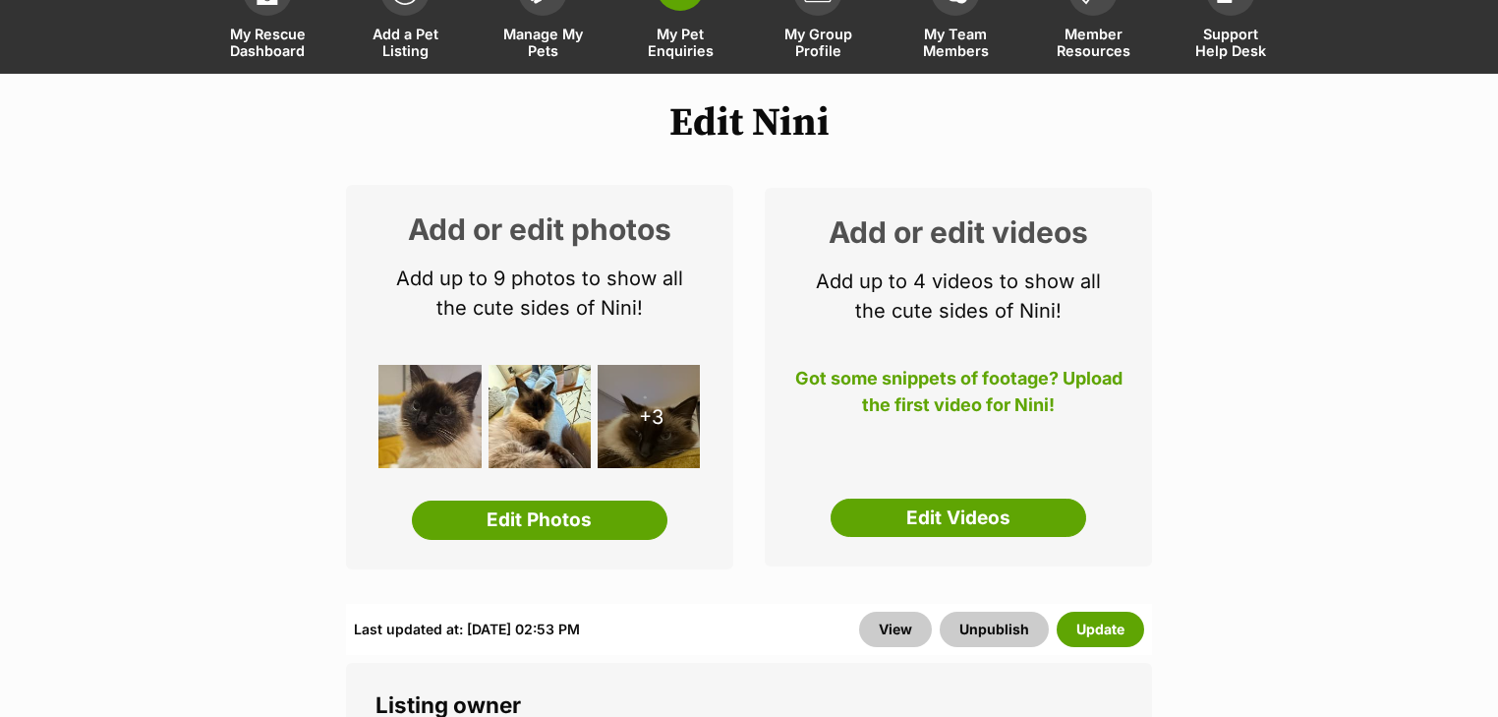
scroll to position [157, 0]
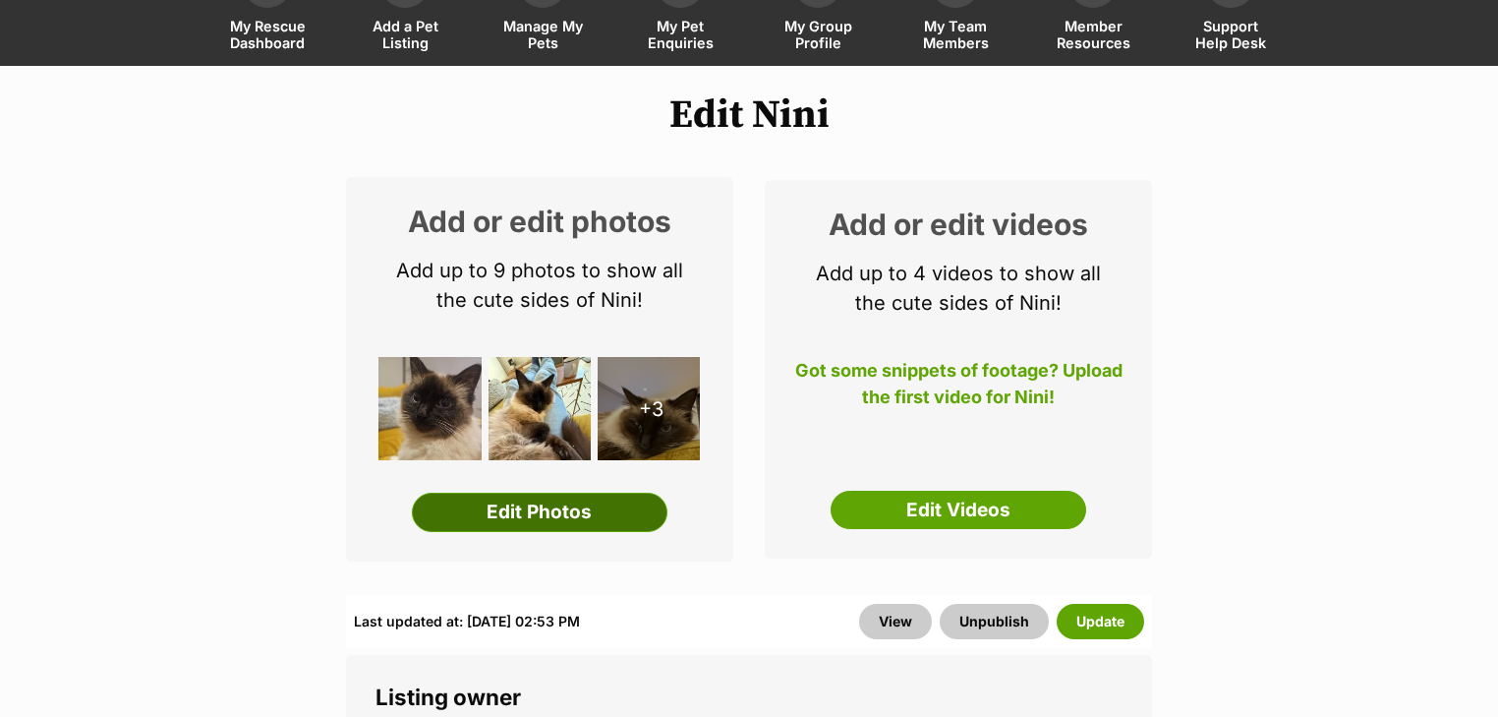
drag, startPoint x: 496, startPoint y: 514, endPoint x: 514, endPoint y: 504, distance: 20.2
click at [496, 513] on link "Edit Photos" at bounding box center [540, 511] width 256 height 39
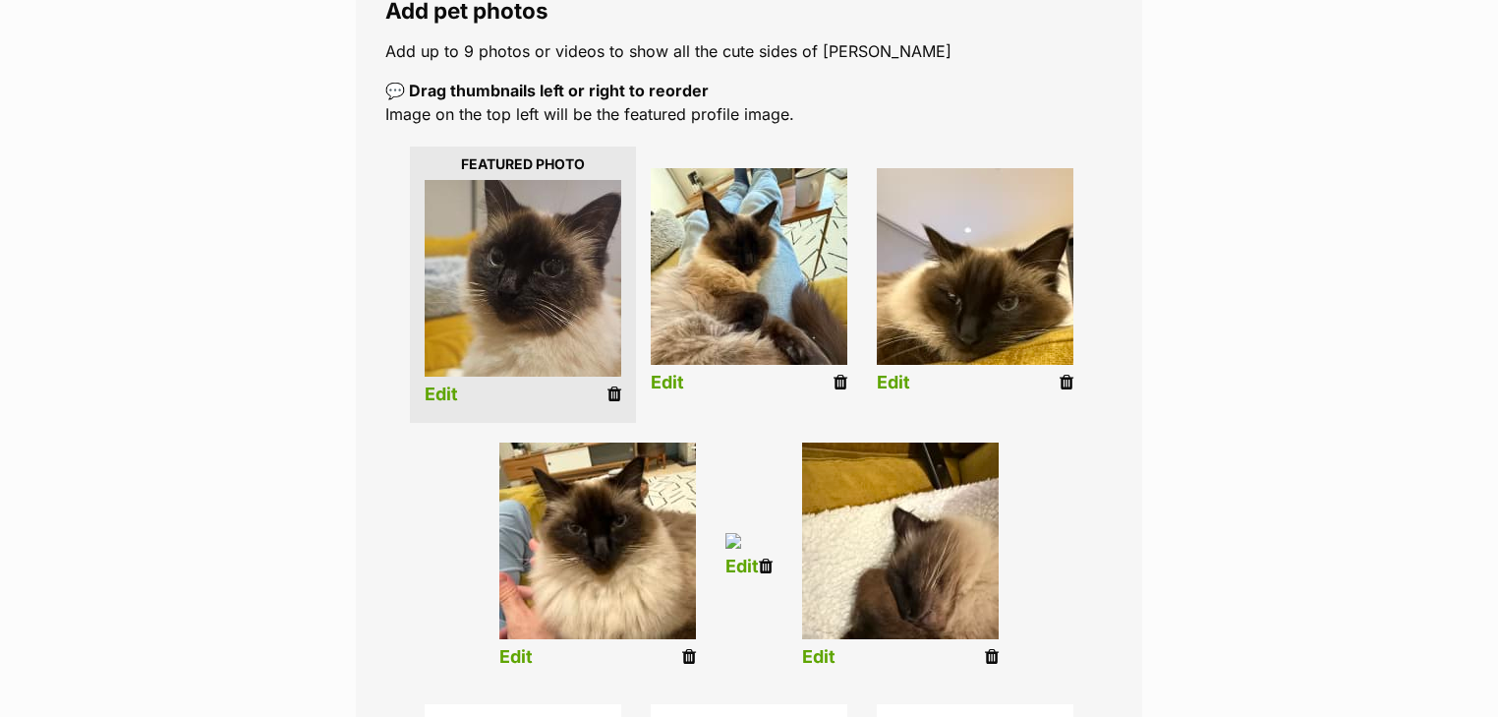
scroll to position [472, 0]
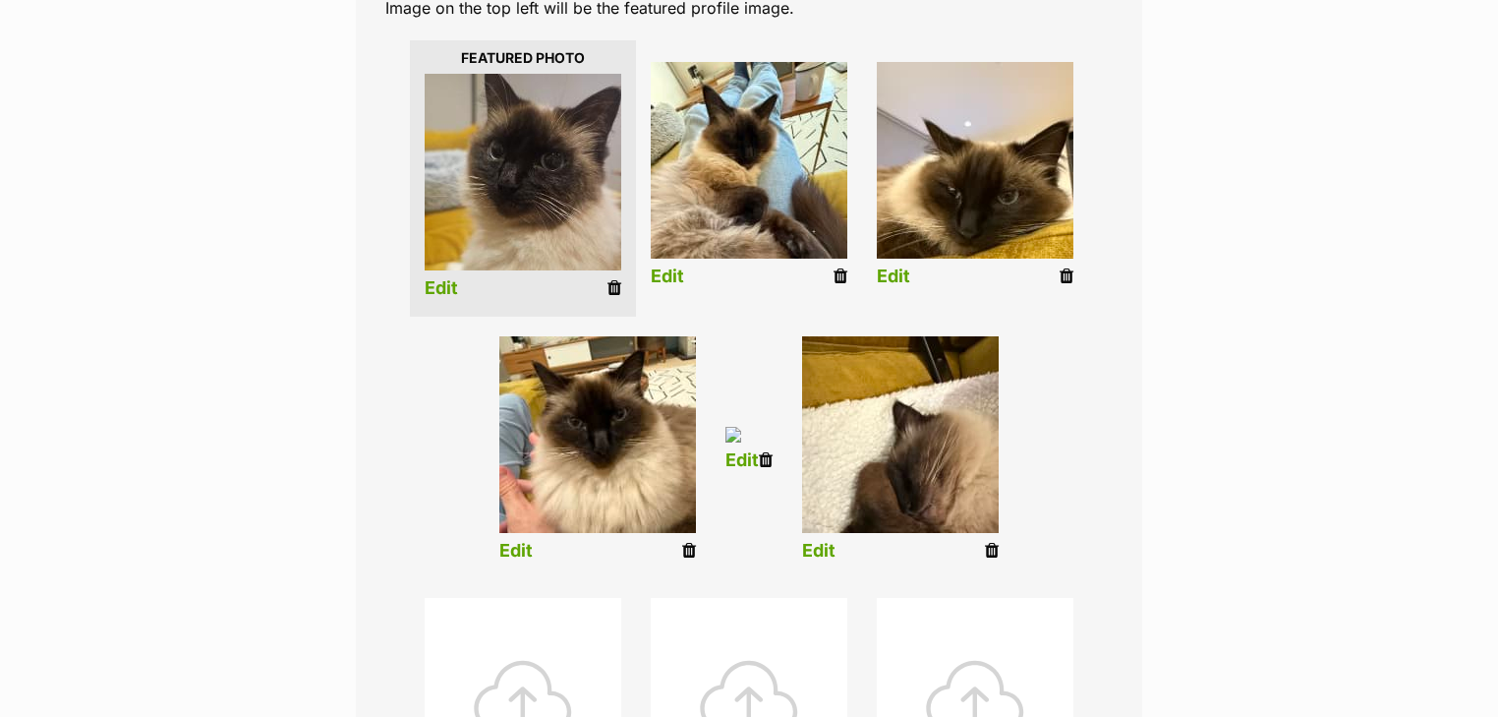
click at [753, 456] on link "Edit" at bounding box center [741, 460] width 33 height 21
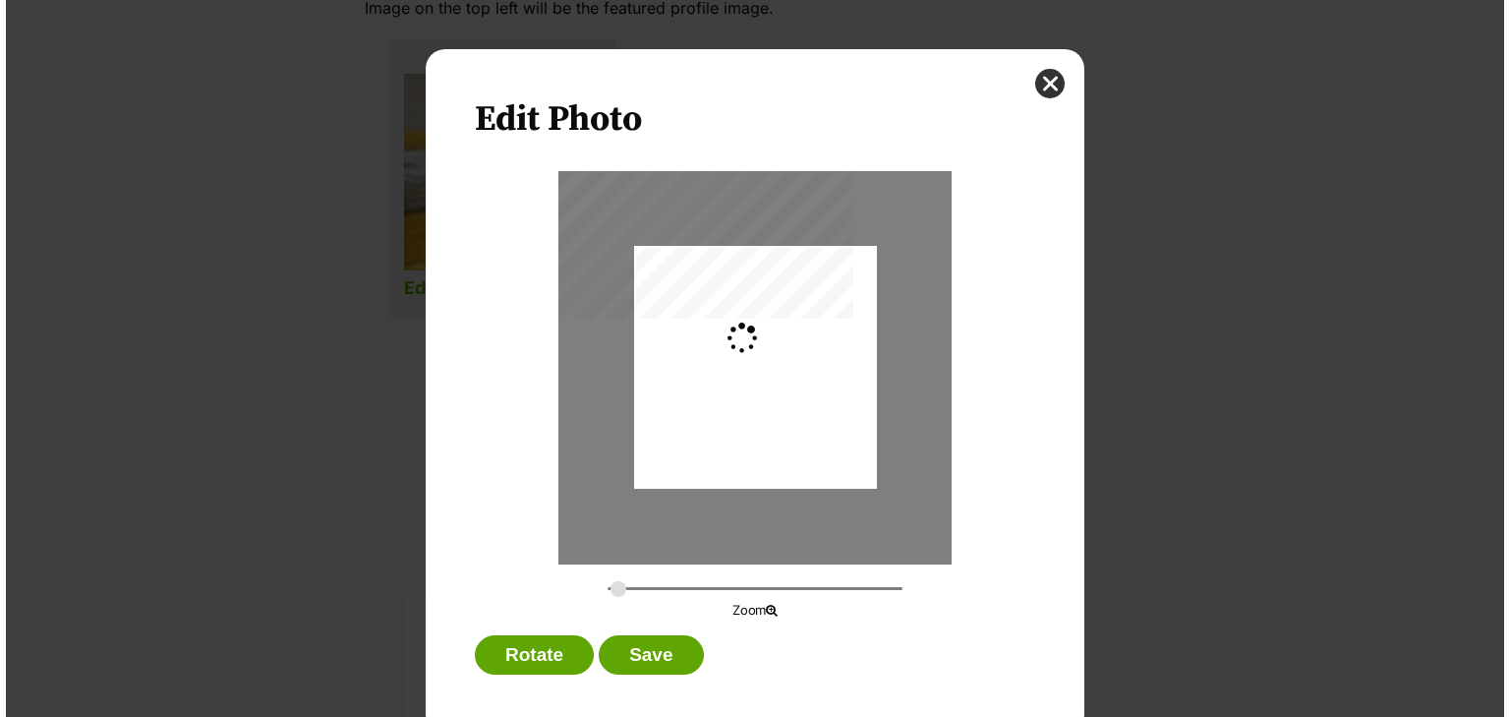
scroll to position [0, 0]
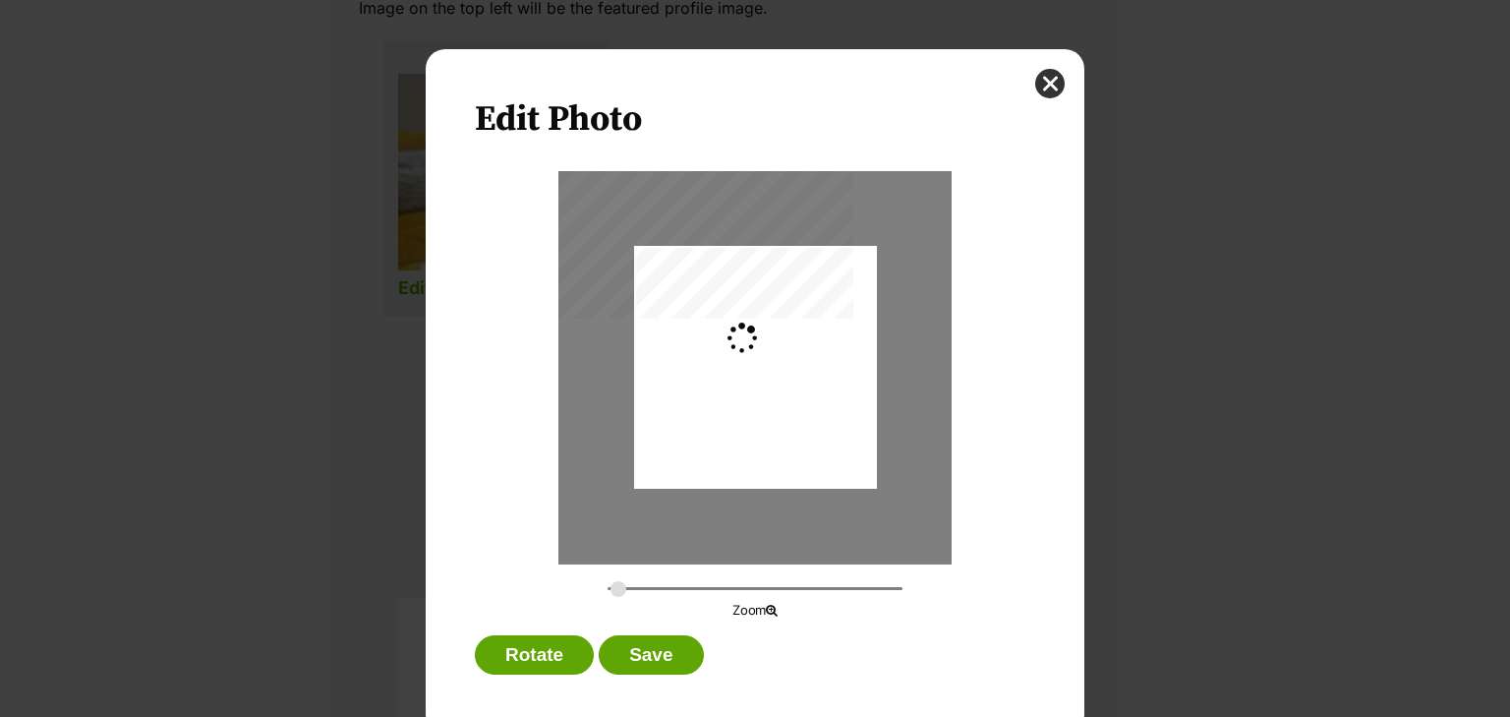
click at [1034, 98] on div "Edit Photo Zoom Rotate Save" at bounding box center [755, 391] width 659 height 684
click at [1044, 80] on button "close" at bounding box center [1049, 83] width 29 height 29
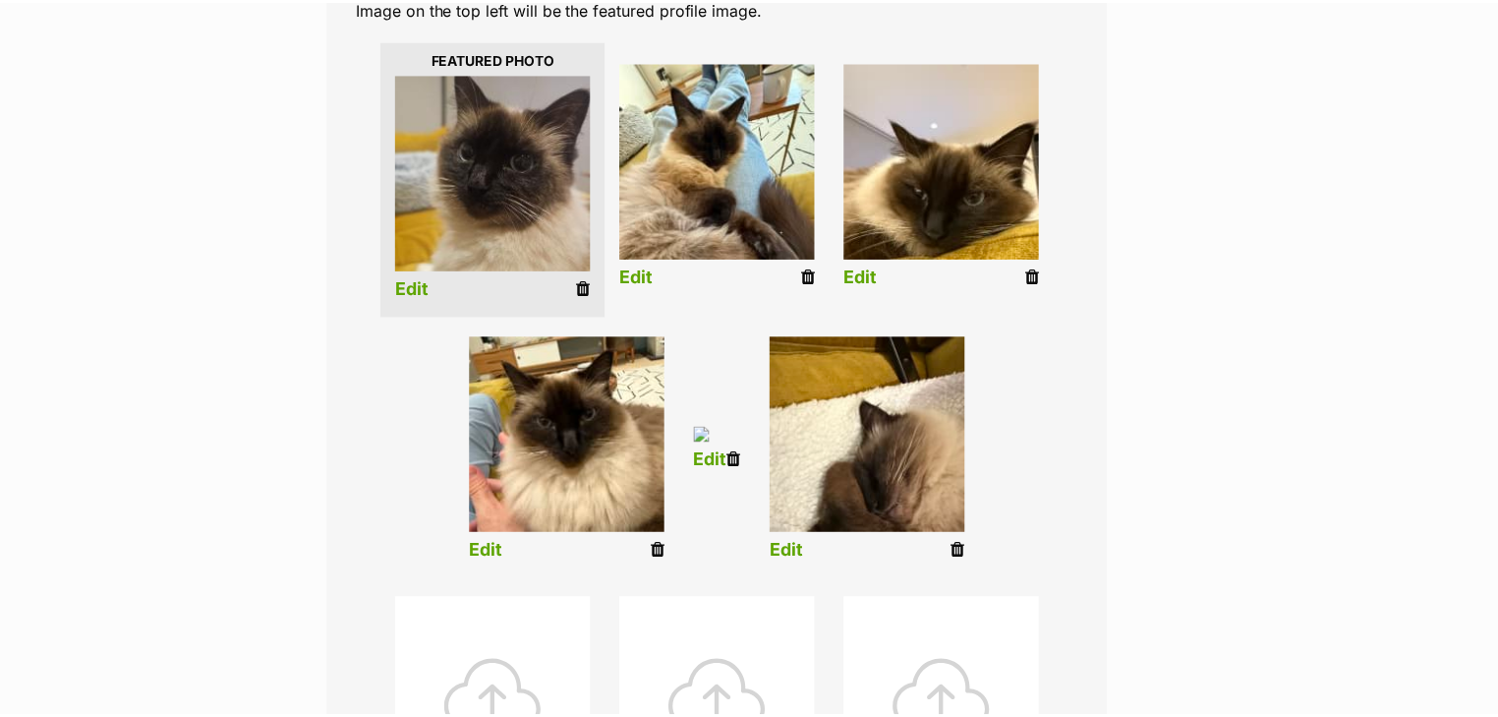
scroll to position [472, 0]
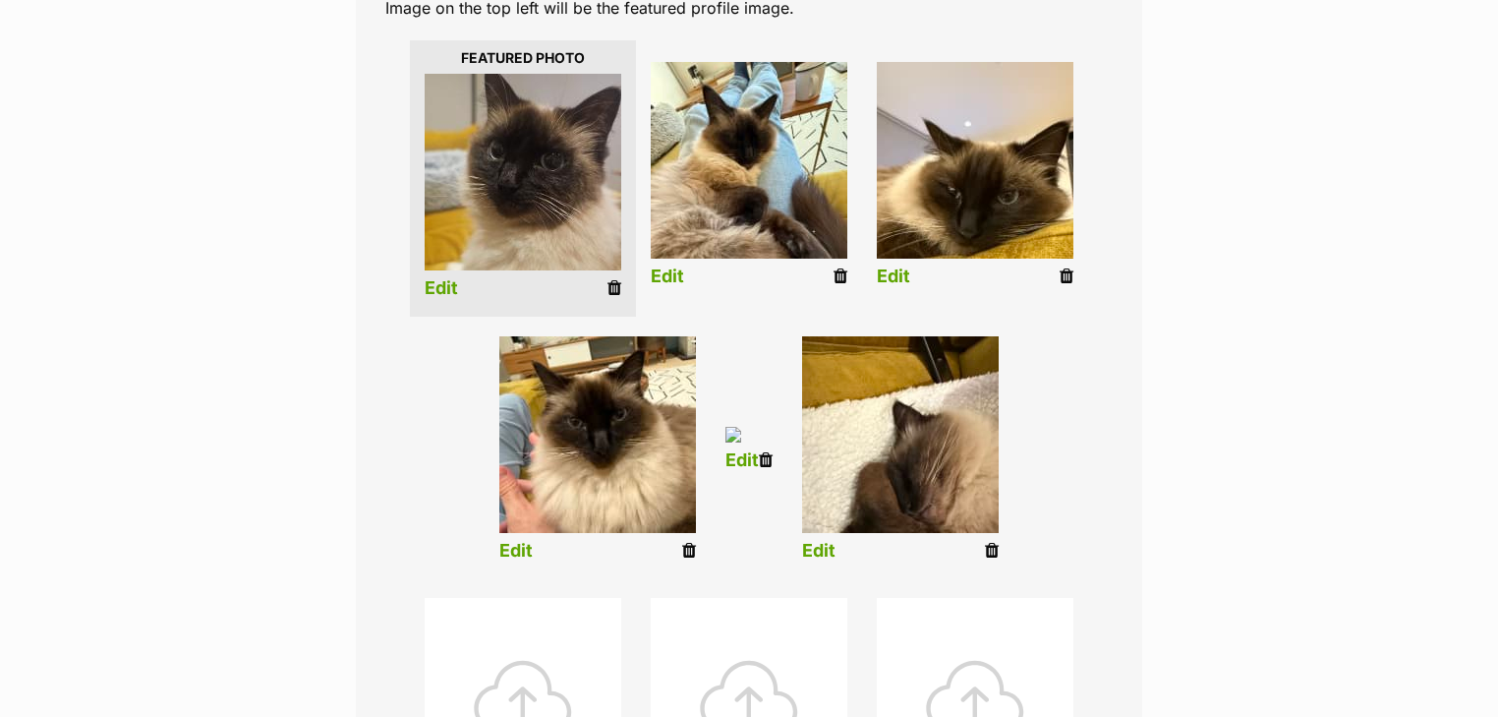
click at [763, 452] on icon at bounding box center [766, 460] width 14 height 18
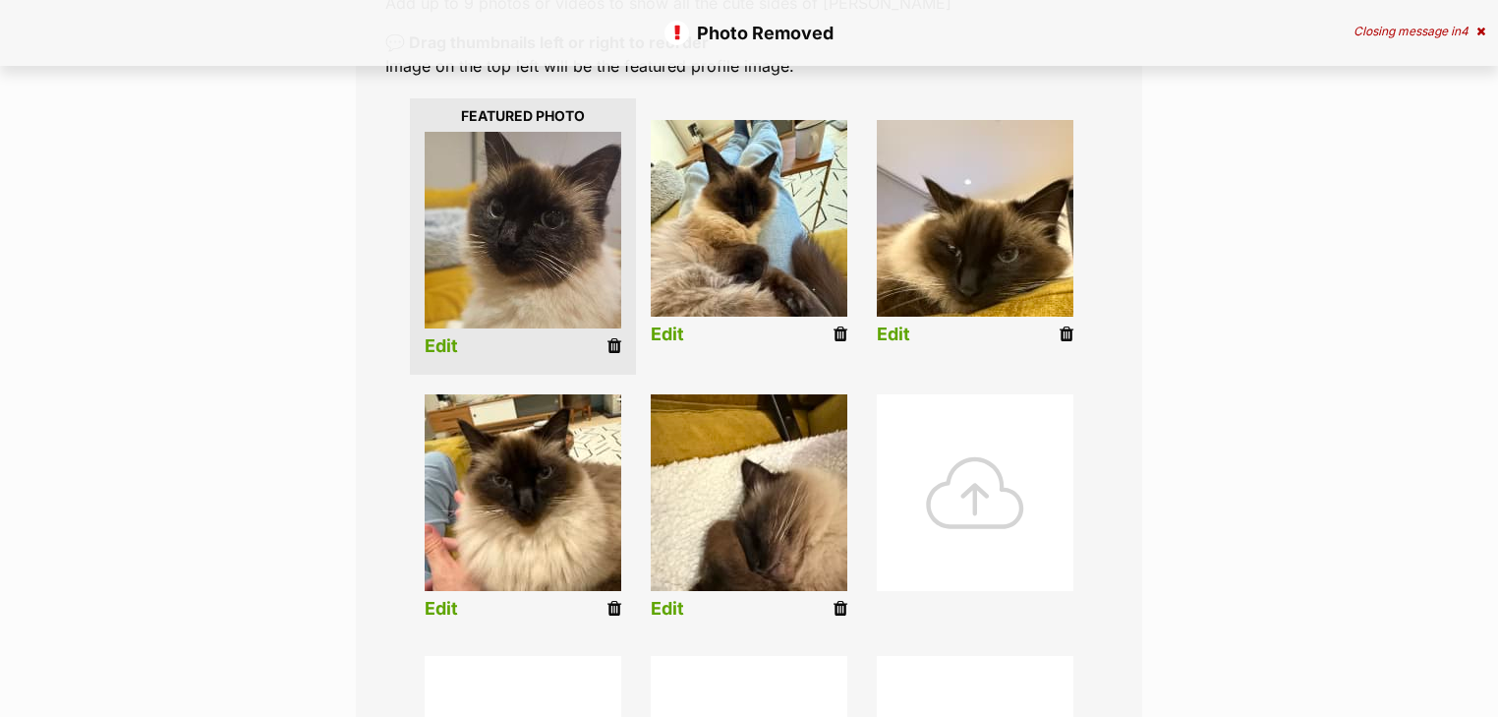
scroll to position [472, 0]
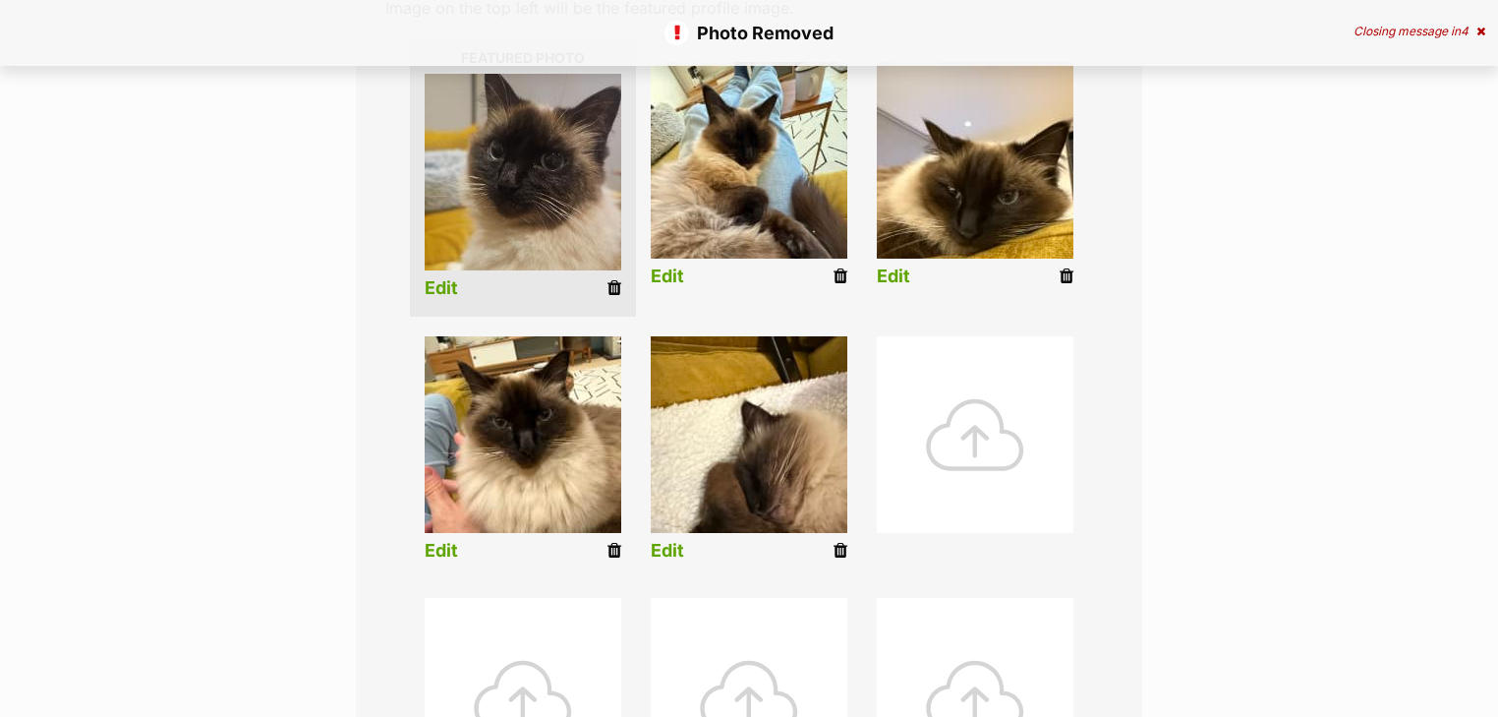
click at [676, 547] on link "Edit" at bounding box center [667, 551] width 33 height 21
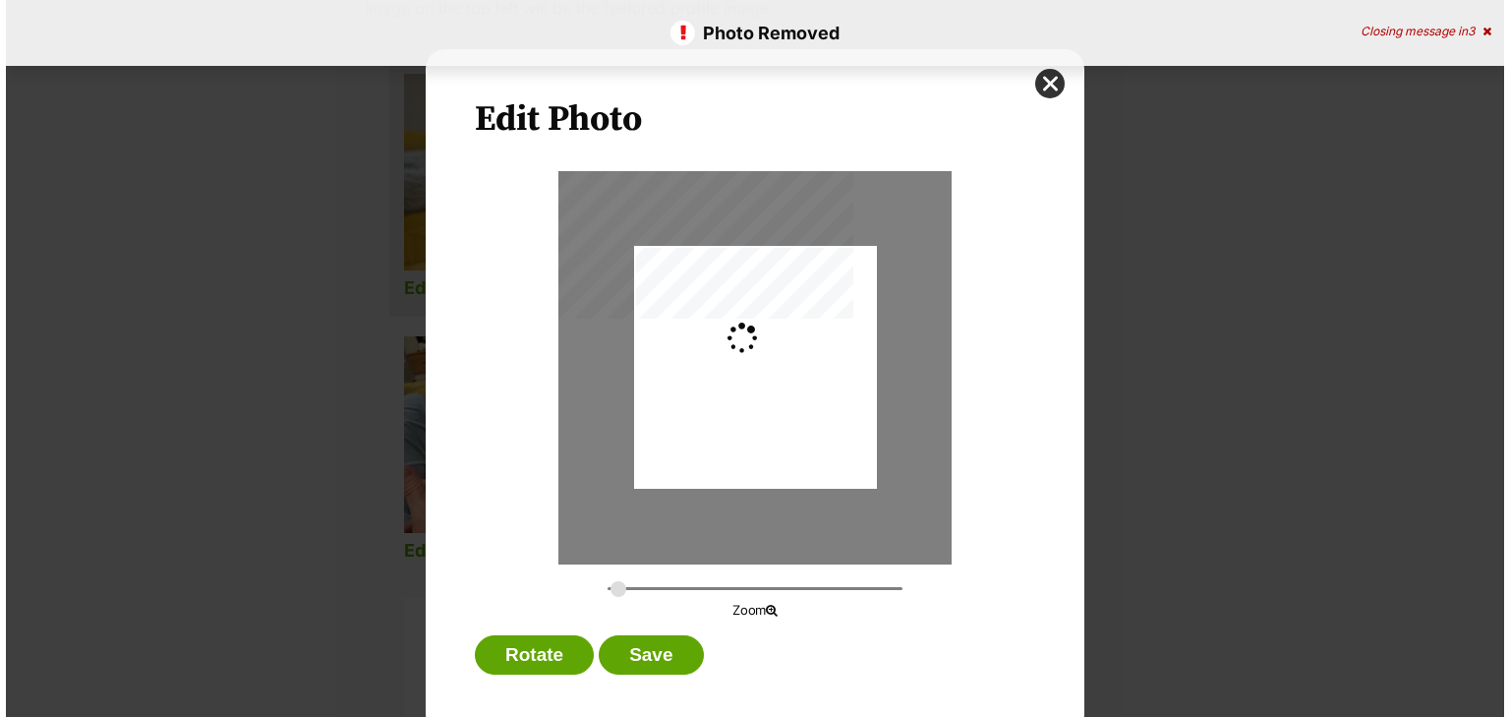
scroll to position [0, 0]
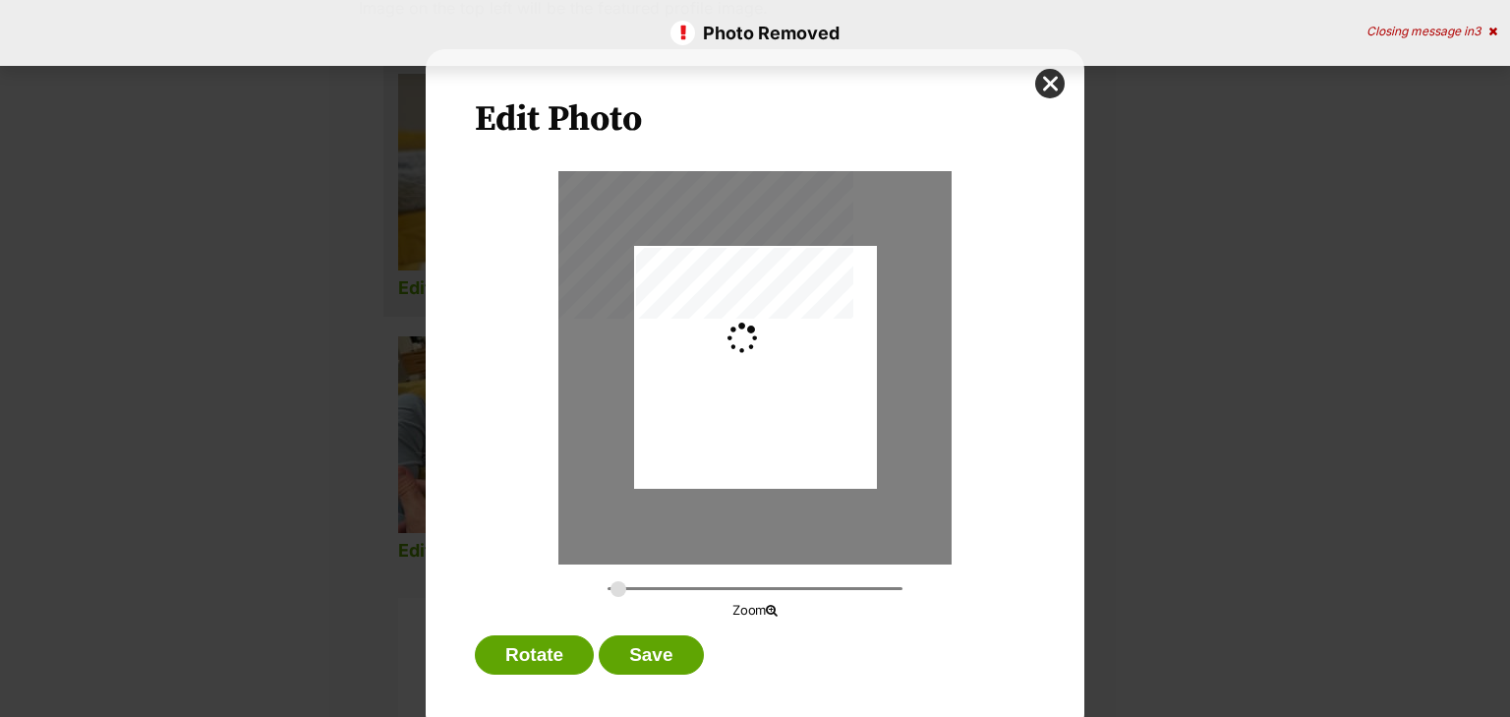
type input "0"
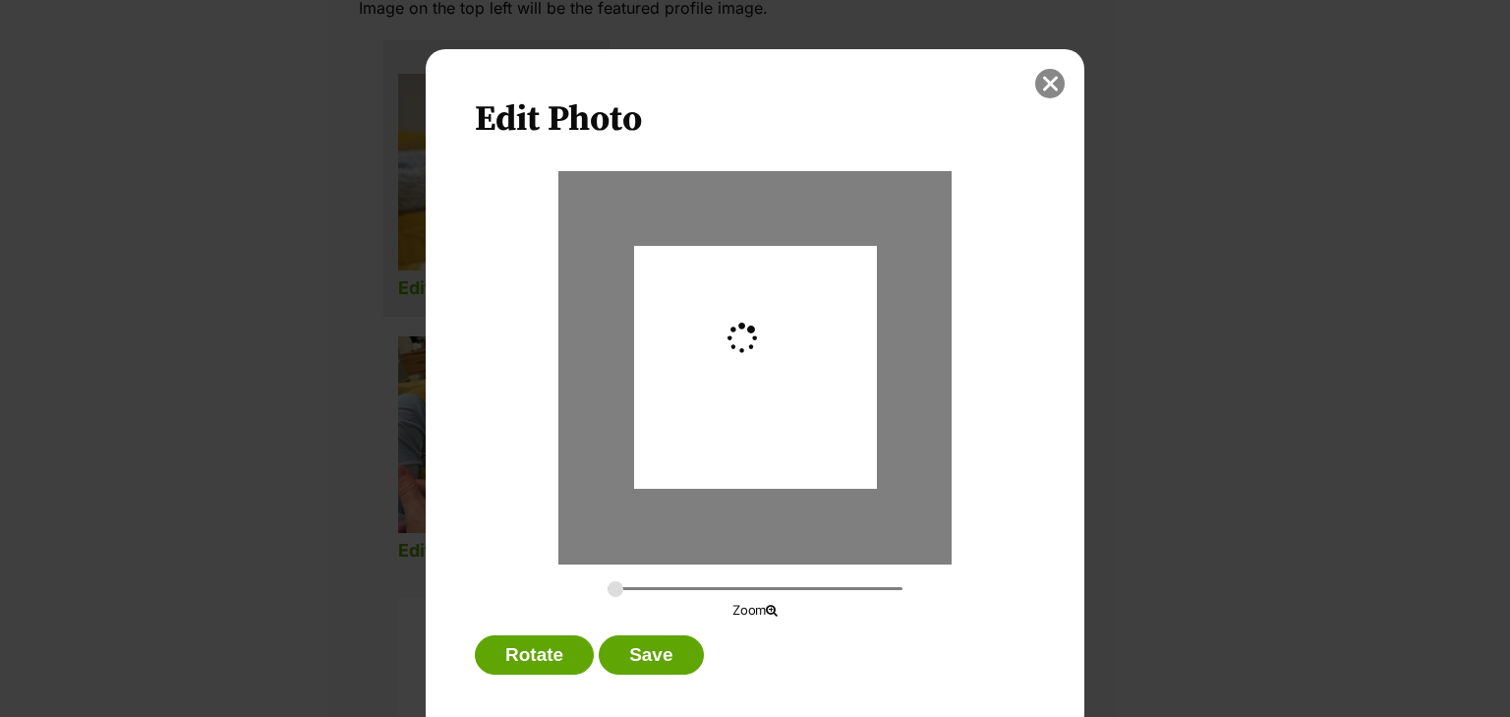
click at [1042, 86] on button "close" at bounding box center [1049, 83] width 29 height 29
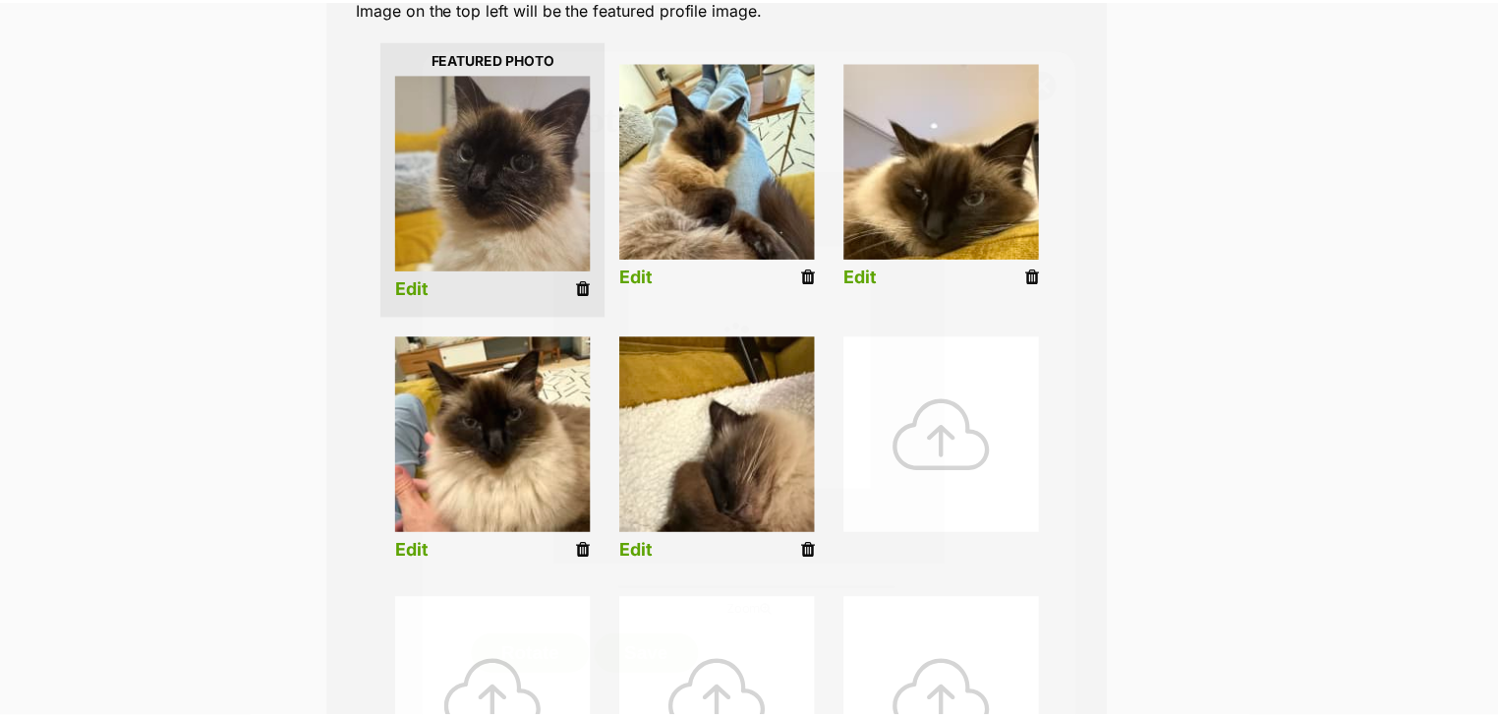
scroll to position [472, 0]
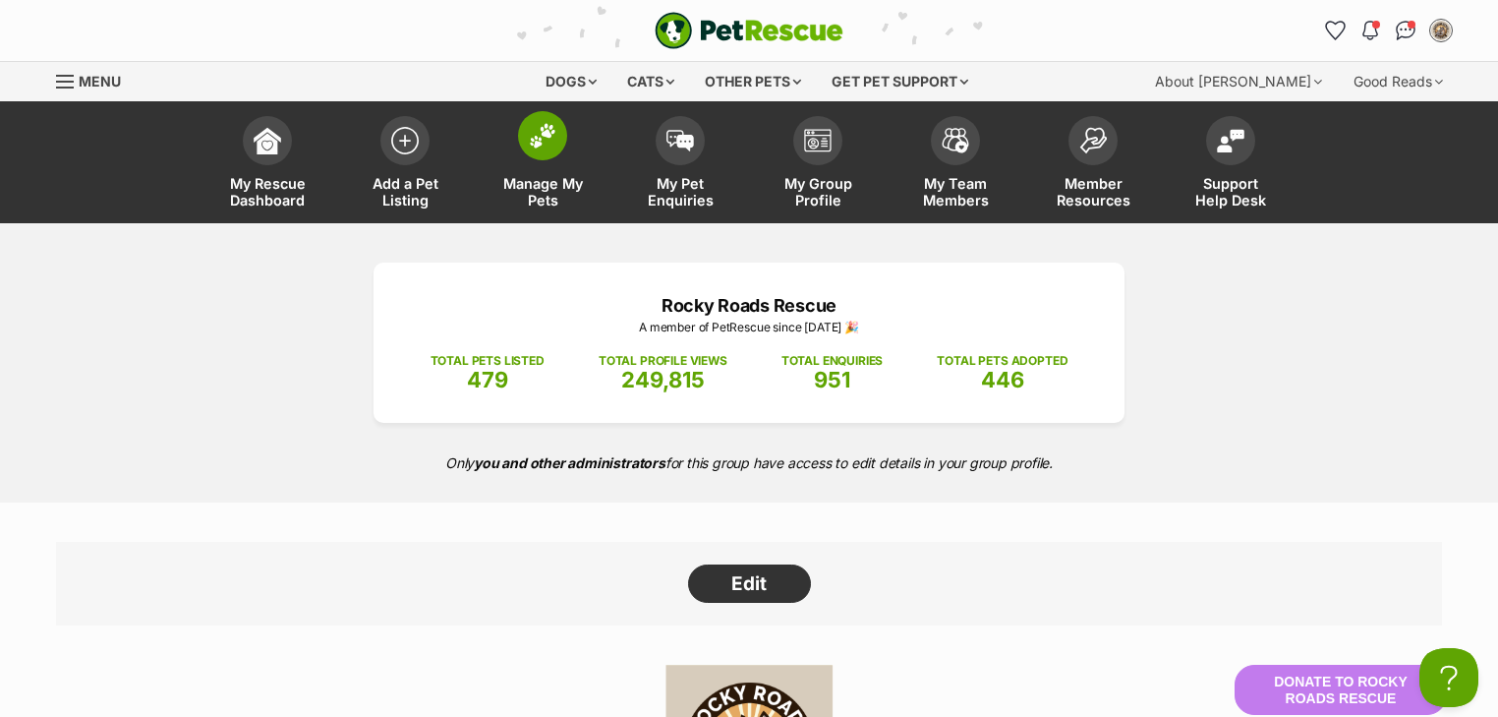
click at [554, 145] on img at bounding box center [543, 136] width 28 height 26
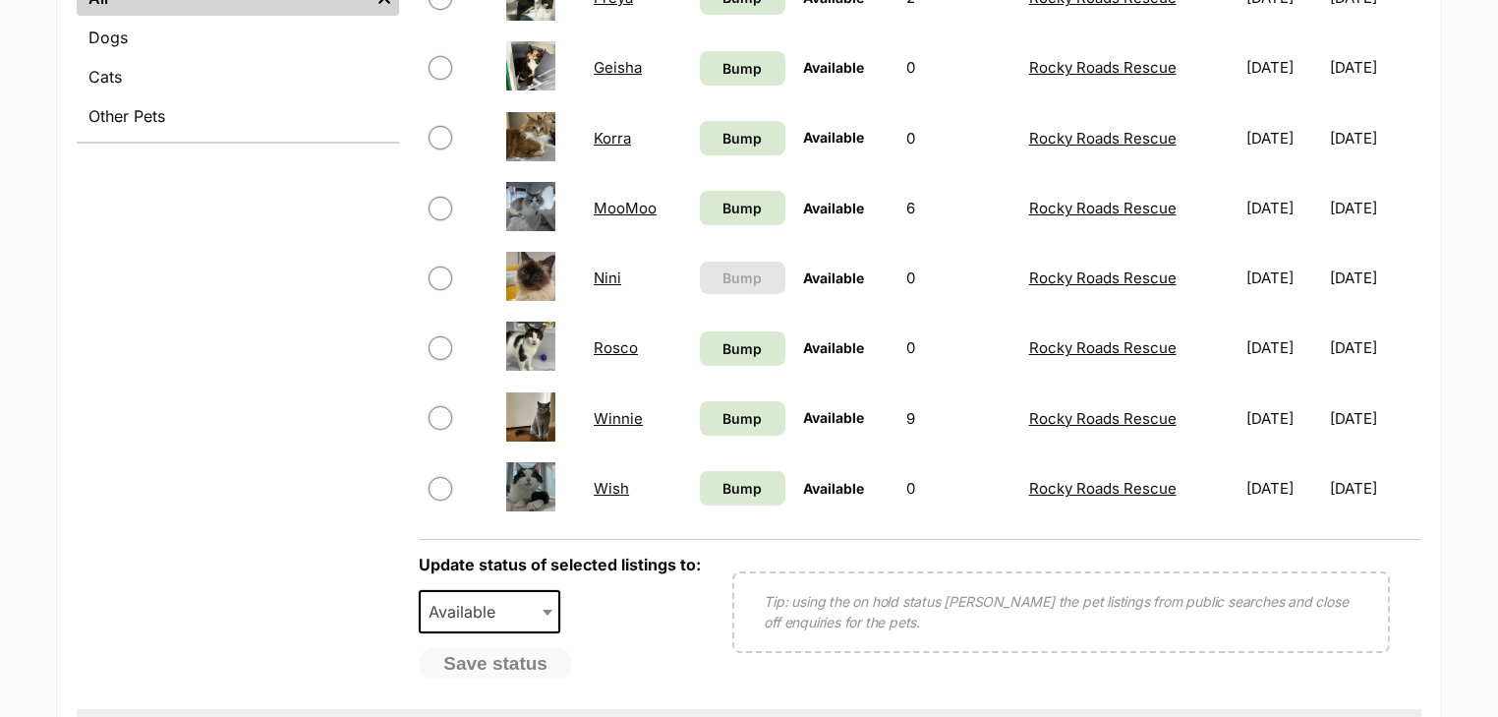
scroll to position [786, 0]
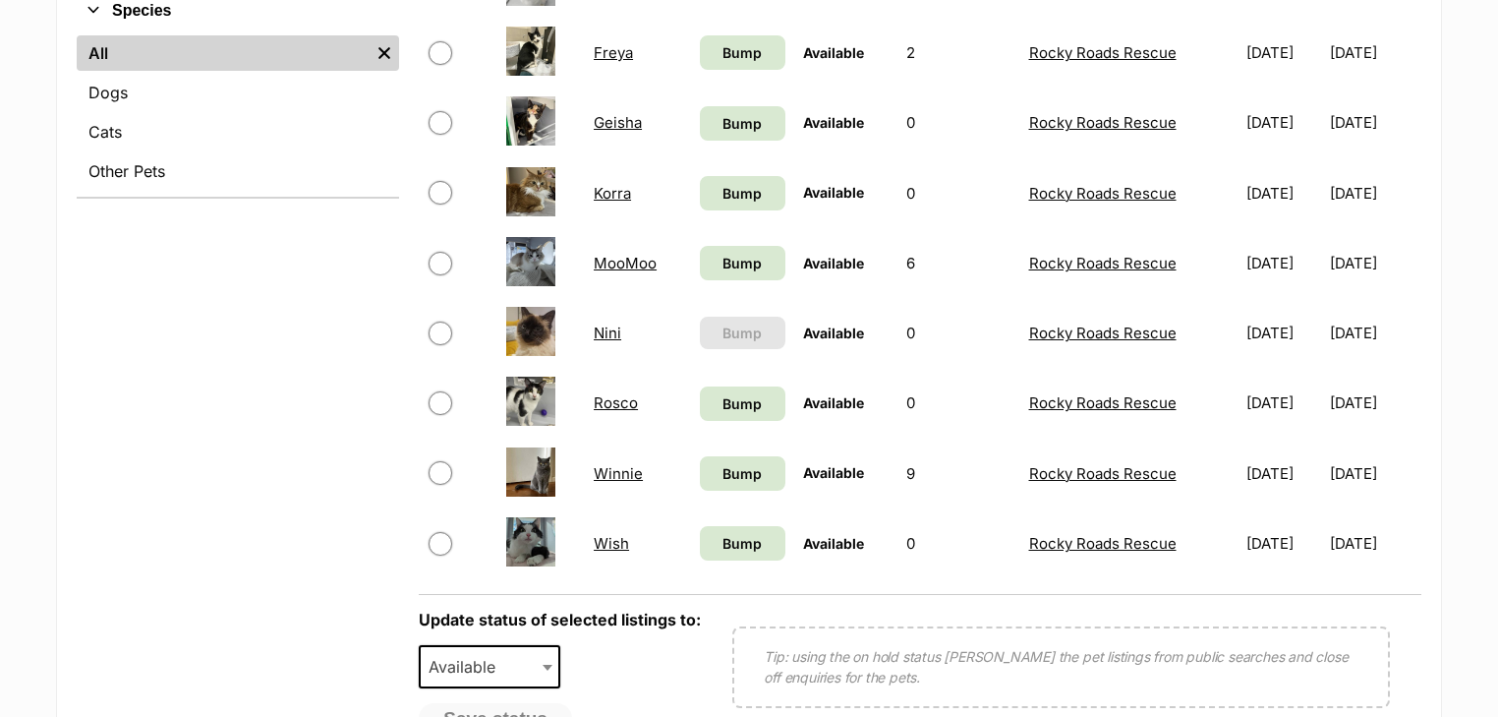
click at [594, 333] on link "Nini" at bounding box center [608, 332] width 28 height 19
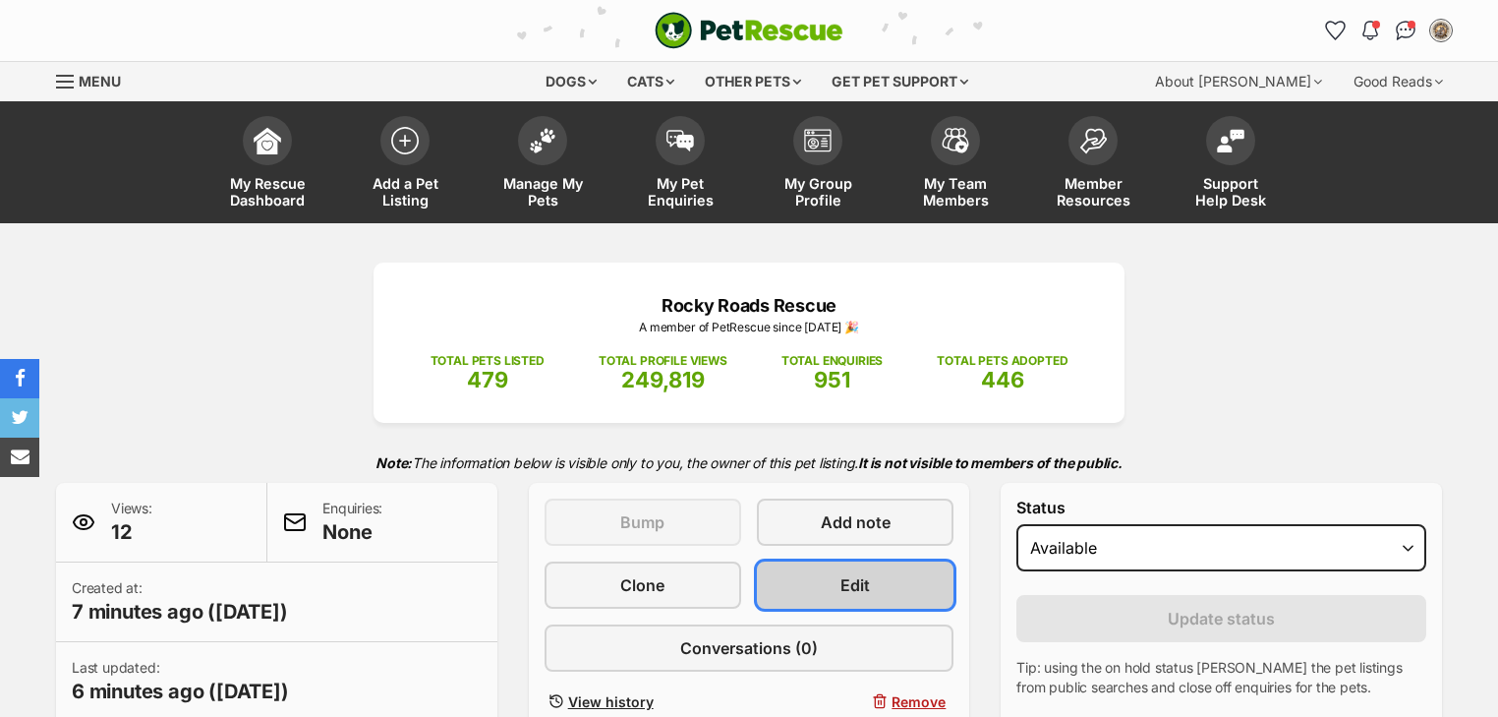
click at [834, 578] on link "Edit" at bounding box center [855, 584] width 197 height 47
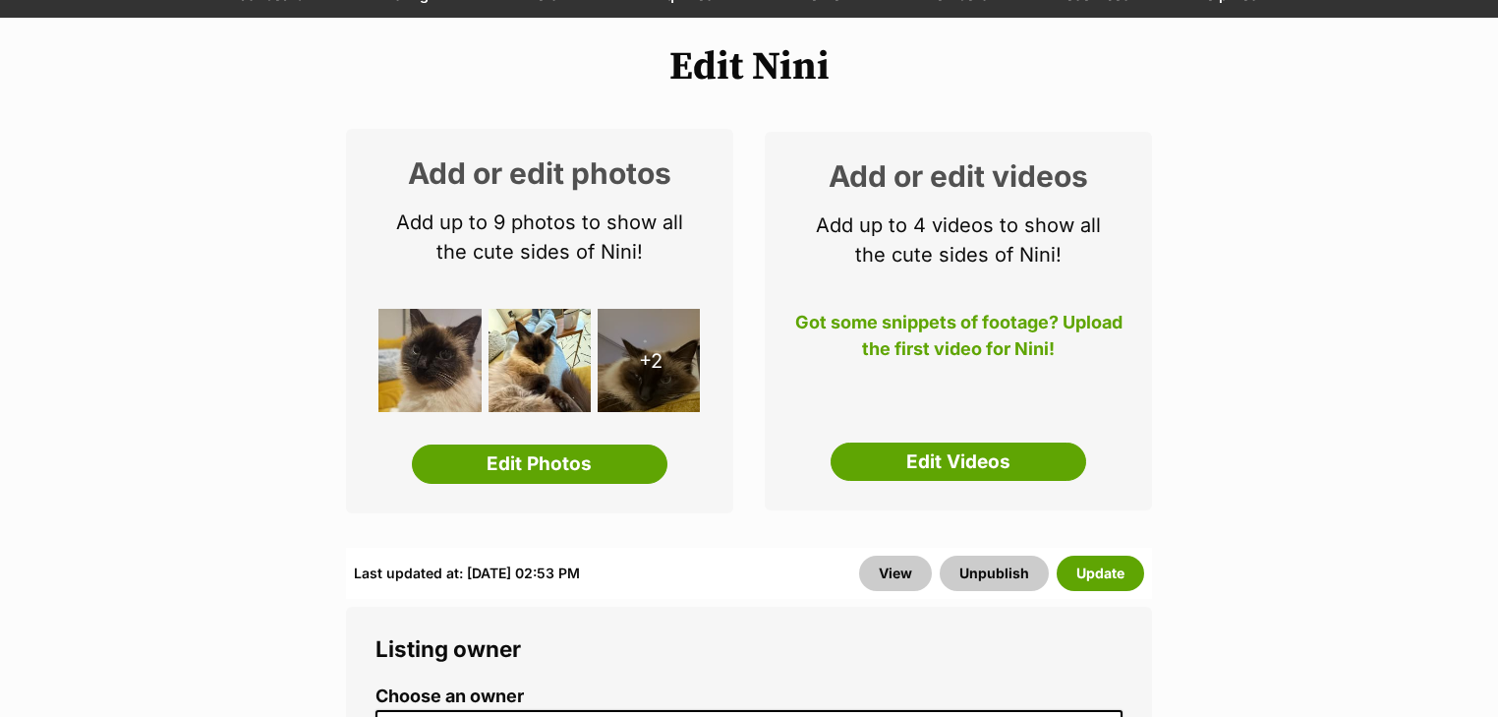
scroll to position [315, 0]
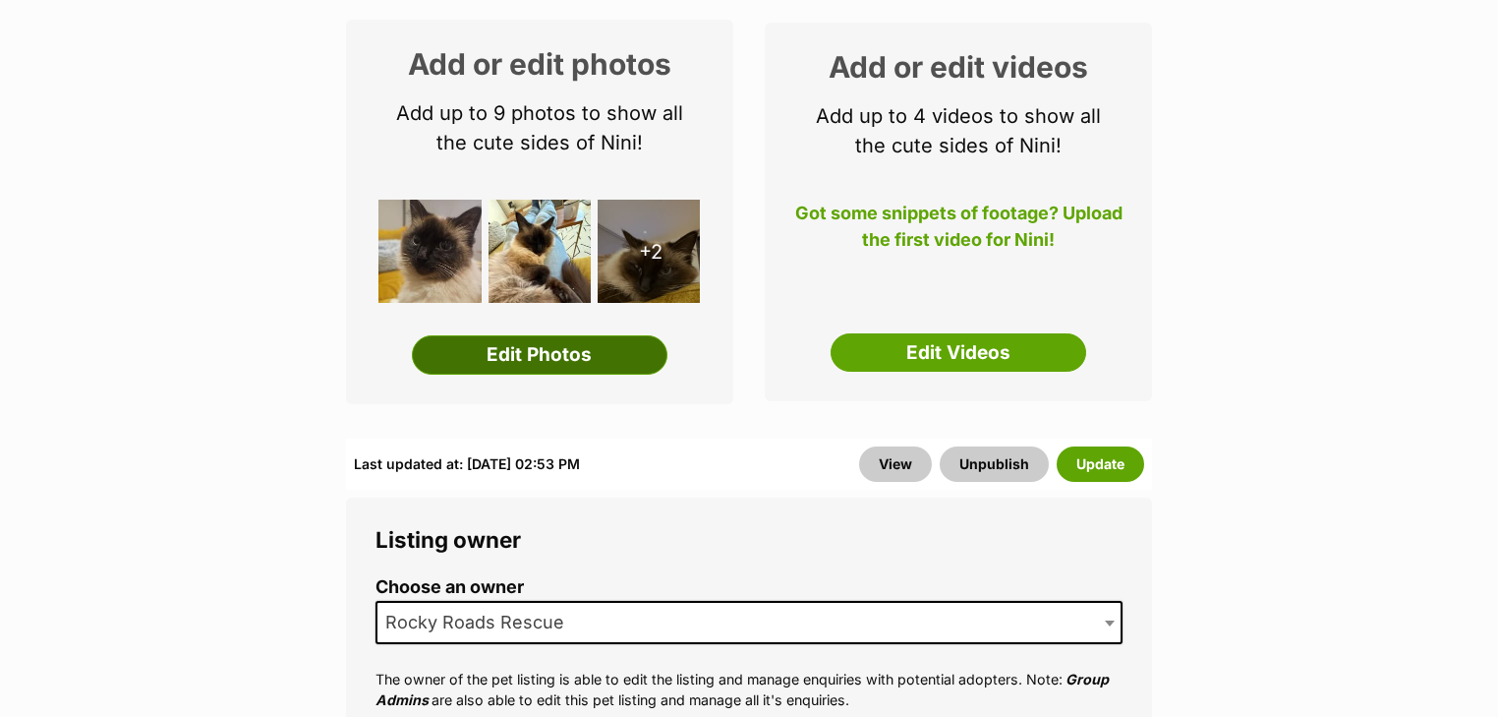
click at [515, 370] on link "Edit Photos" at bounding box center [540, 354] width 256 height 39
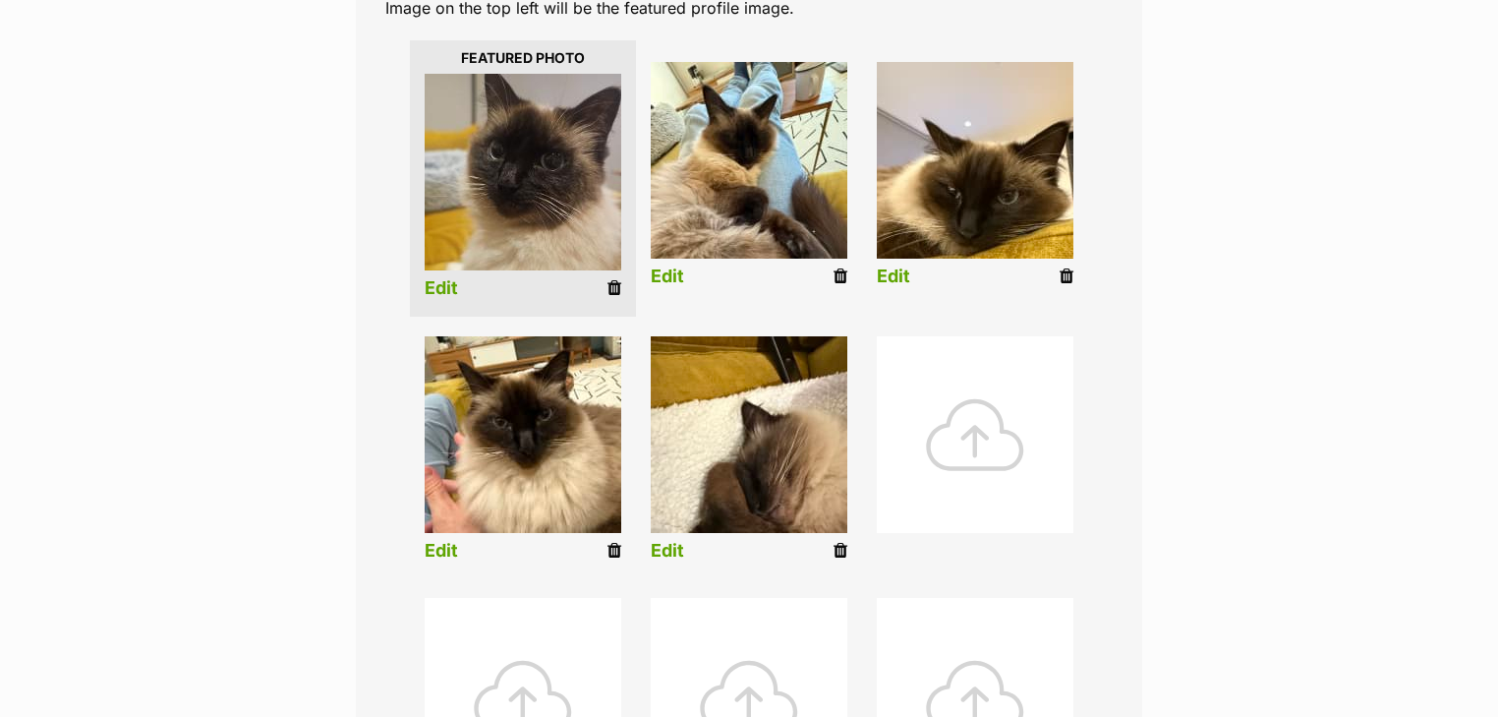
click at [969, 381] on div at bounding box center [975, 434] width 197 height 197
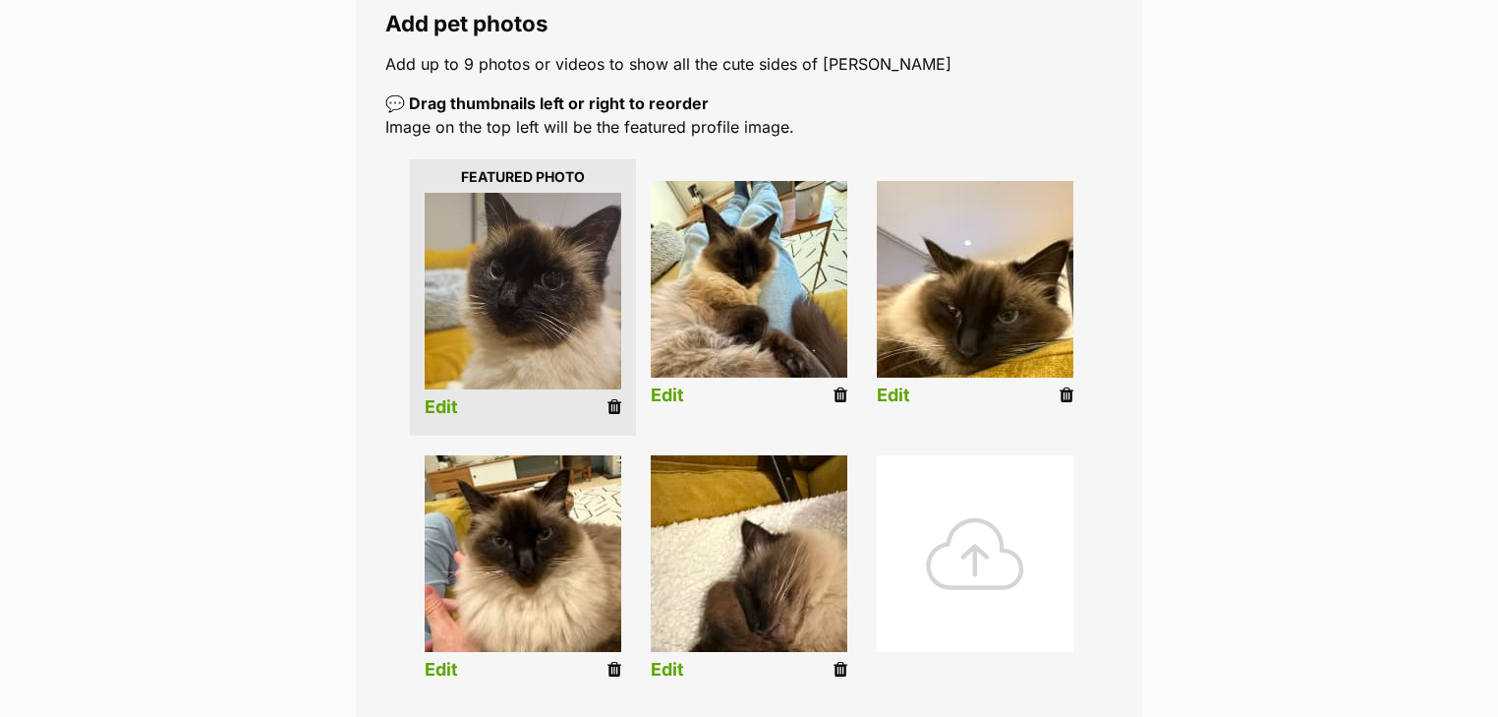
scroll to position [315, 0]
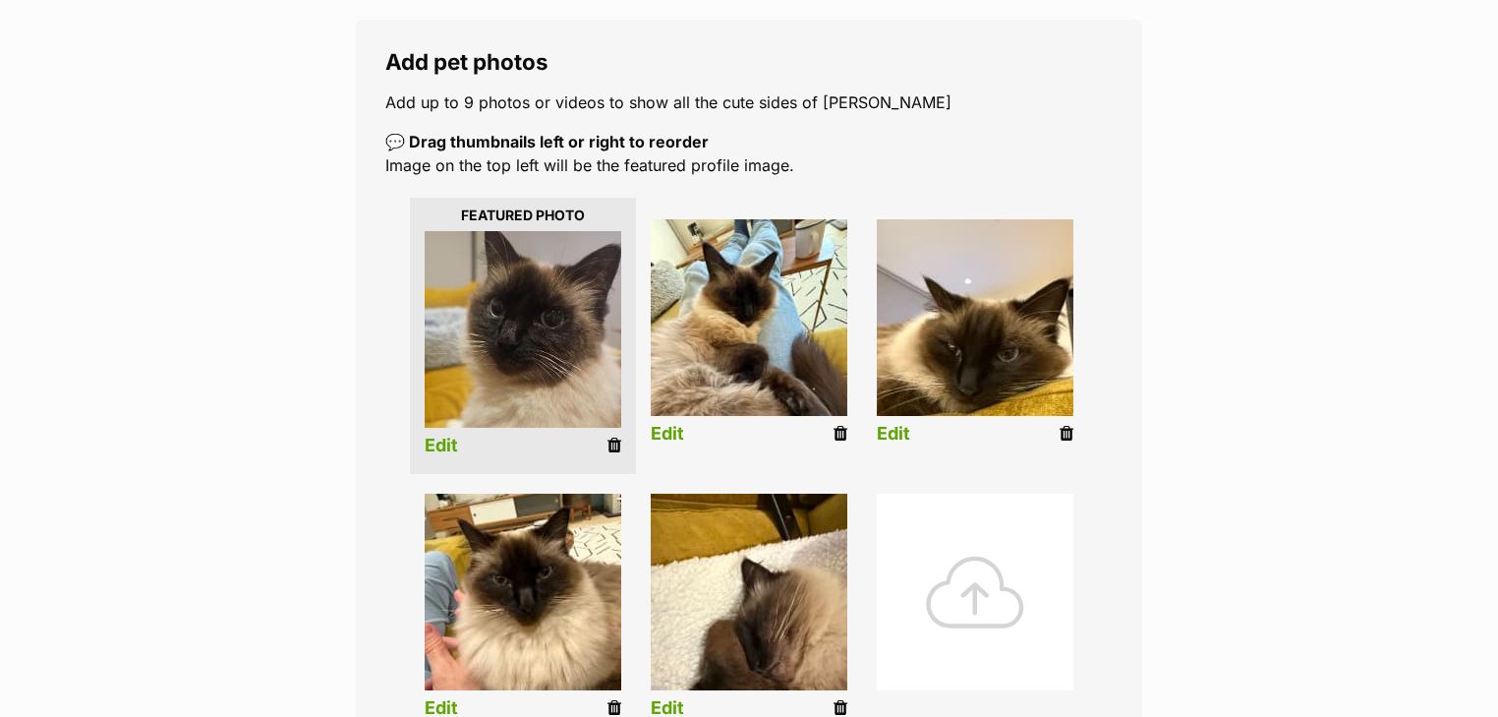
click at [951, 549] on div at bounding box center [975, 591] width 197 height 197
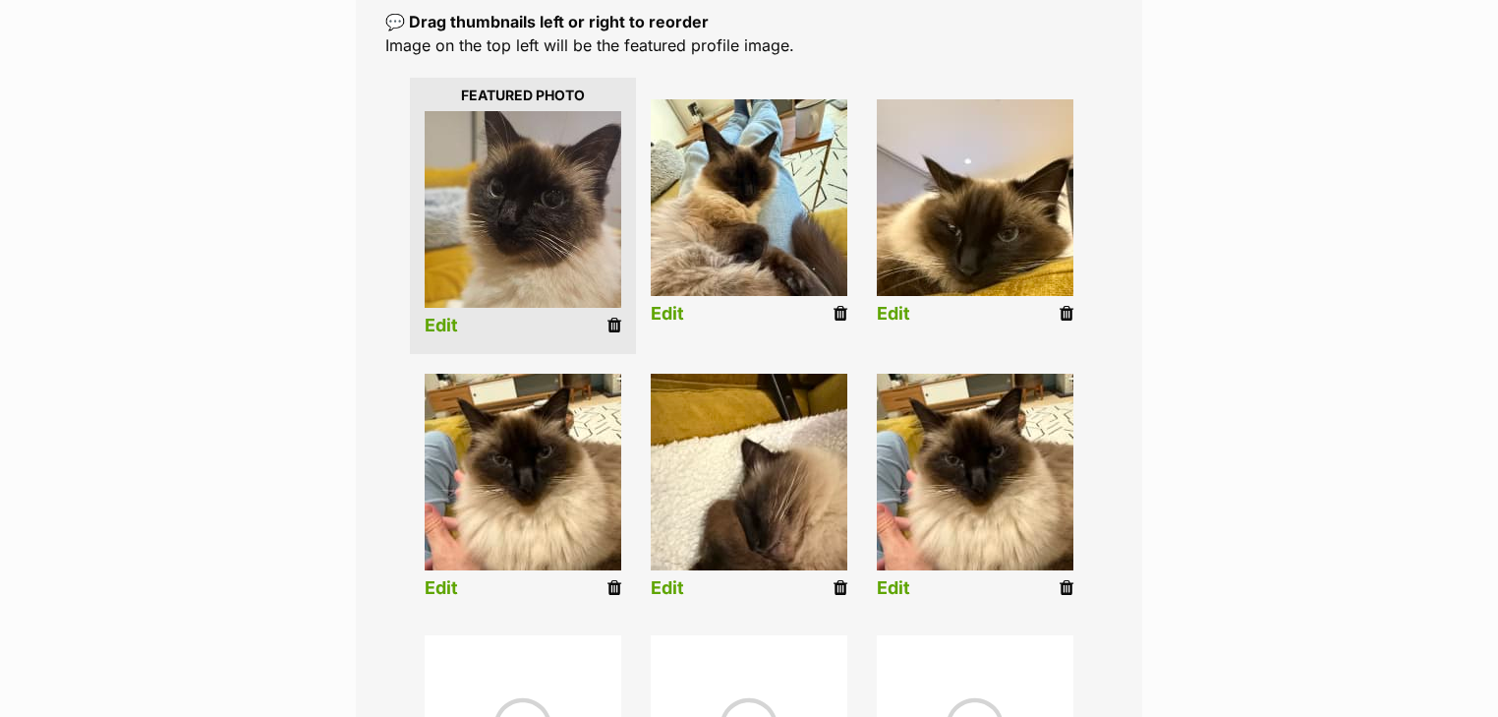
scroll to position [472, 0]
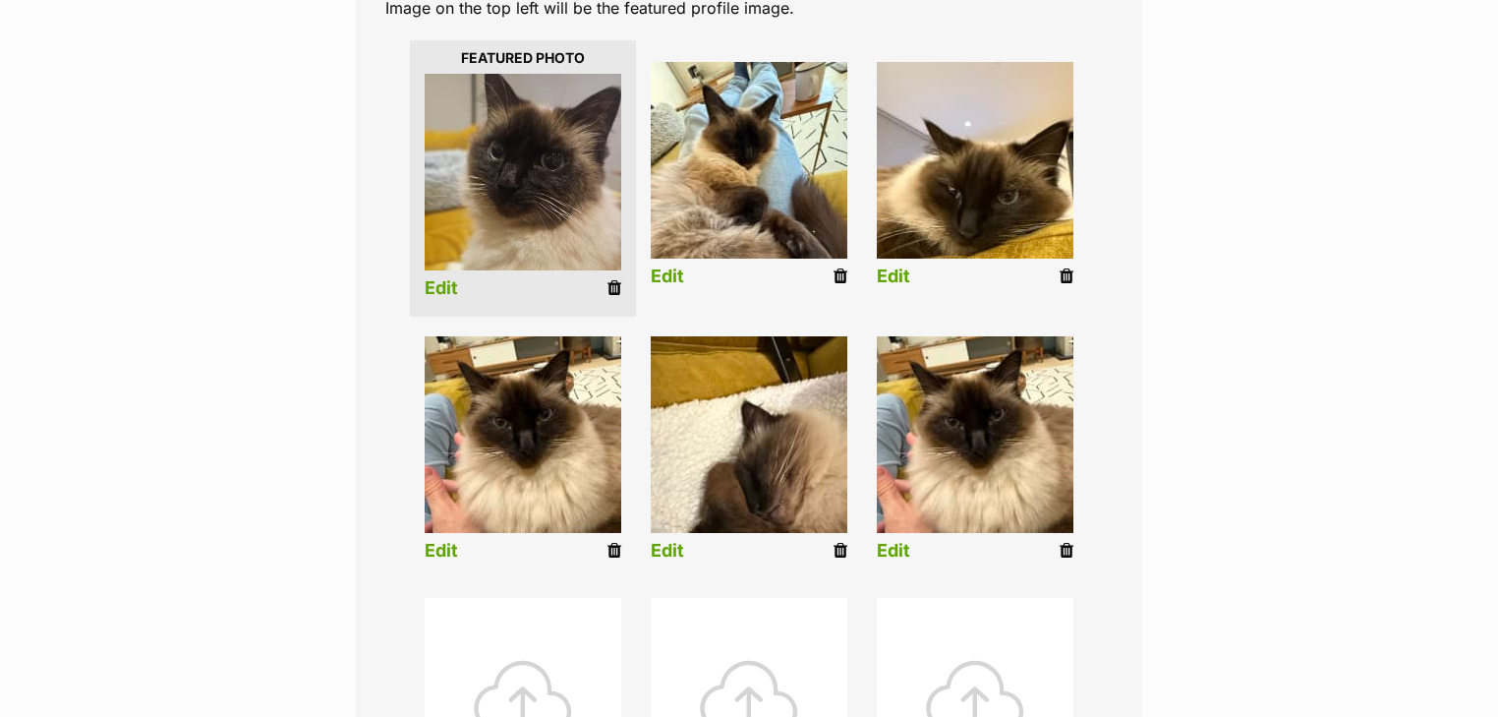
click at [1064, 553] on icon at bounding box center [1067, 551] width 14 height 18
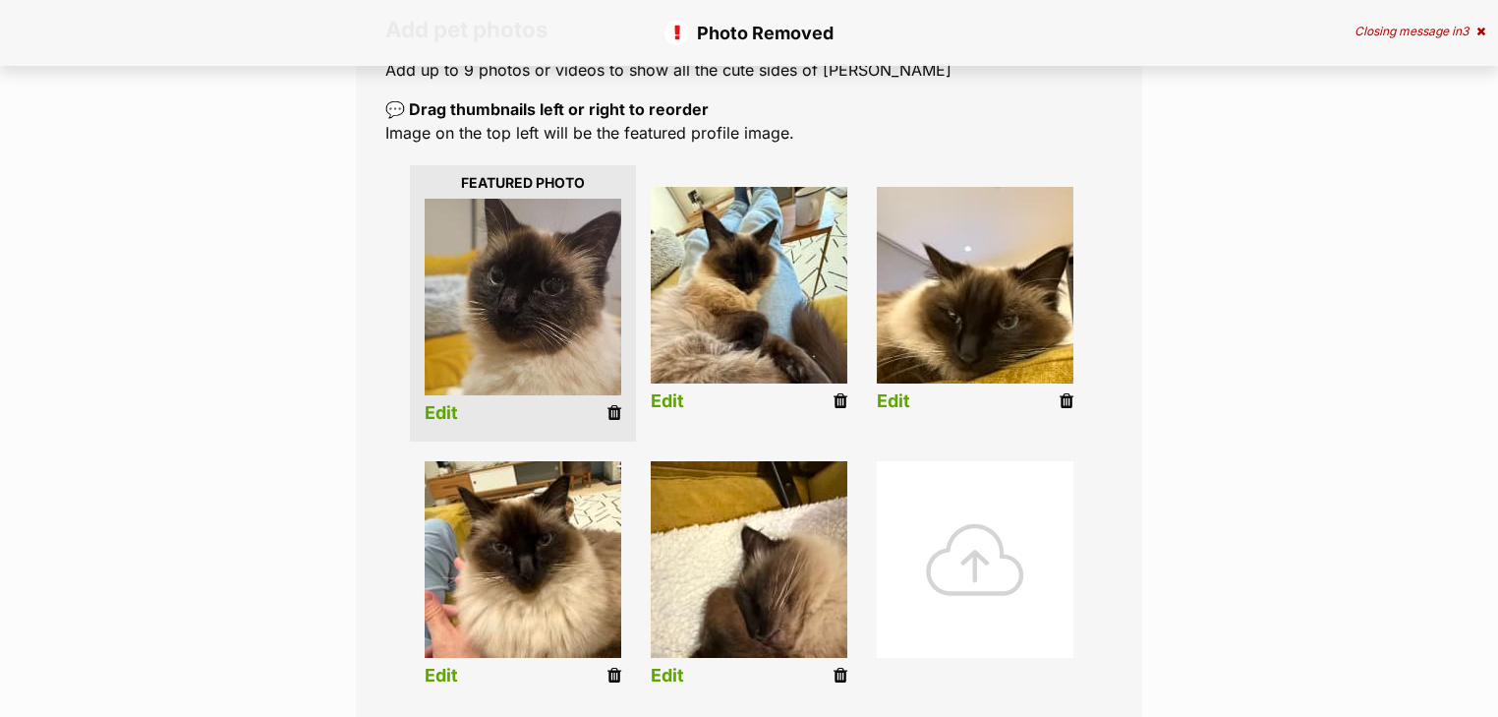
scroll to position [472, 0]
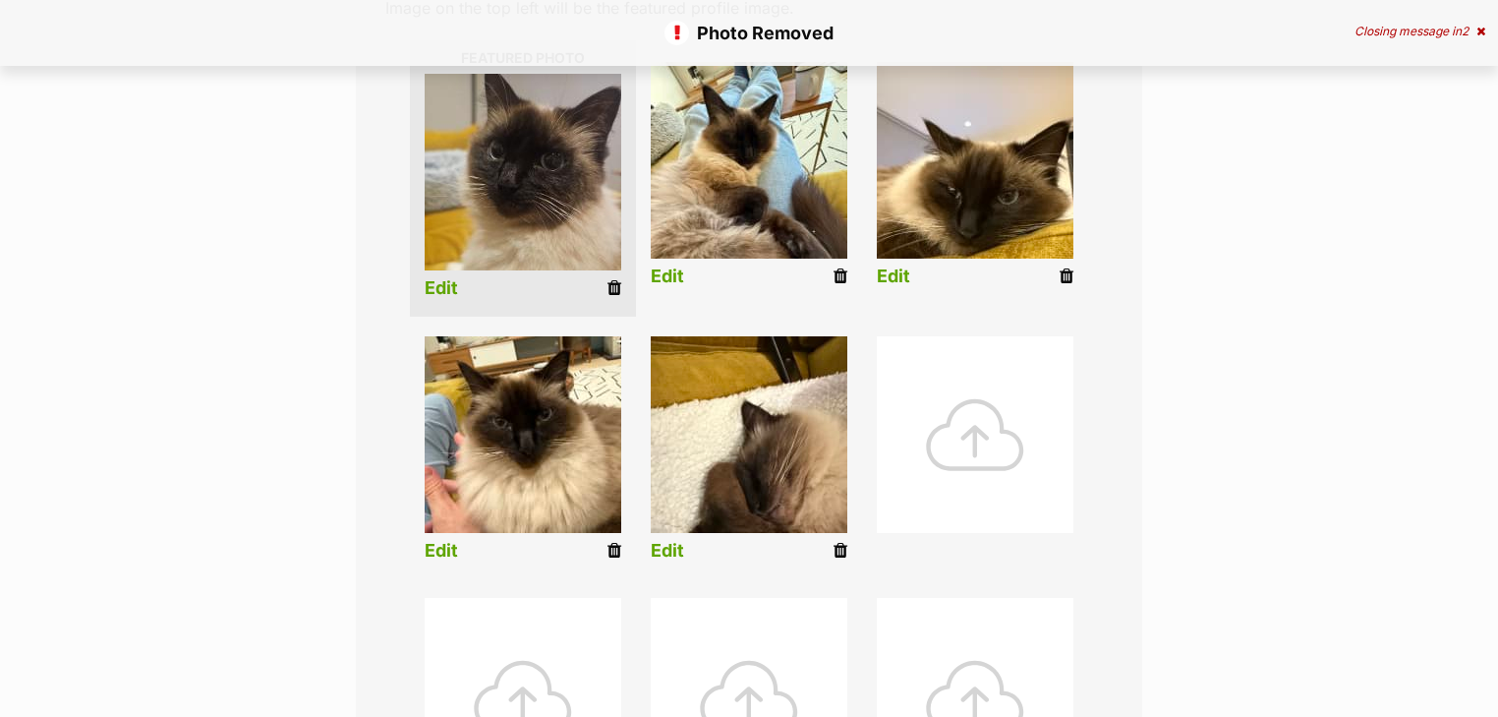
click at [657, 556] on link "Edit" at bounding box center [667, 551] width 33 height 21
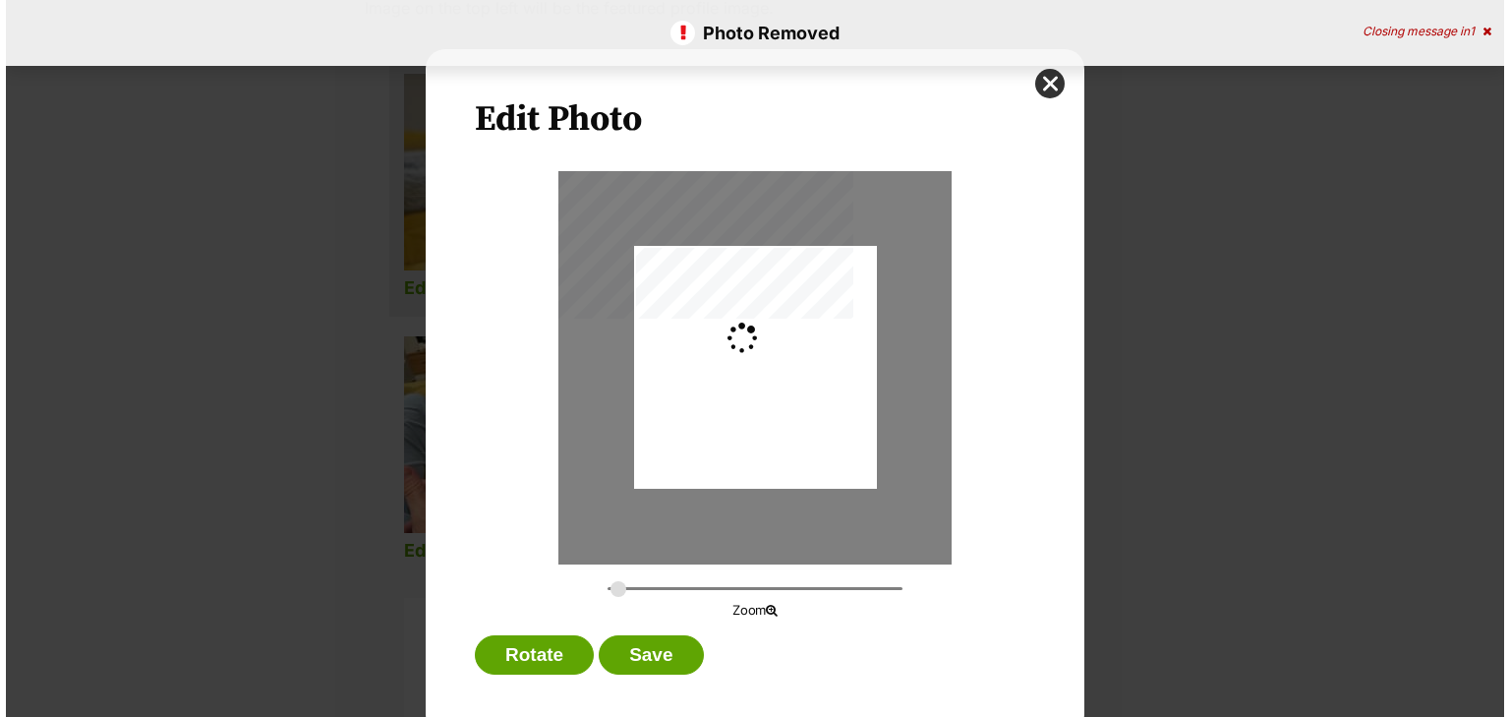
scroll to position [0, 0]
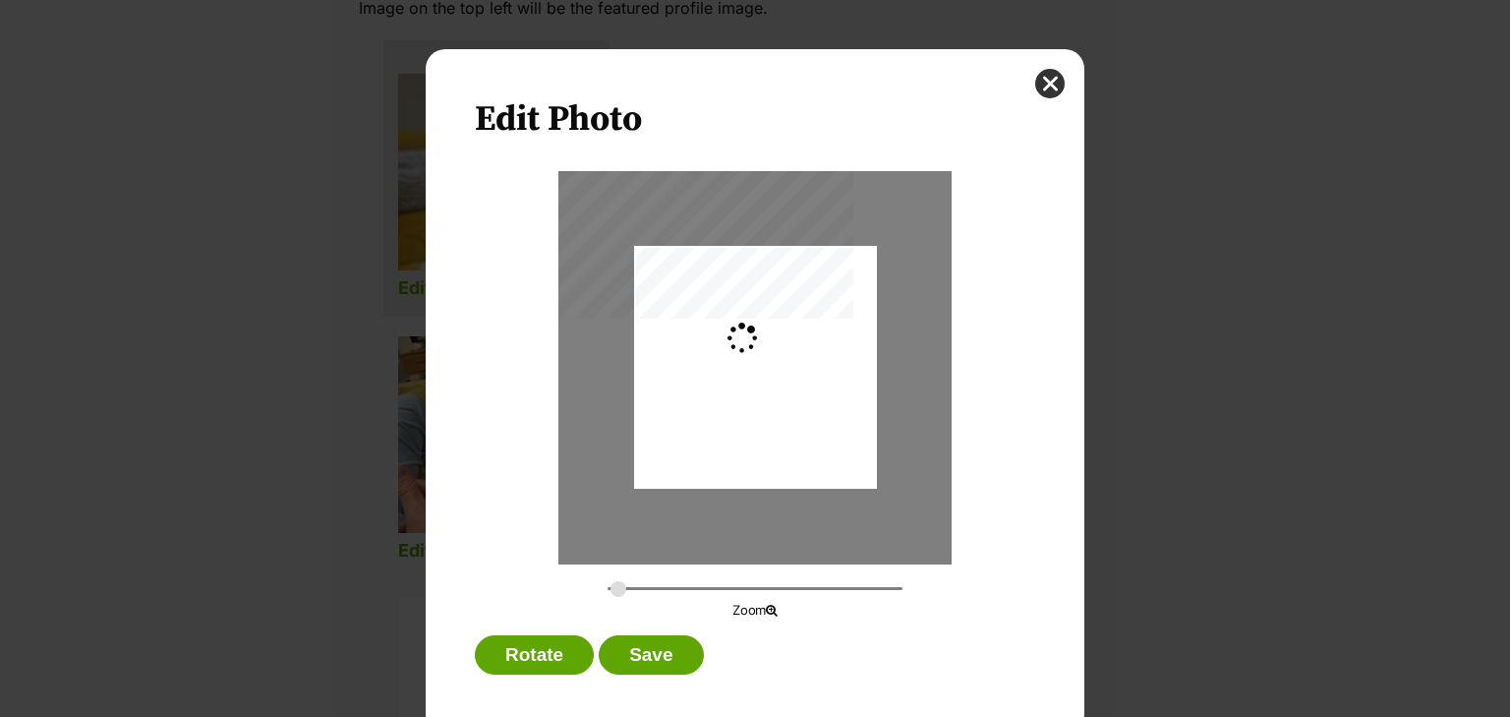
type input "0"
click at [707, 353] on div "Dialog Window - Close (Press escape to close)" at bounding box center [755, 367] width 243 height 243
click at [747, 341] on icon "Dialog Window - Close (Press escape to close)" at bounding box center [742, 337] width 40 height 31
click at [744, 339] on icon "Dialog Window - Close (Press escape to close)" at bounding box center [742, 337] width 40 height 31
click at [1035, 83] on button "close" at bounding box center [1049, 83] width 29 height 29
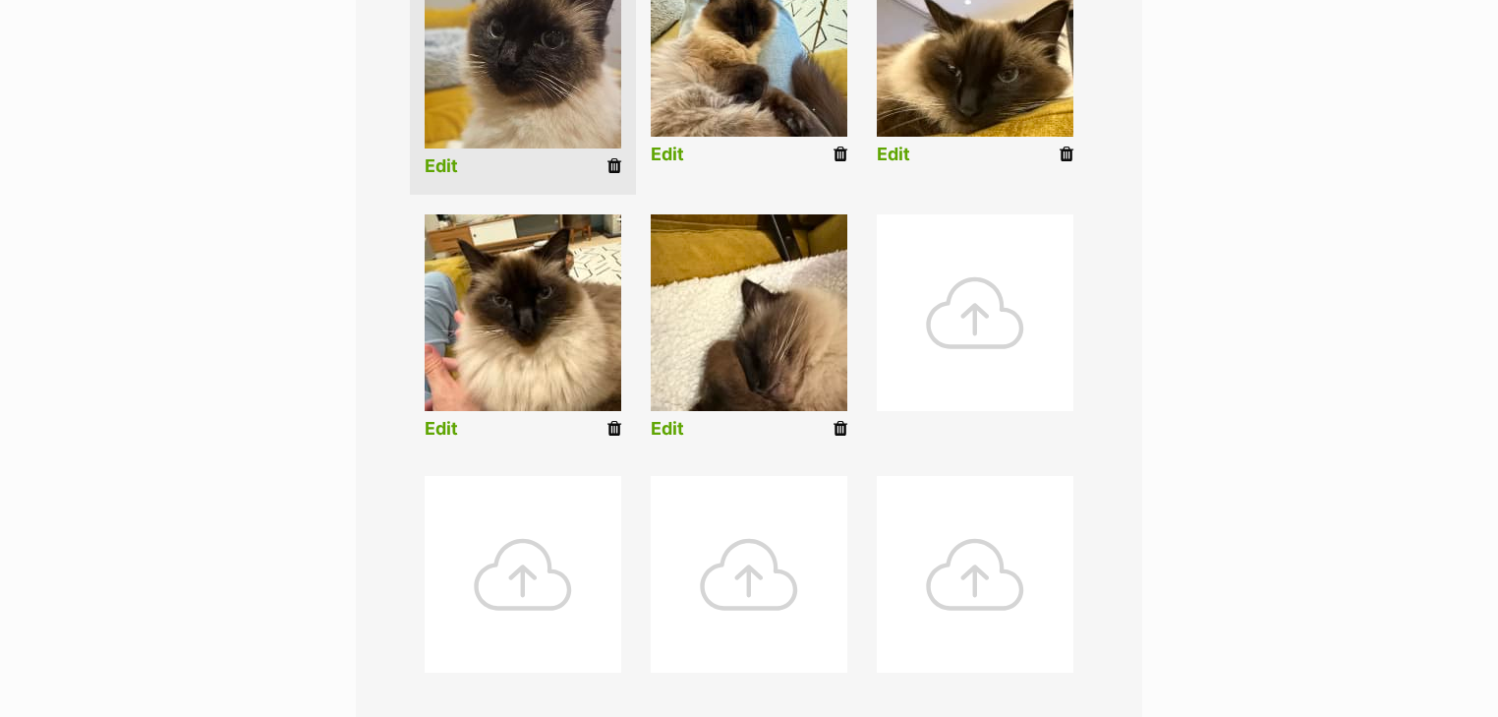
scroll to position [629, 0]
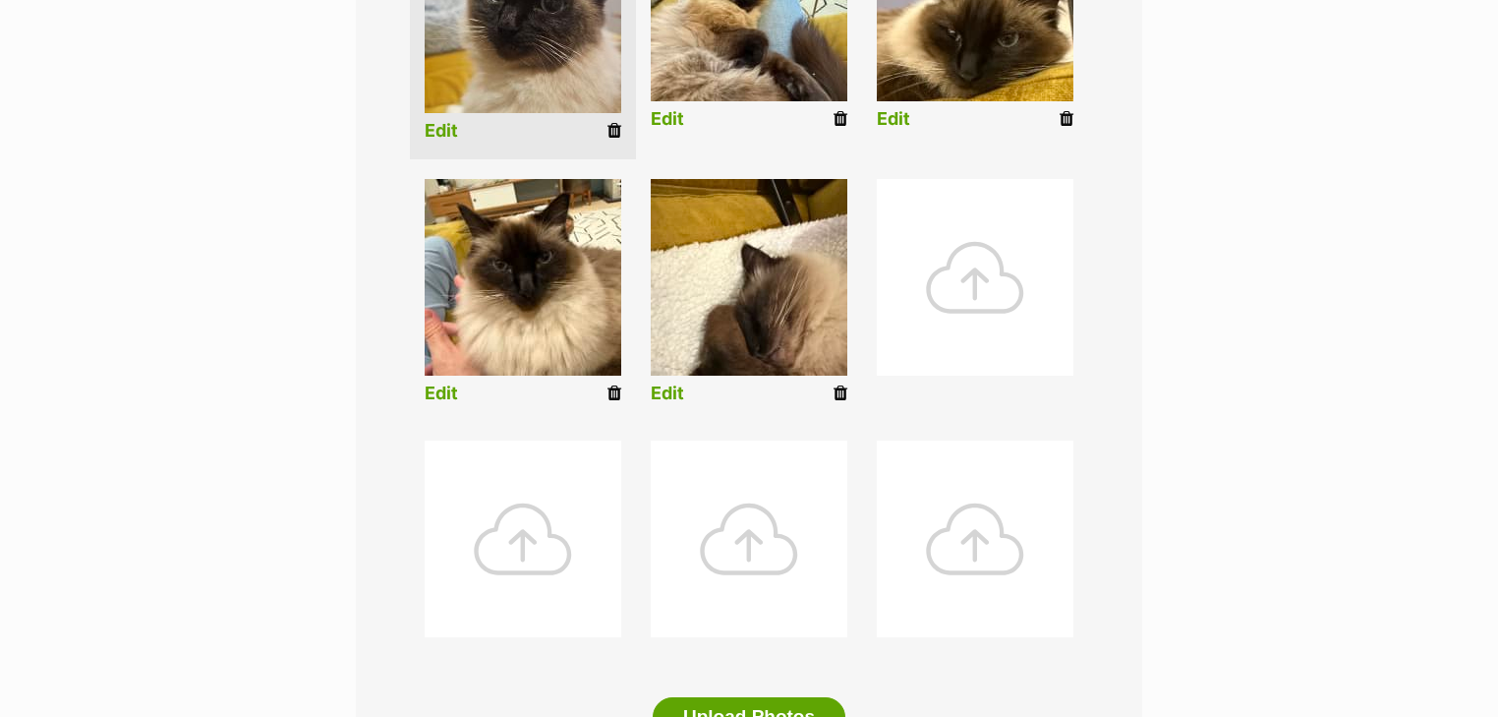
click at [760, 252] on img at bounding box center [749, 277] width 197 height 197
click at [666, 390] on link "Edit" at bounding box center [667, 393] width 33 height 21
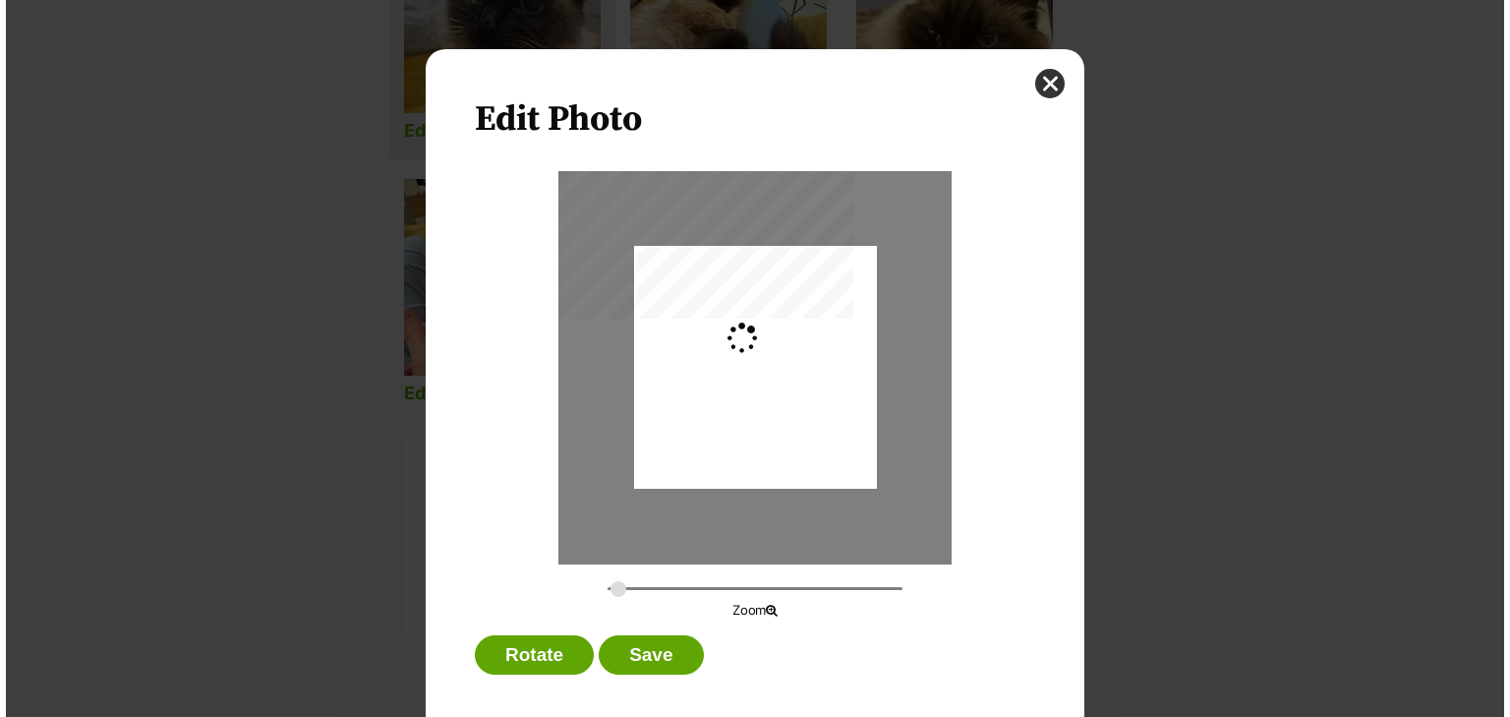
scroll to position [0, 0]
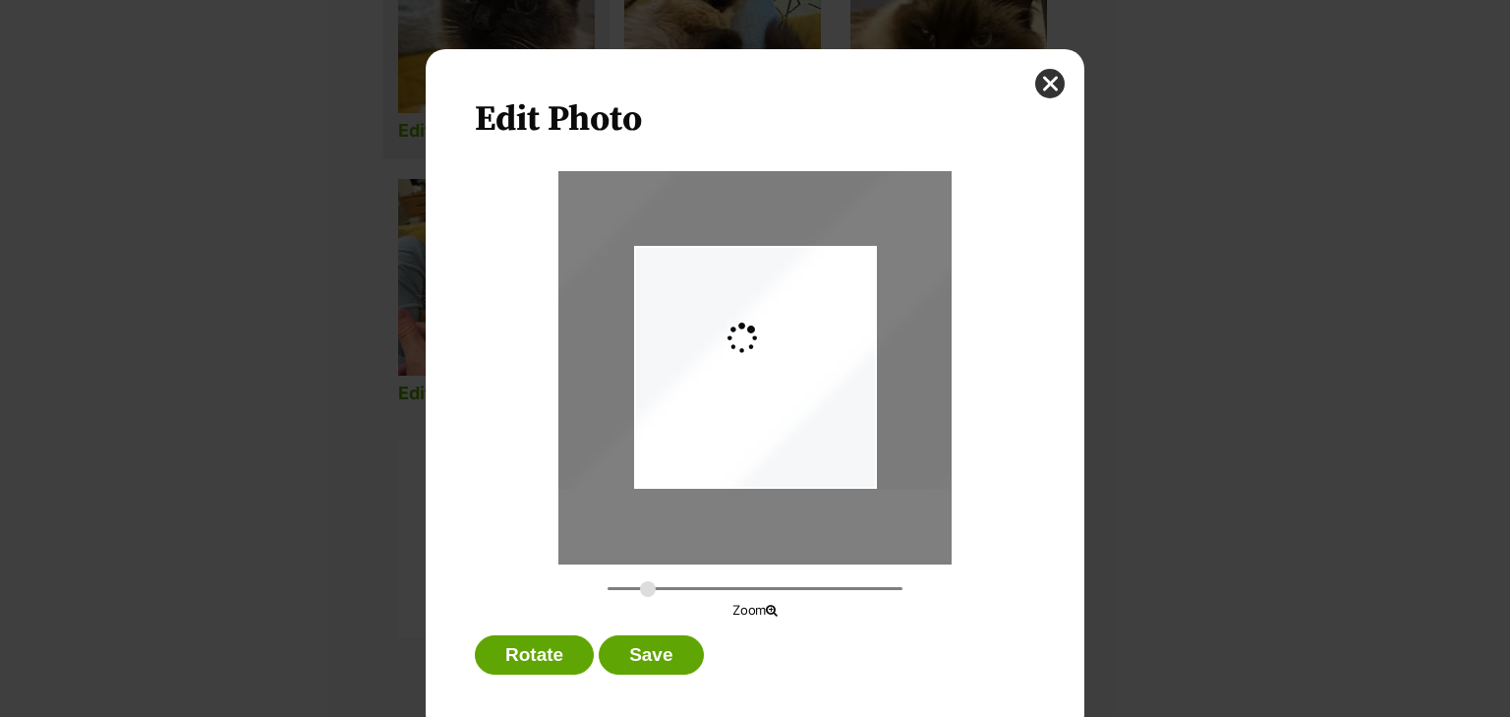
click at [641, 592] on input "Dialog Window - Close (Press escape to close)" at bounding box center [754, 588] width 295 height 19
click at [686, 591] on input "Dialog Window - Close (Press escape to close)" at bounding box center [754, 588] width 295 height 19
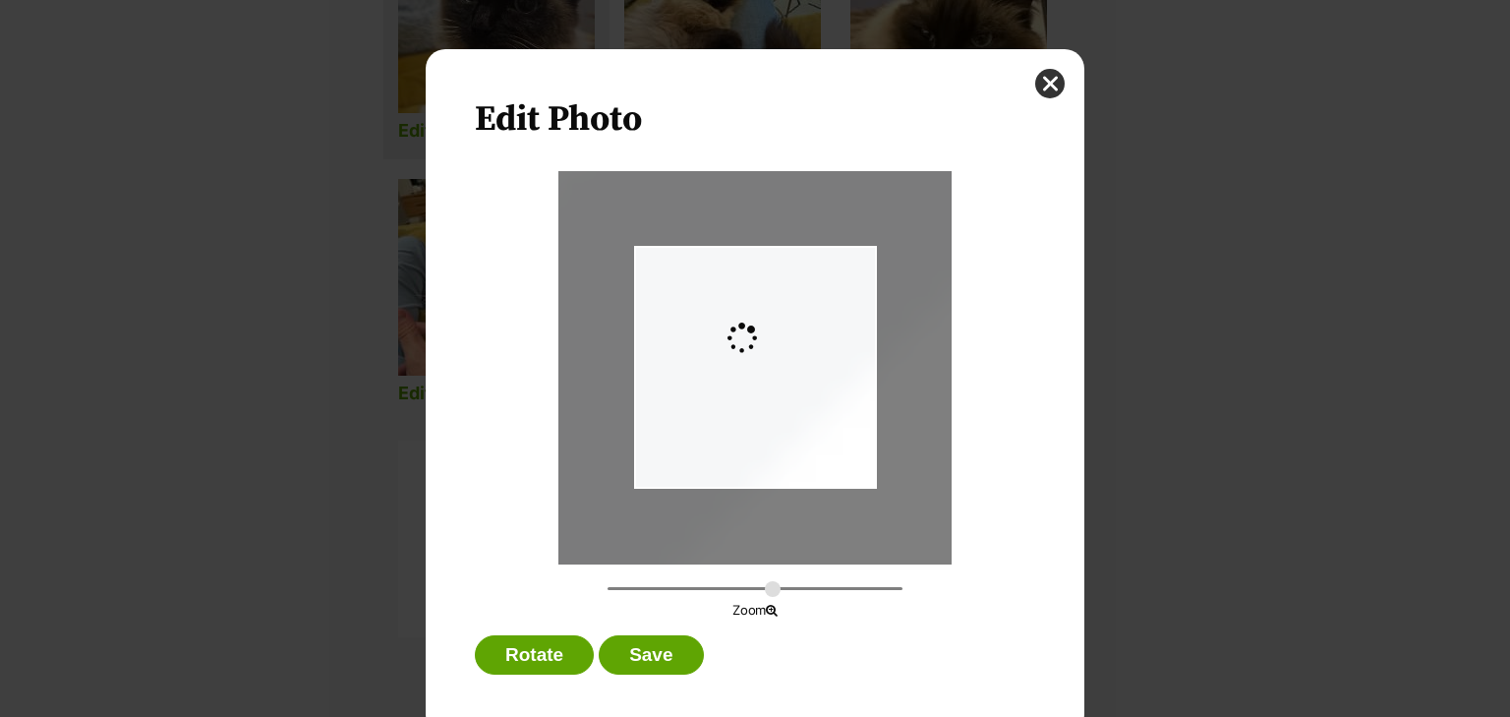
drag, startPoint x: 766, startPoint y: 595, endPoint x: 797, endPoint y: 597, distance: 31.5
click at [769, 596] on input "Dialog Window - Close (Press escape to close)" at bounding box center [754, 588] width 295 height 19
click at [797, 597] on input "Dialog Window - Close (Press escape to close)" at bounding box center [754, 588] width 295 height 19
click at [853, 595] on input "Dialog Window - Close (Press escape to close)" at bounding box center [754, 588] width 295 height 19
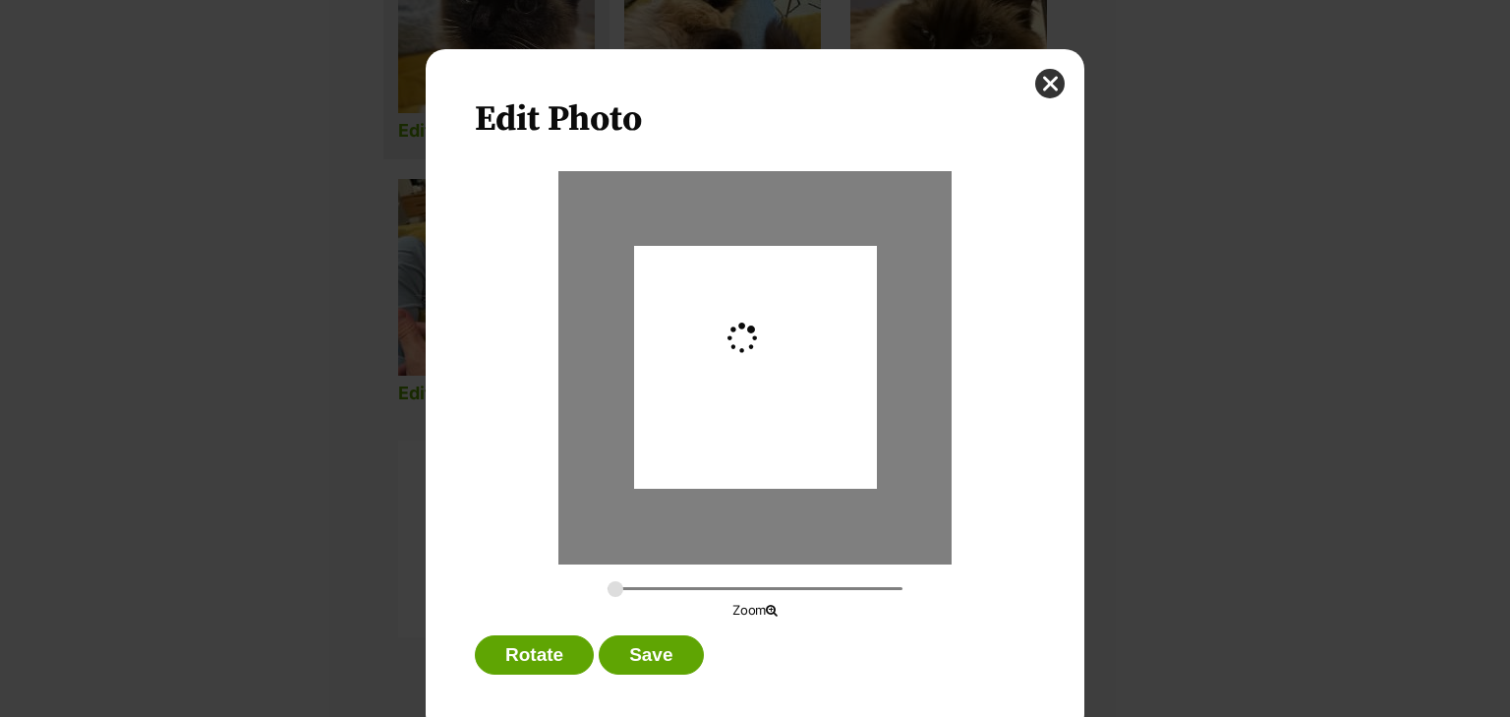
click at [607, 586] on input "Dialog Window - Close (Press escape to close)" at bounding box center [754, 588] width 295 height 19
type input "7.8873"
click at [631, 593] on input "Dialog Window - Close (Press escape to close)" at bounding box center [754, 588] width 295 height 19
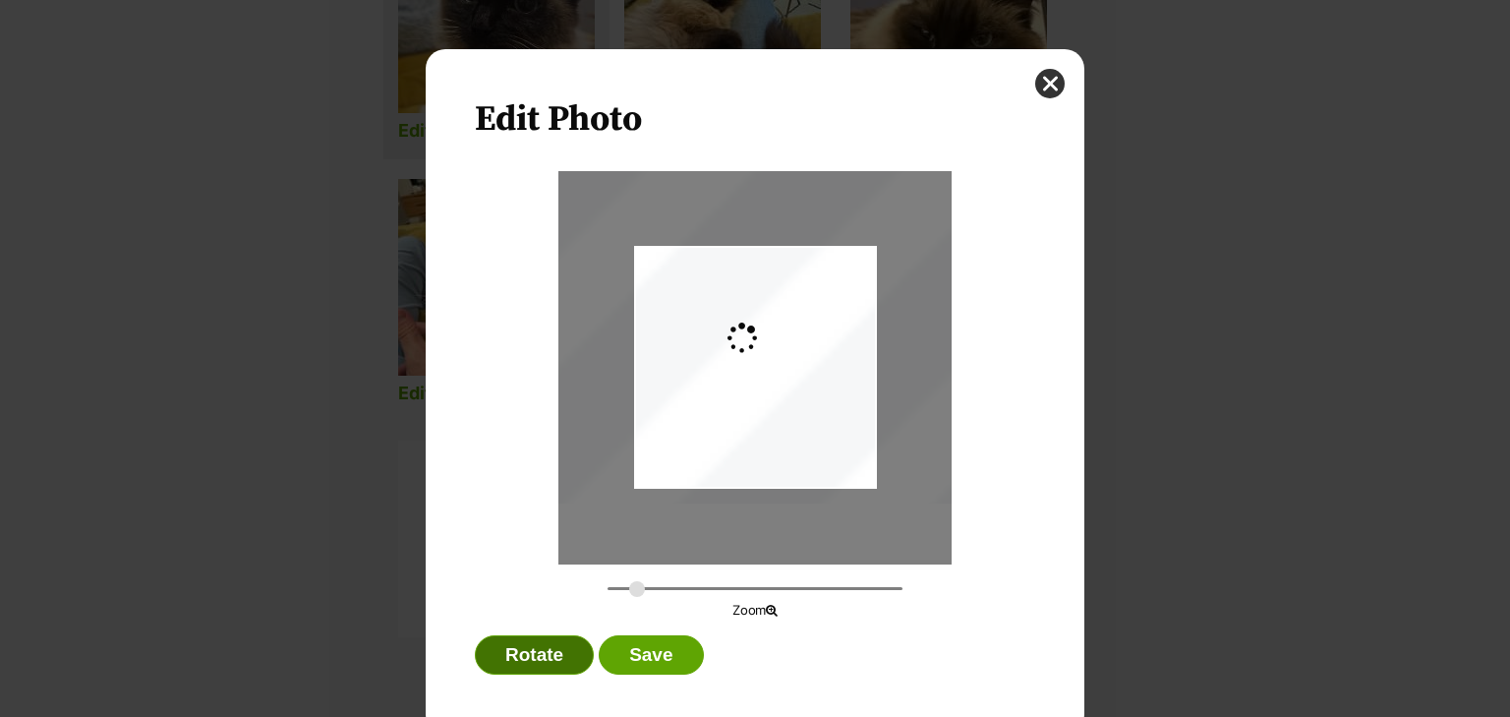
click at [552, 653] on button "Rotate" at bounding box center [534, 654] width 119 height 39
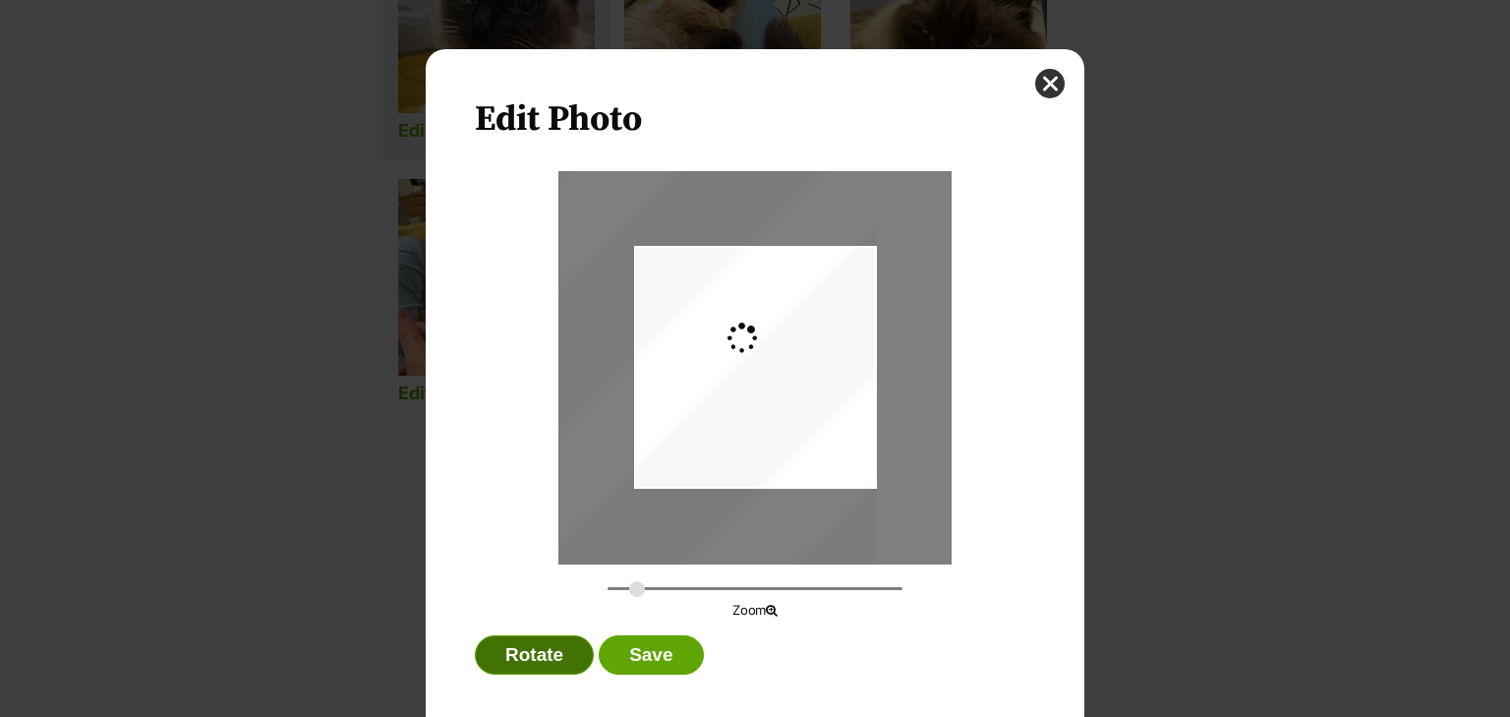
click at [556, 645] on button "Rotate" at bounding box center [534, 654] width 119 height 39
click at [558, 645] on button "Rotate" at bounding box center [534, 654] width 119 height 39
click at [1049, 86] on button "close" at bounding box center [1049, 83] width 29 height 29
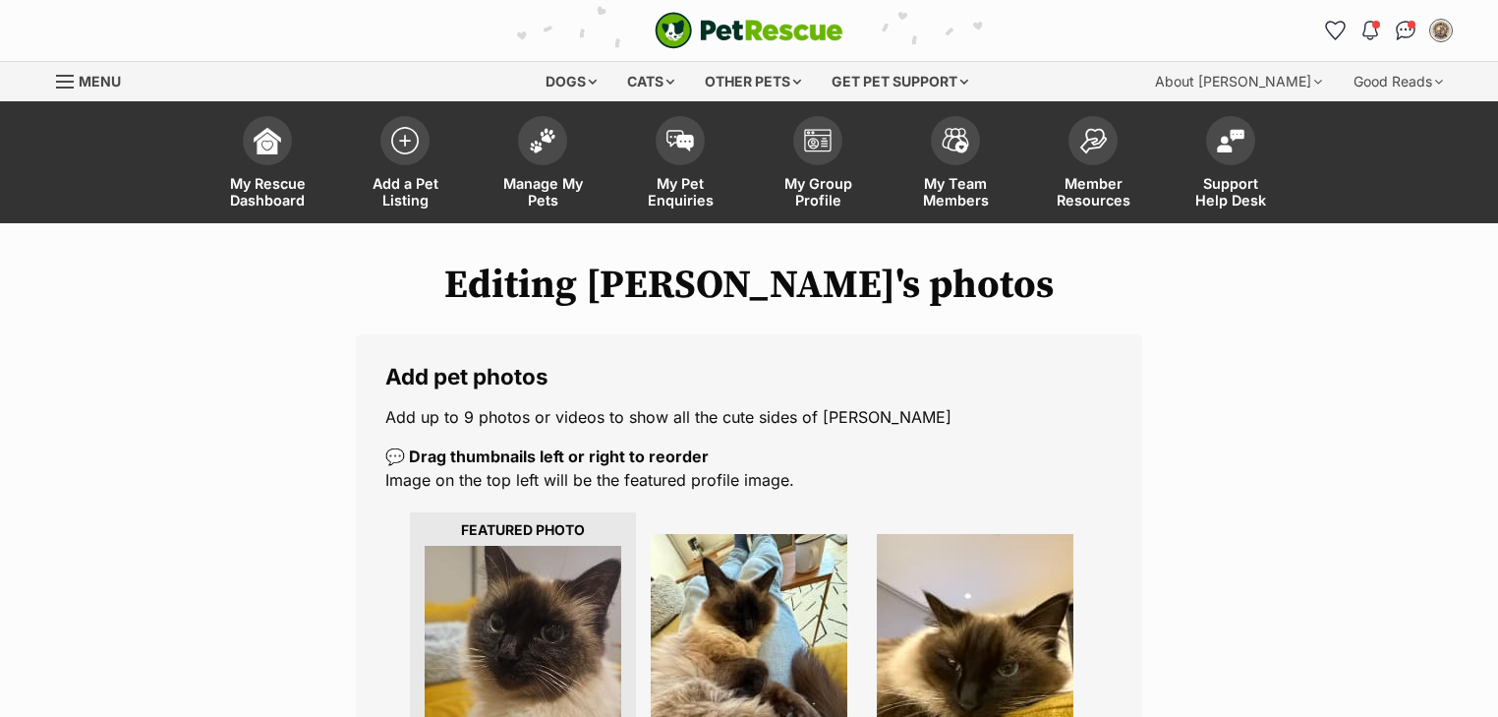
click at [737, 43] on img "PetRescue" at bounding box center [749, 30] width 189 height 37
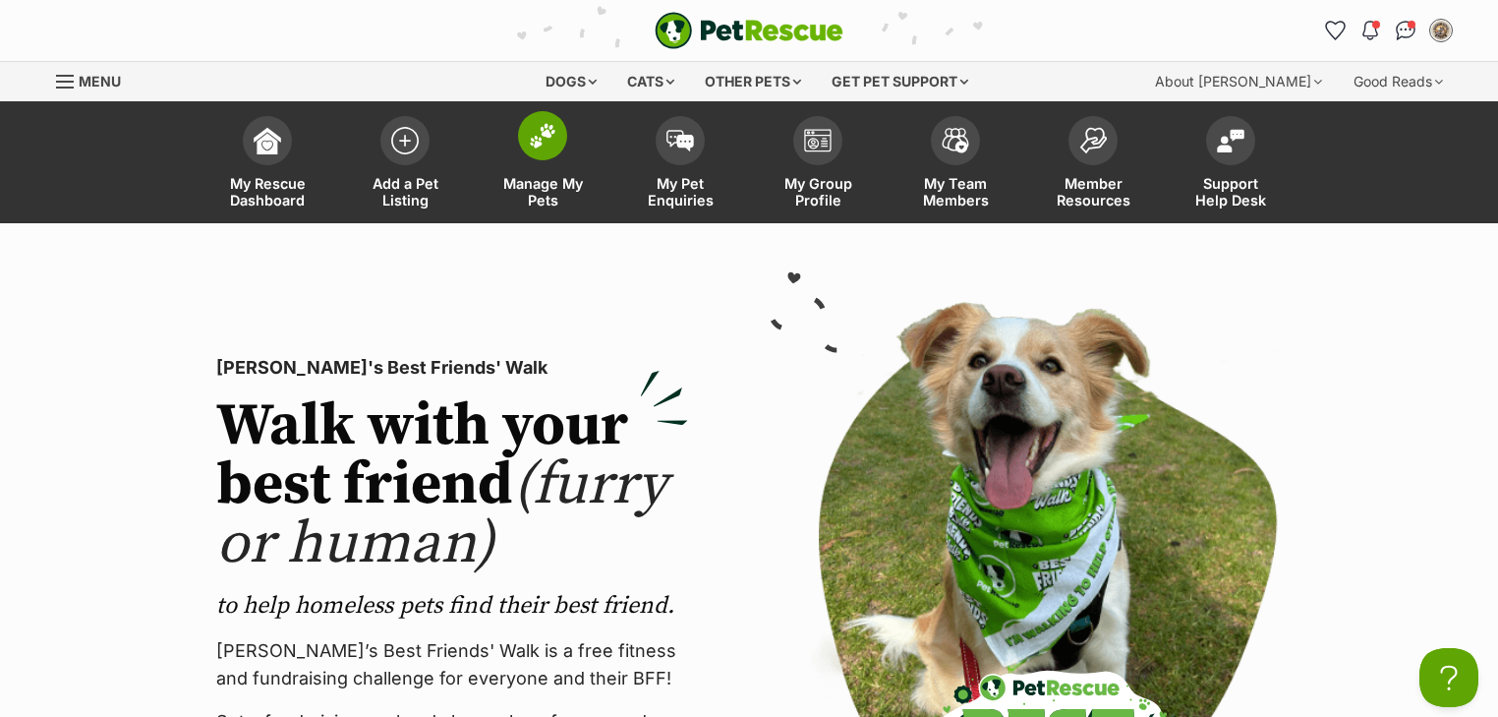
click at [551, 139] on img at bounding box center [543, 136] width 28 height 26
